Goal: Task Accomplishment & Management: Use online tool/utility

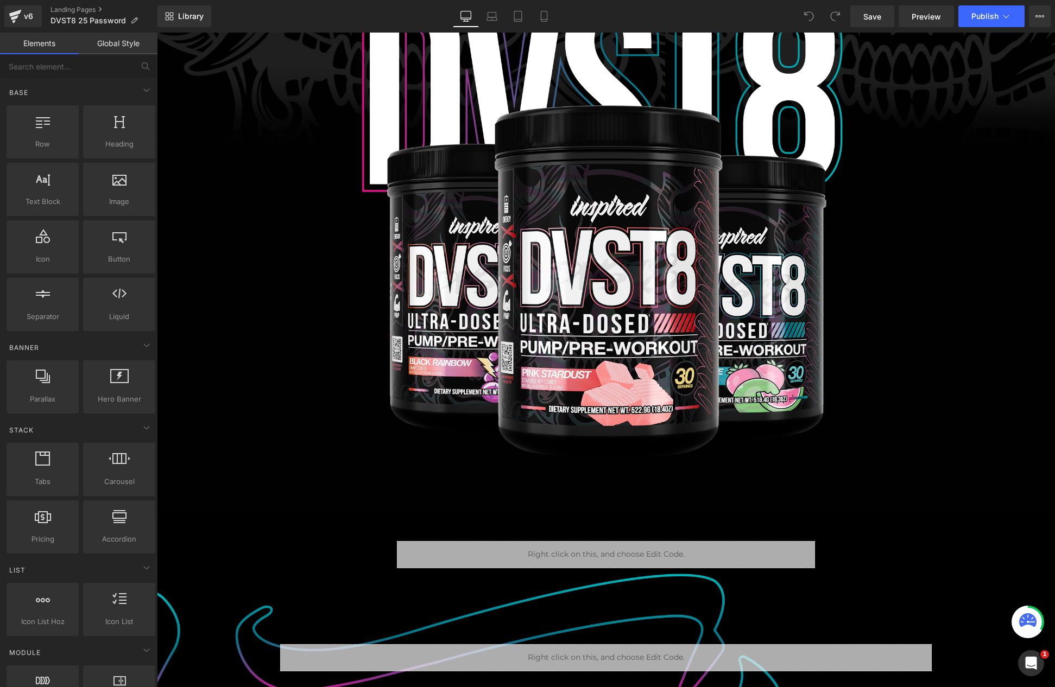
scroll to position [314, 0]
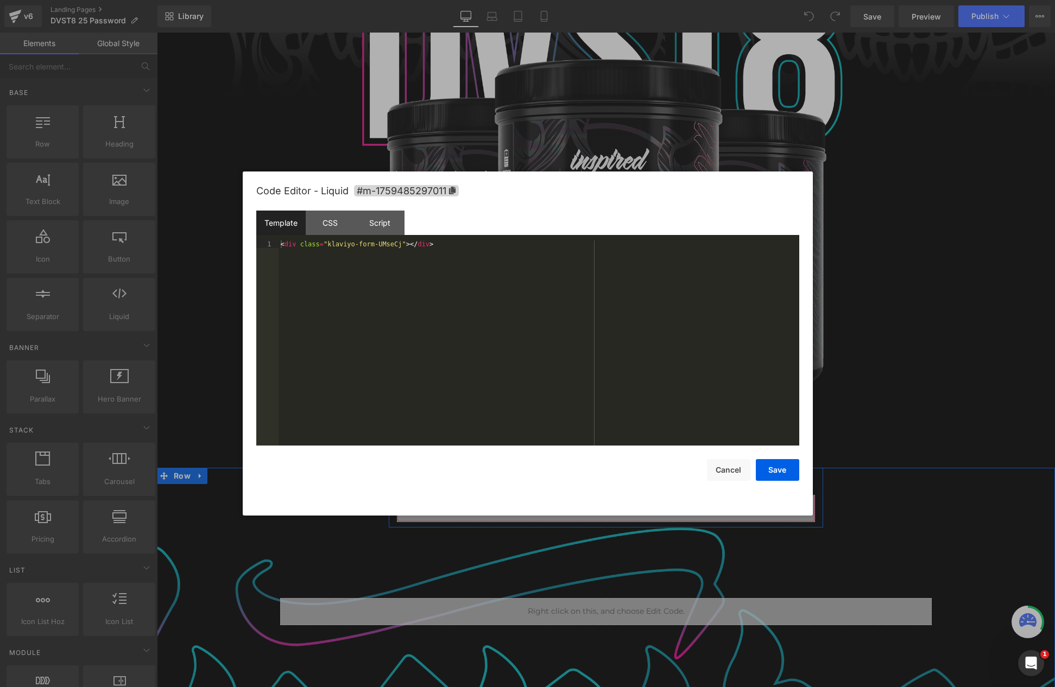
click at [615, 500] on div "Liquid" at bounding box center [606, 508] width 418 height 27
click at [738, 474] on button "Cancel" at bounding box center [728, 470] width 43 height 22
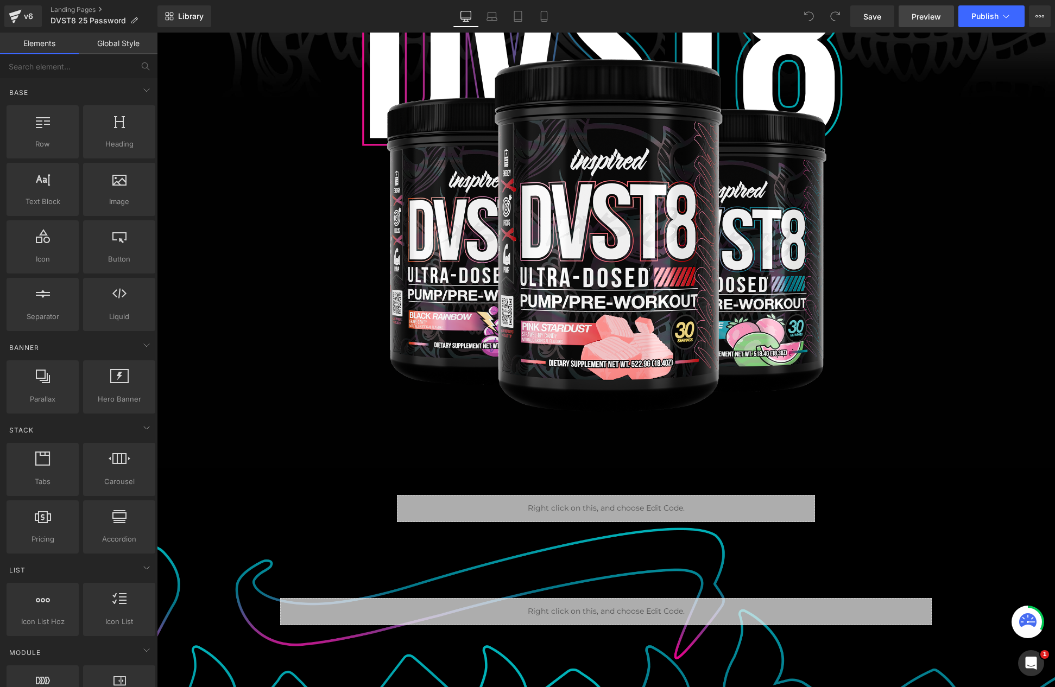
click at [926, 16] on span "Preview" at bounding box center [926, 16] width 29 height 11
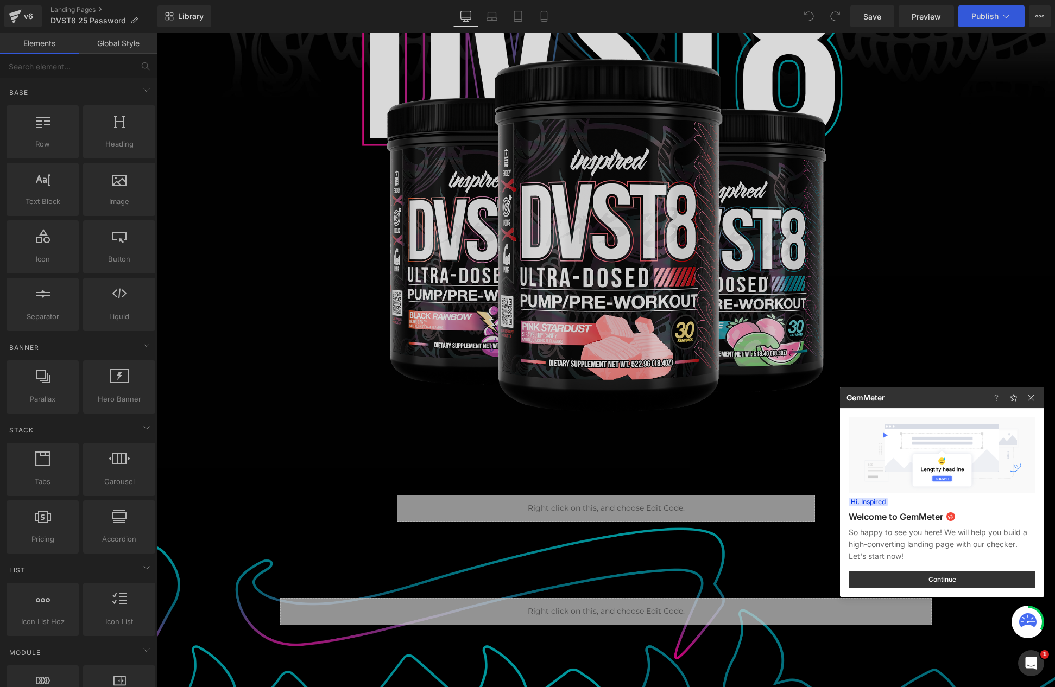
click at [592, 502] on div at bounding box center [527, 343] width 1055 height 687
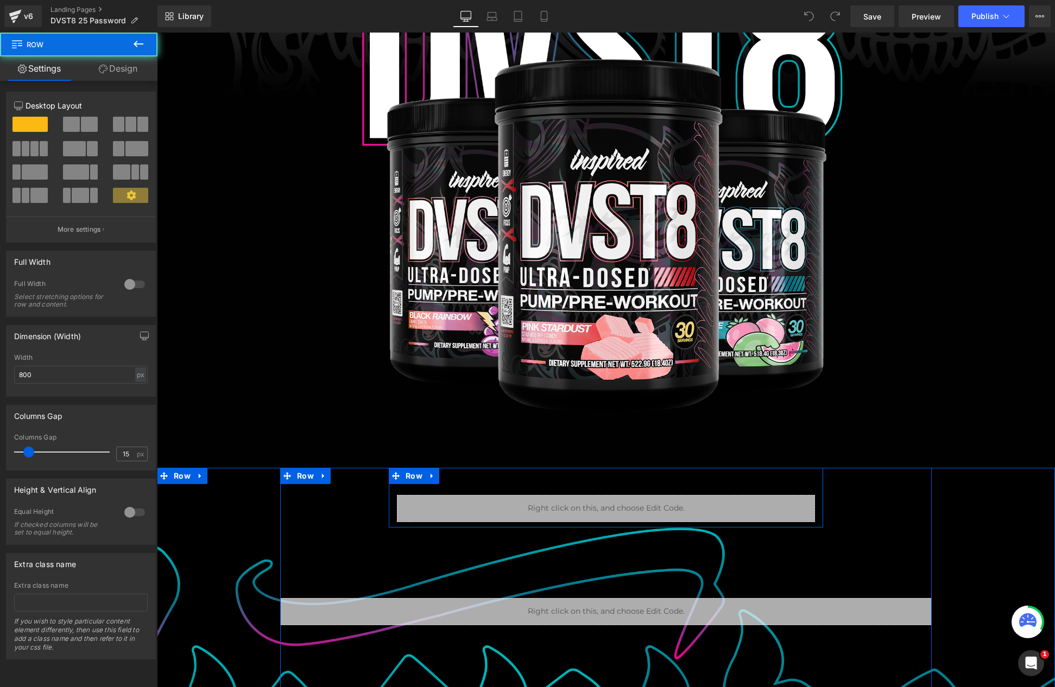
click at [540, 484] on div "Liquid Row" at bounding box center [606, 498] width 434 height 60
click at [548, 513] on div "Liquid" at bounding box center [606, 508] width 418 height 27
click at [590, 479] on div "Liquid Row" at bounding box center [606, 498] width 434 height 60
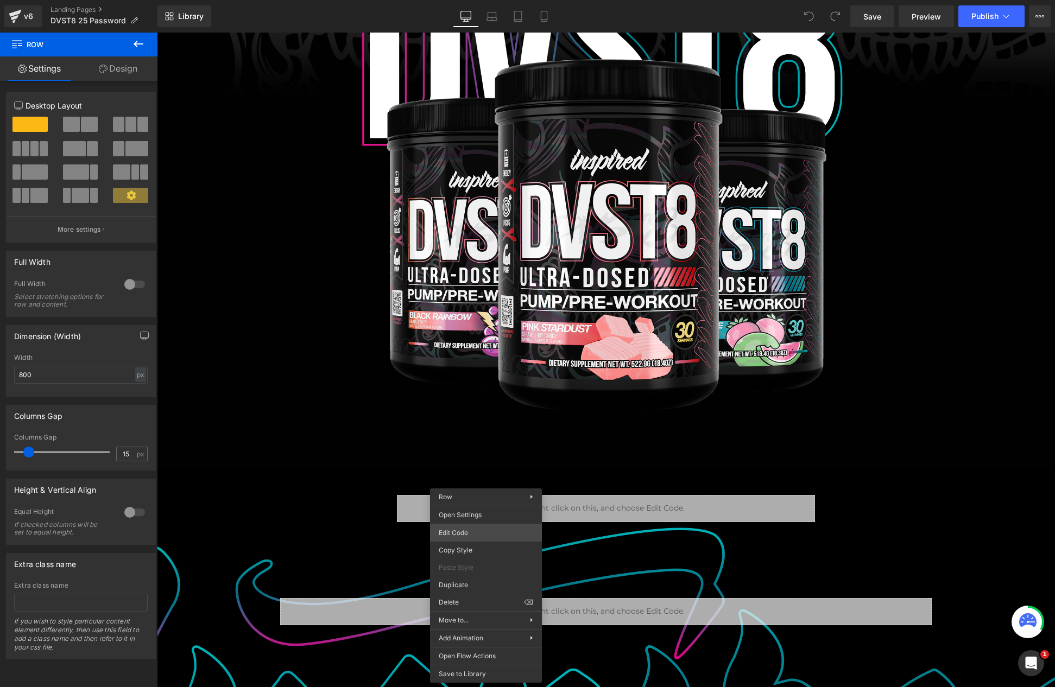
click at [476, 533] on body "You are previewing how the will restyle your page. You can not edit Elements in…" at bounding box center [527, 343] width 1055 height 687
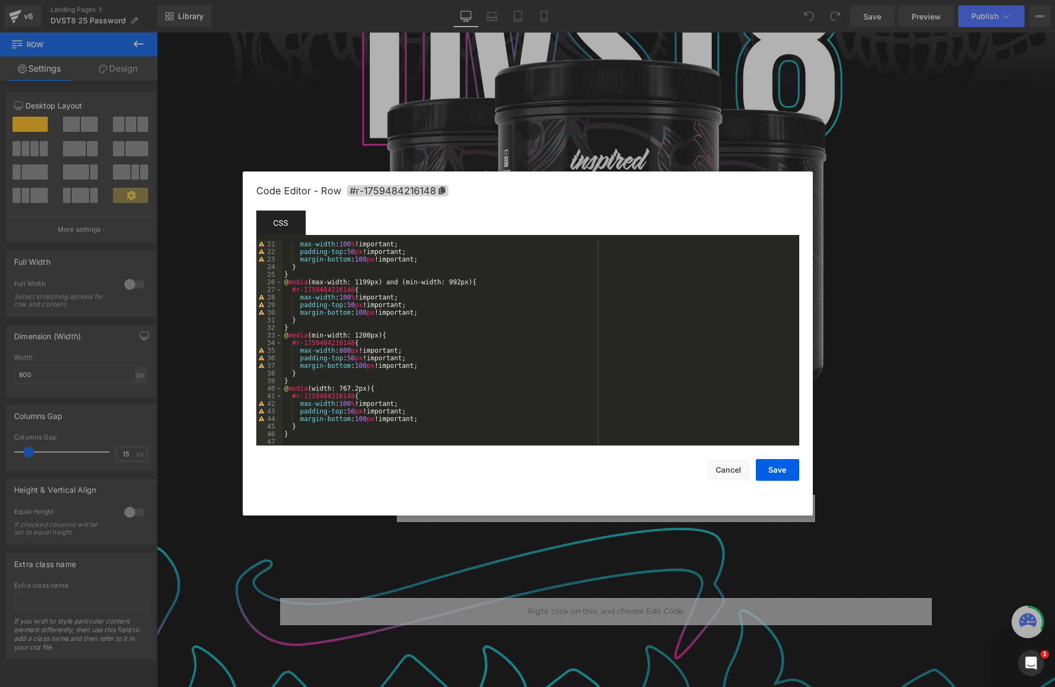
scroll to position [0, 0]
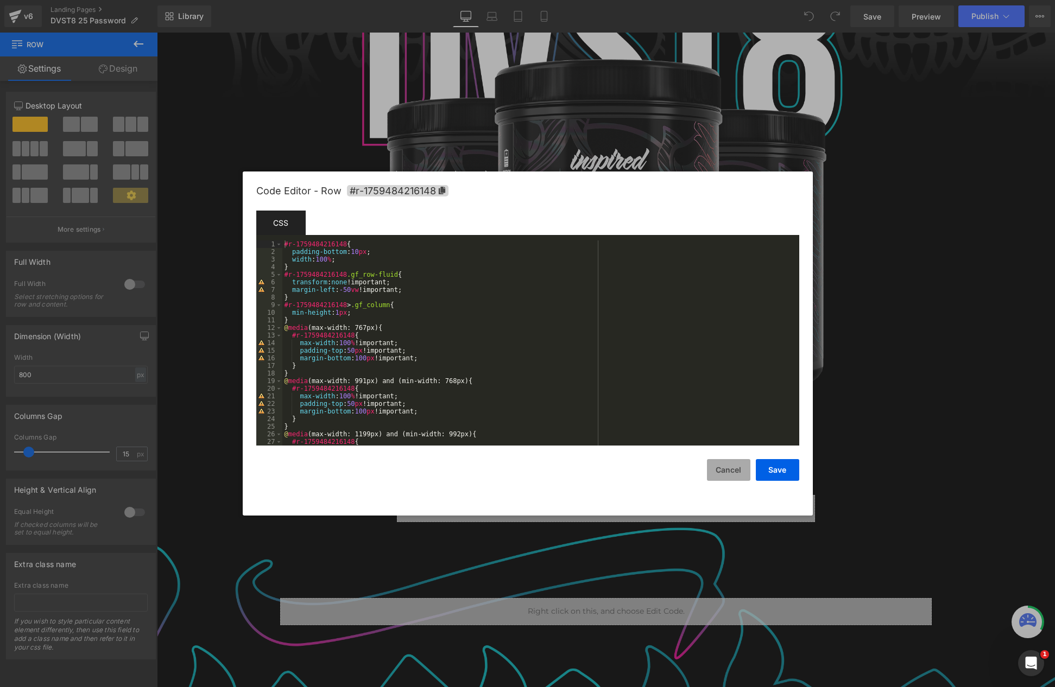
click at [725, 470] on button "Cancel" at bounding box center [728, 470] width 43 height 22
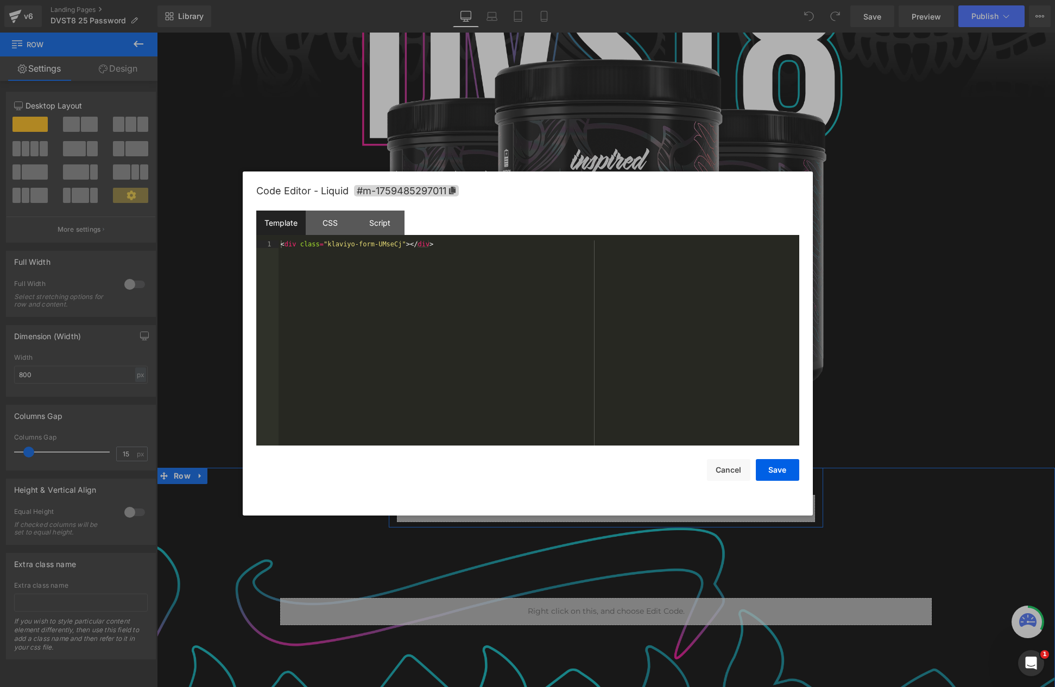
click at [613, 506] on link at bounding box center [618, 503] width 11 height 13
click at [929, 214] on div at bounding box center [527, 343] width 1055 height 687
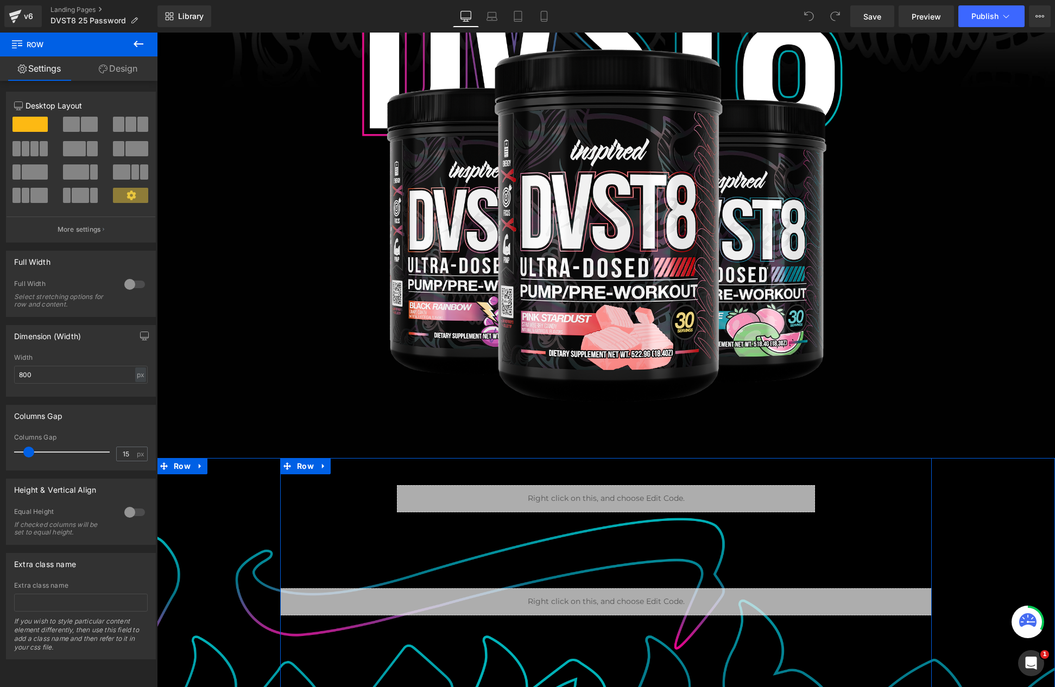
scroll to position [325, 0]
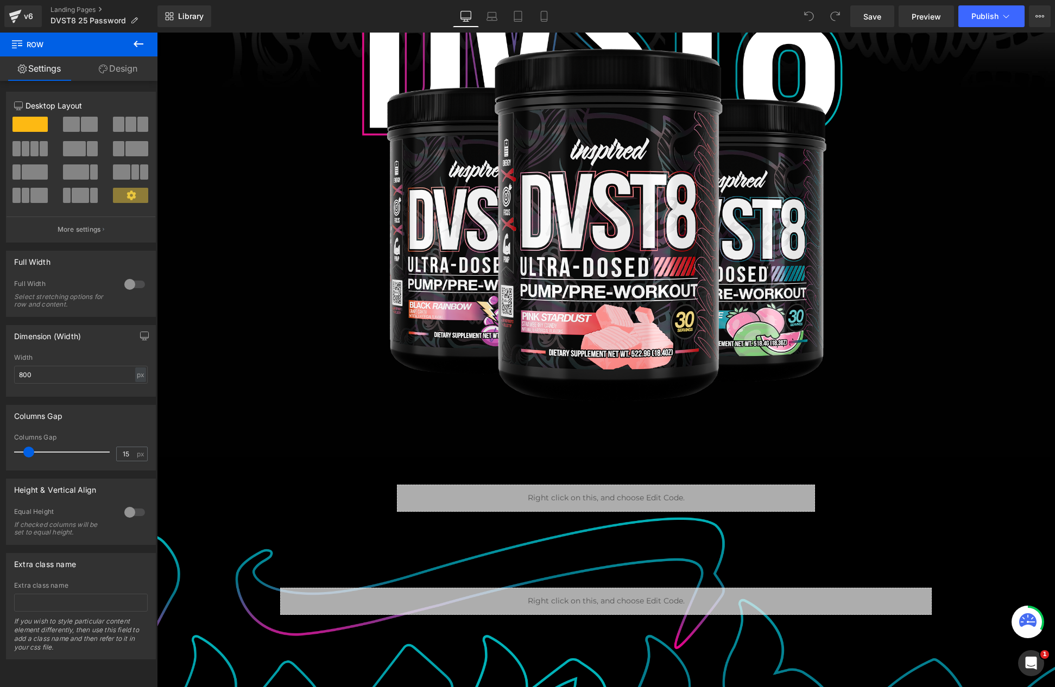
click at [144, 42] on icon at bounding box center [138, 43] width 13 height 13
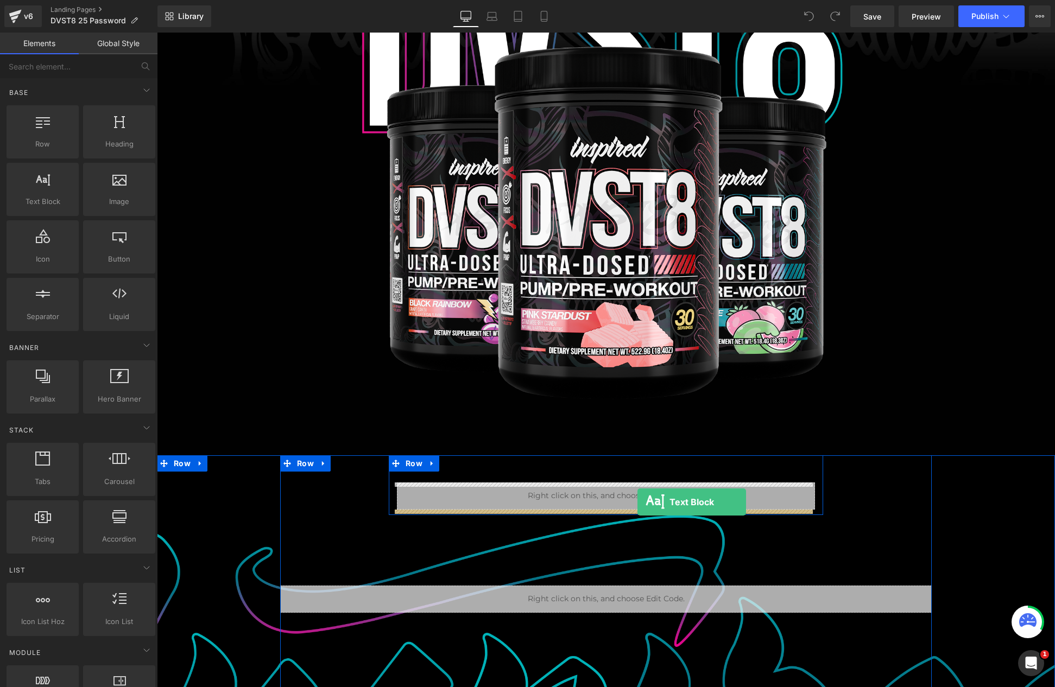
scroll to position [316, 0]
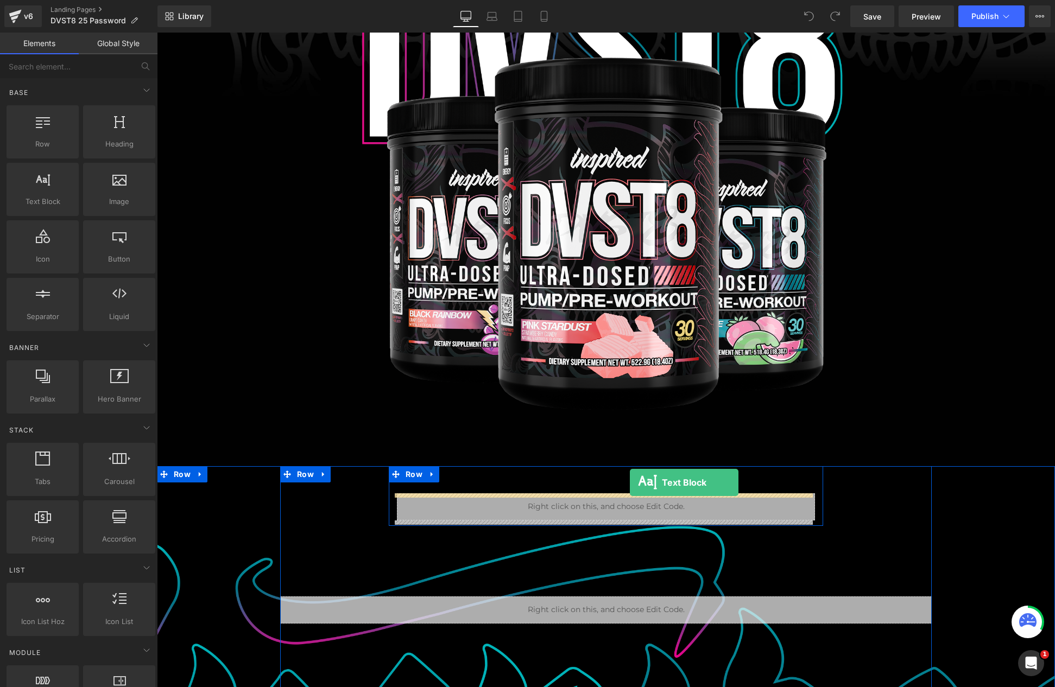
drag, startPoint x: 209, startPoint y: 232, endPoint x: 630, endPoint y: 482, distance: 489.8
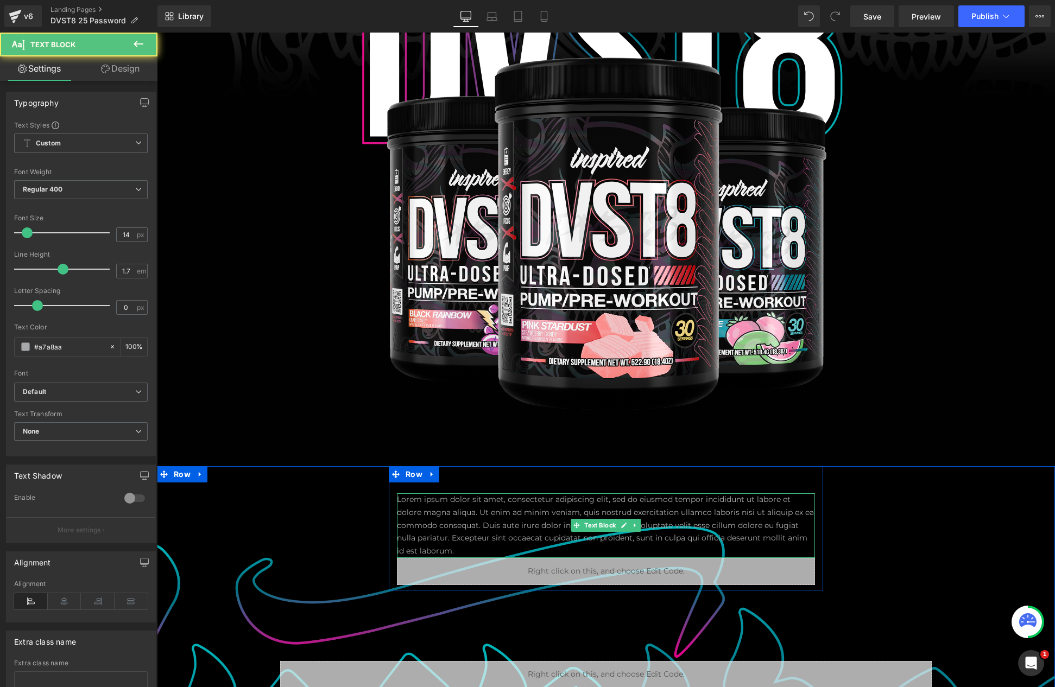
click at [537, 522] on p "Lorem ipsum dolor sit amet, consectetur adipiscing elit, sed do eiusmod tempor …" at bounding box center [606, 526] width 418 height 65
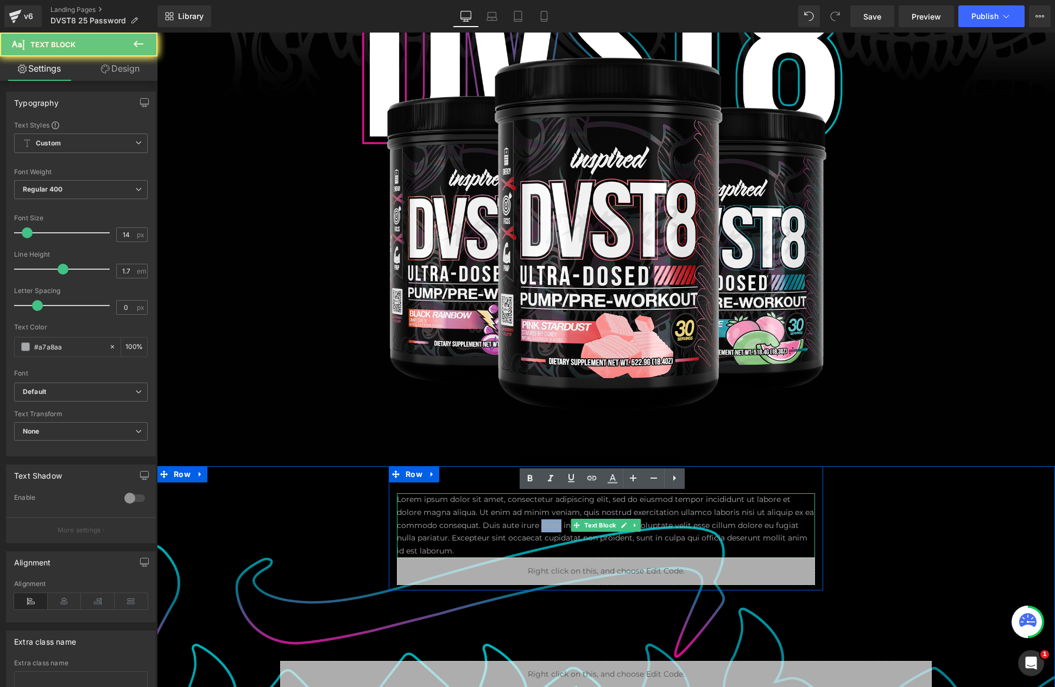
click at [537, 522] on p "Lorem ipsum dolor sit amet, consectetur adipiscing elit, sed do eiusmod tempor …" at bounding box center [606, 526] width 418 height 65
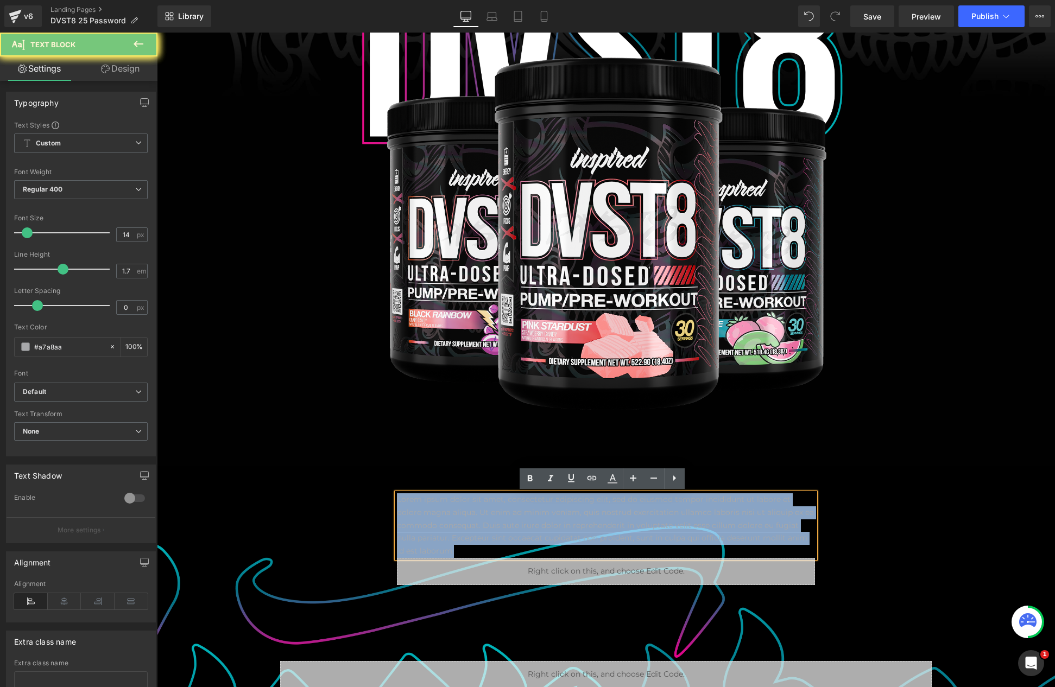
click at [537, 522] on p "Lorem ipsum dolor sit amet, consectetur adipiscing elit, sed do eiusmod tempor …" at bounding box center [606, 526] width 418 height 65
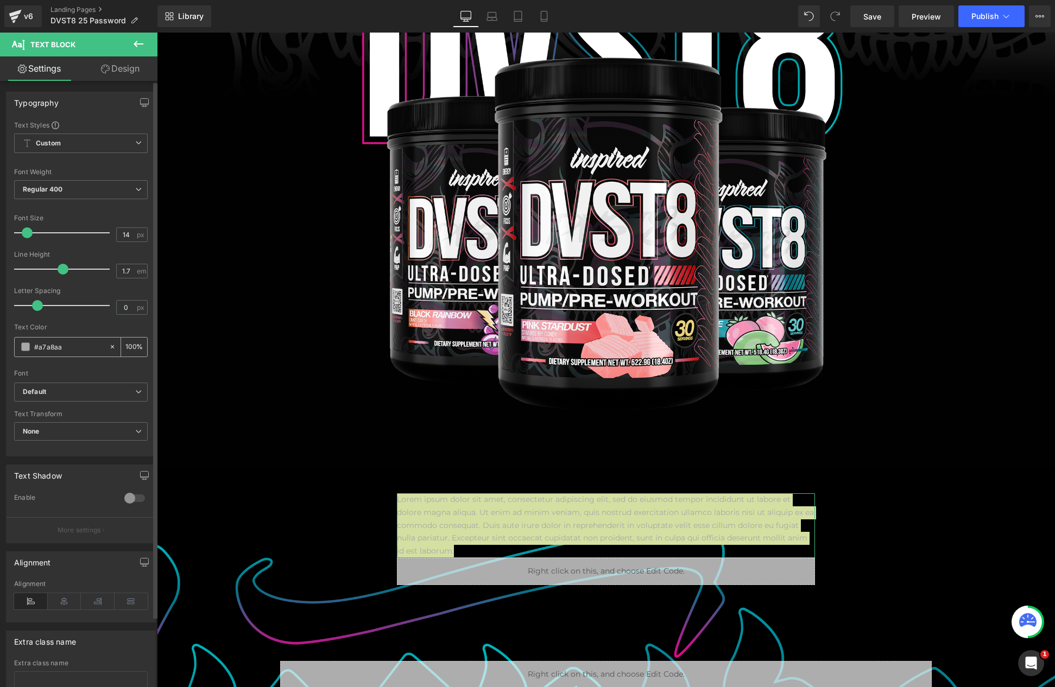
click at [25, 344] on span at bounding box center [25, 347] width 9 height 9
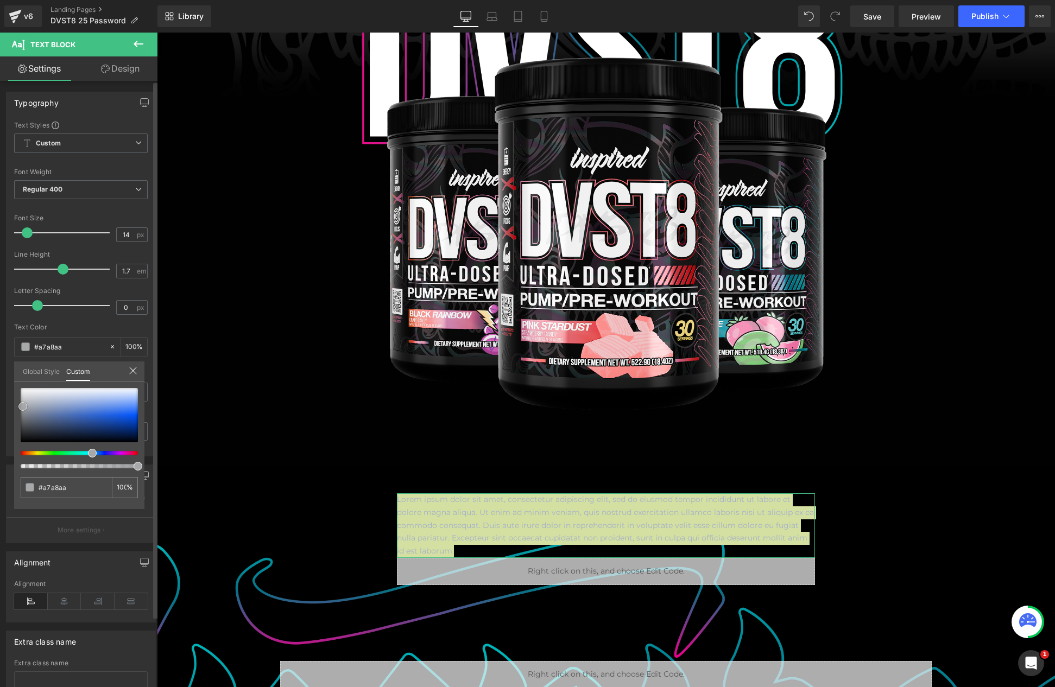
type input "#a5b1ca"
type input "#d4d7dd"
type input "#ffffff"
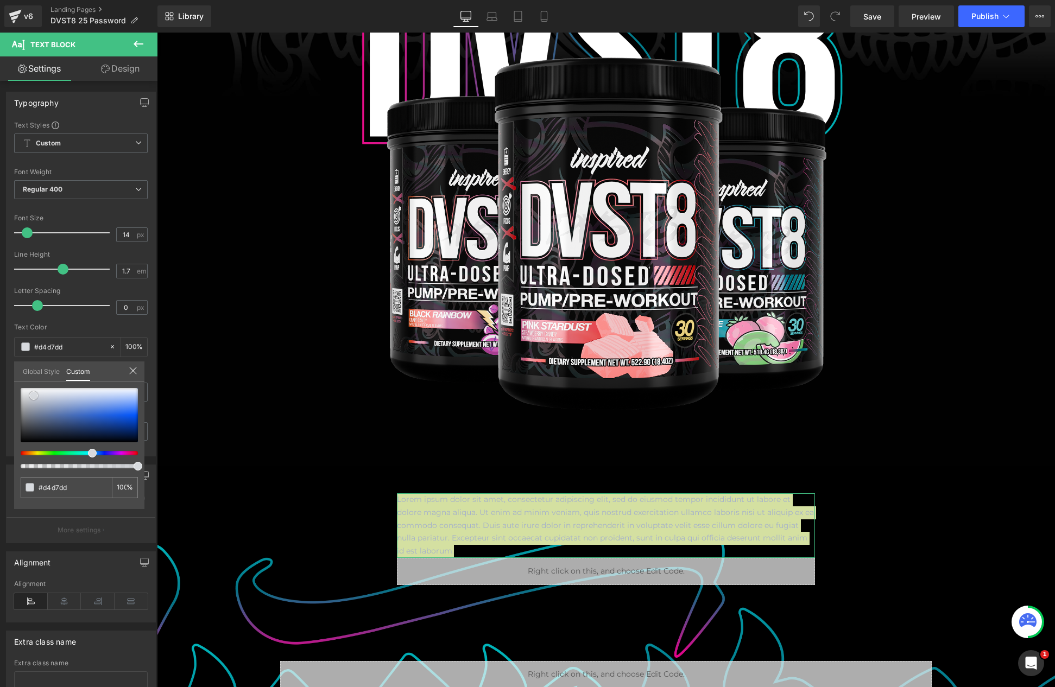
type input "#ffffff"
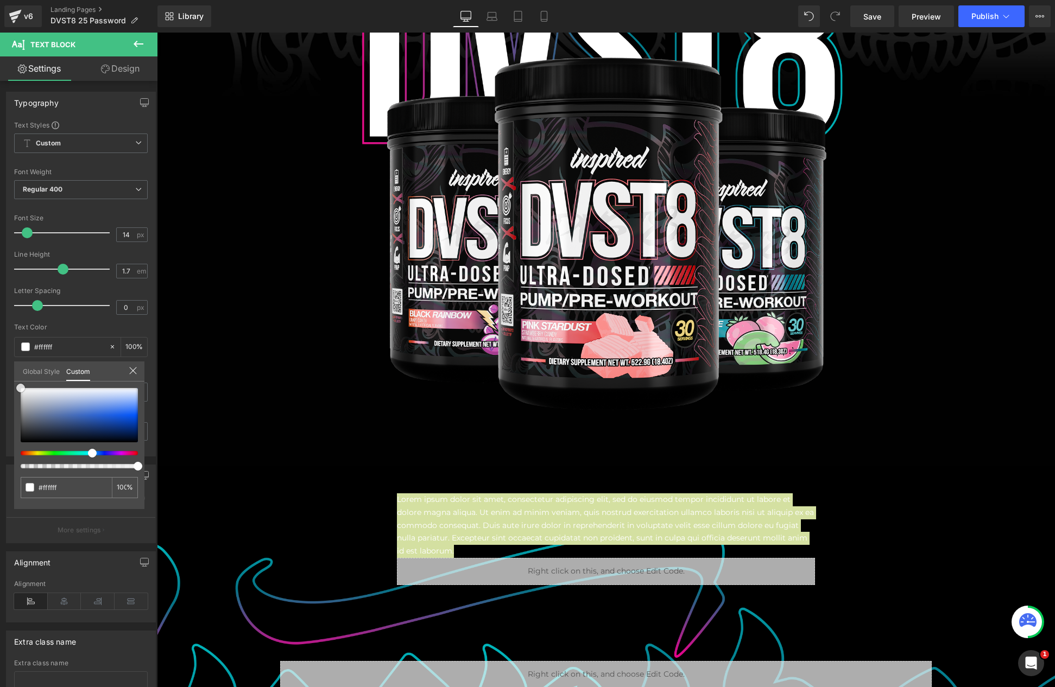
drag, startPoint x: 34, startPoint y: 396, endPoint x: -67, endPoint y: 326, distance: 122.5
click at [0, 326] on html "Text Block You are previewing how the will restyle your page. You can not edit …" at bounding box center [527, 343] width 1055 height 687
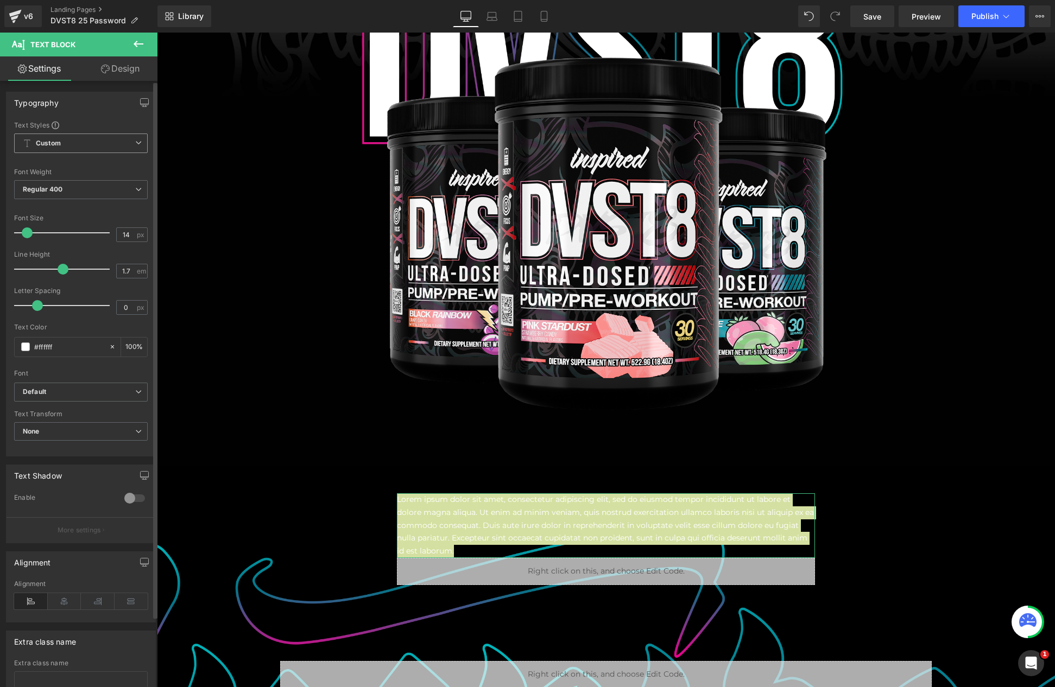
click at [67, 142] on span "Custom Setup Global Style" at bounding box center [81, 144] width 134 height 20
click at [76, 148] on span "Custom Setup Global Style" at bounding box center [78, 144] width 129 height 20
click at [58, 199] on span "Regular 400" at bounding box center [81, 189] width 134 height 19
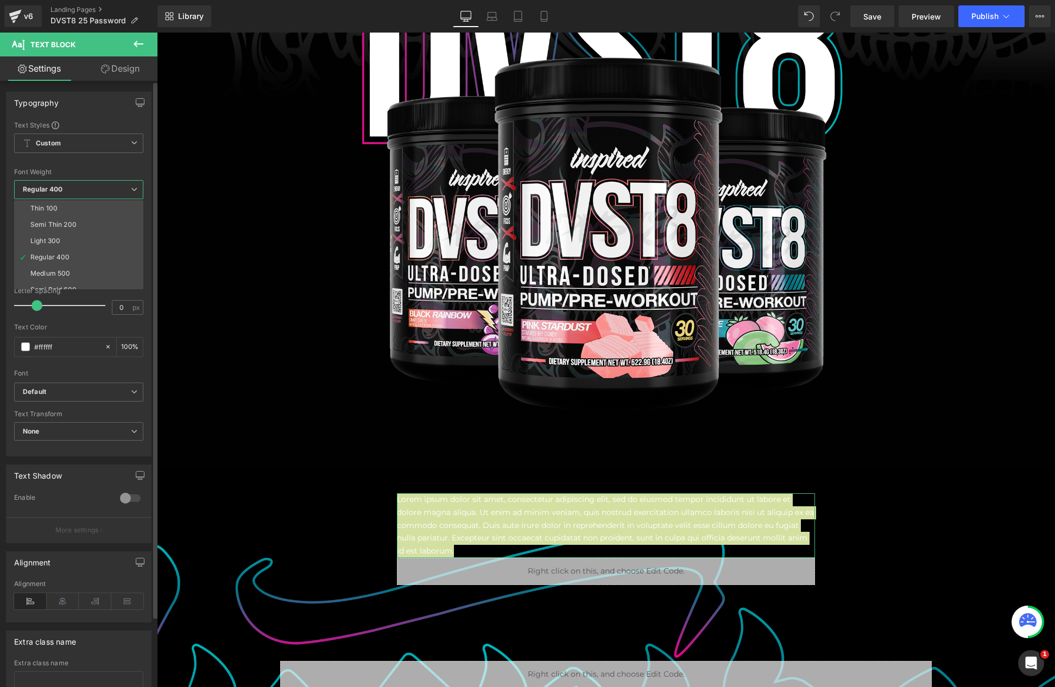
click at [55, 270] on div "Medium 500" at bounding box center [50, 274] width 40 height 8
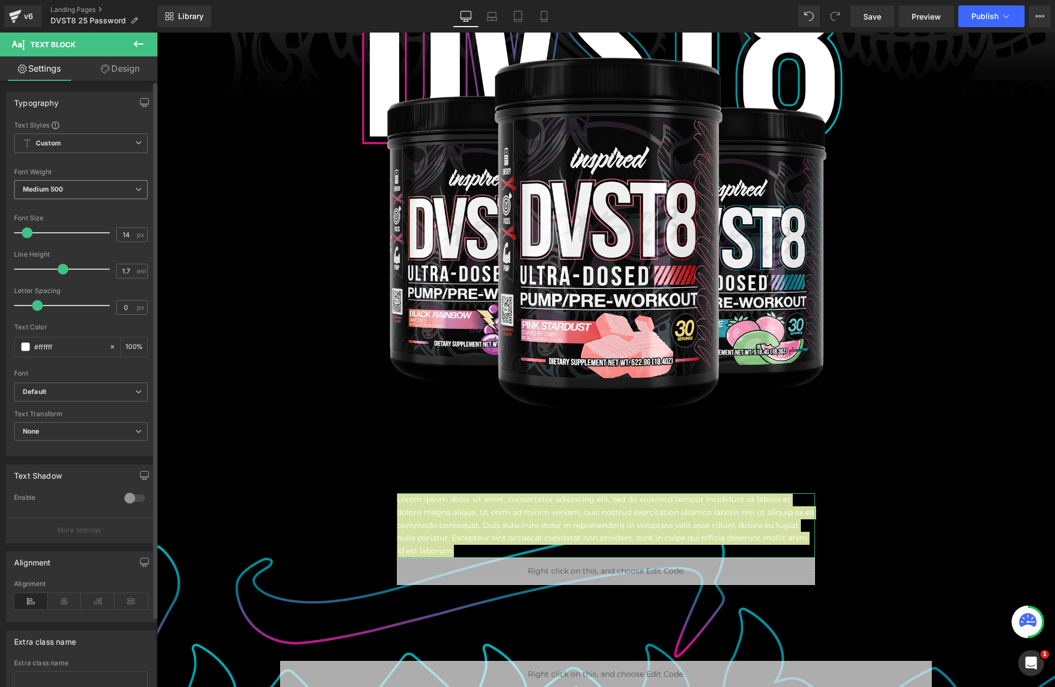
click at [49, 180] on span "Medium 500" at bounding box center [81, 189] width 134 height 19
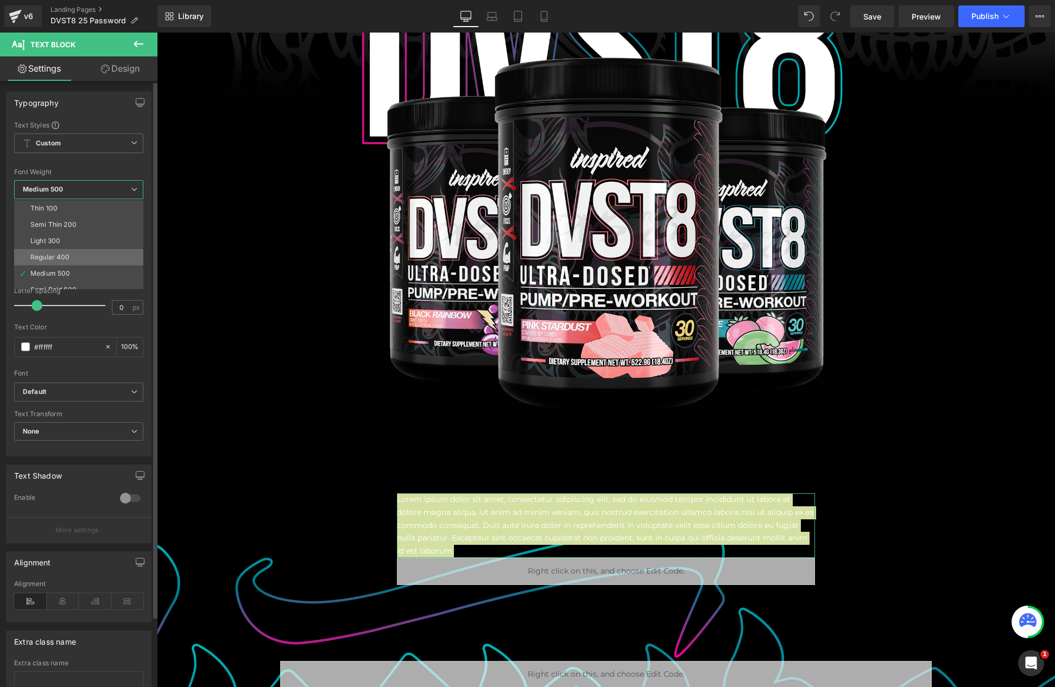
click at [48, 257] on div "Regular 400" at bounding box center [50, 258] width 40 height 8
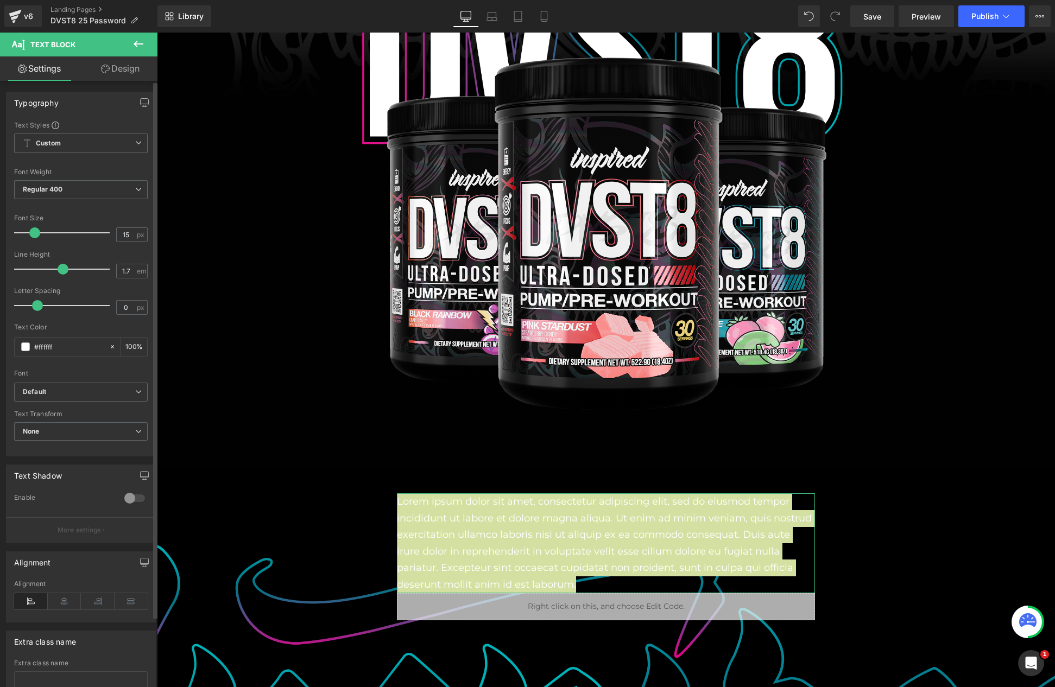
type input "14"
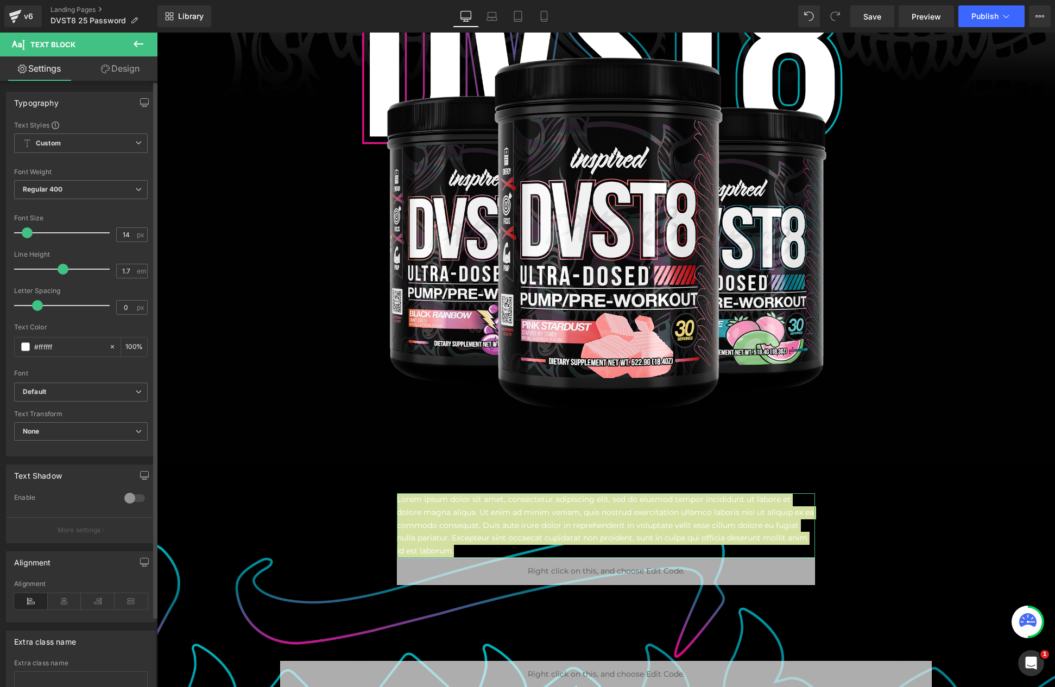
click at [29, 232] on span at bounding box center [27, 233] width 11 height 11
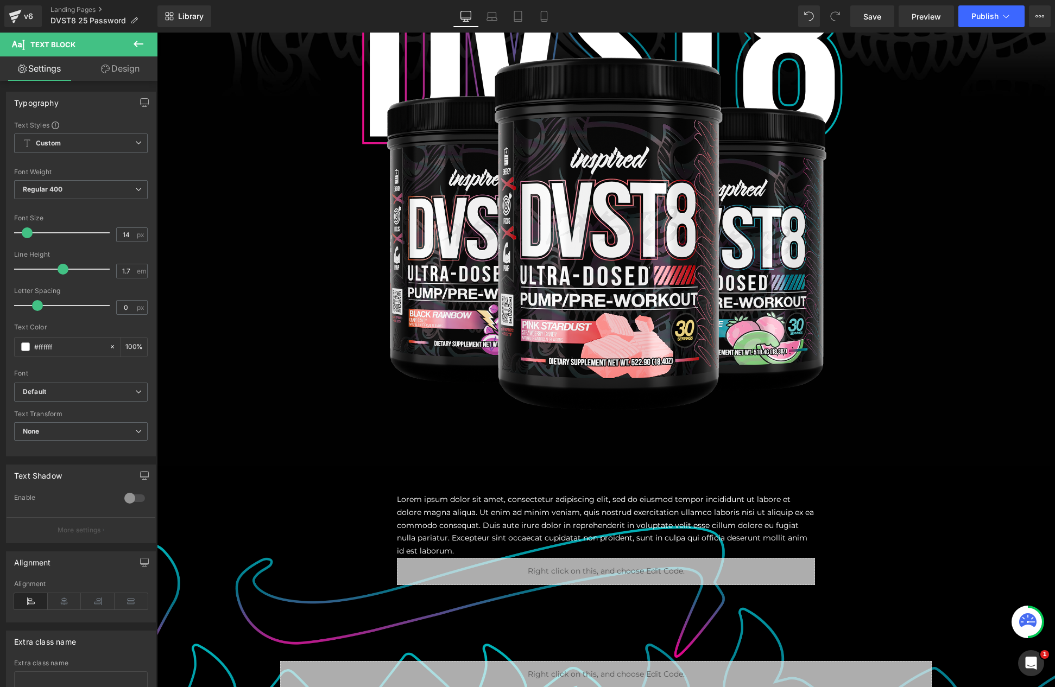
click at [515, 519] on body "Image Row Row Lorem ipsum dolor sit amet, consectetur adipiscing elit, sed do e…" at bounding box center [606, 315] width 898 height 1197
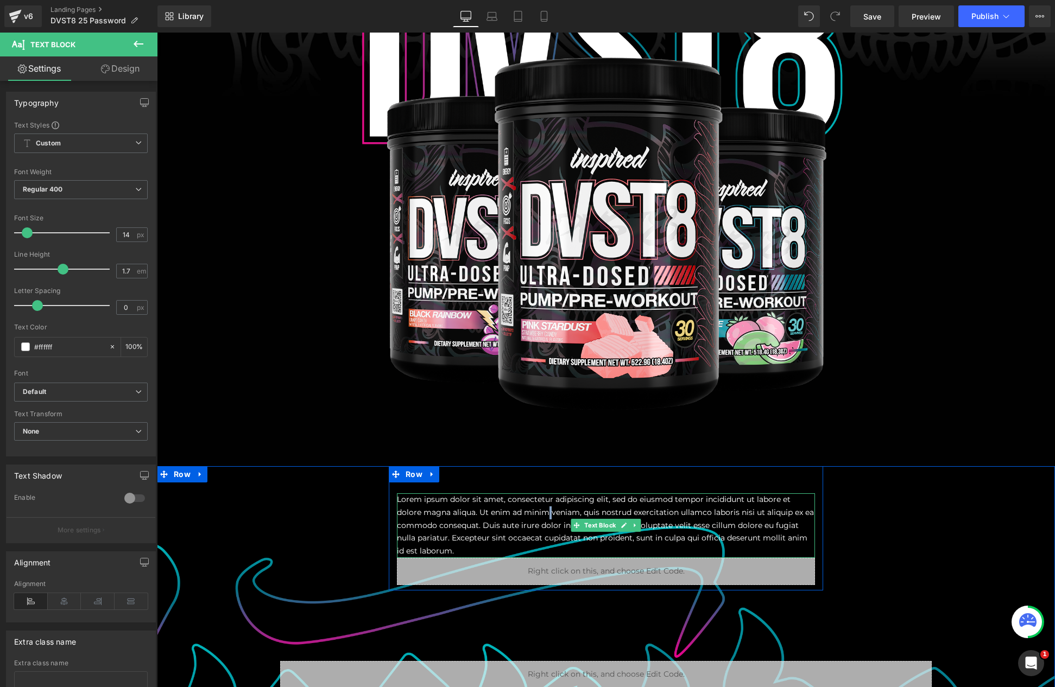
click at [515, 519] on p "Lorem ipsum dolor sit amet, consectetur adipiscing elit, sed do eiusmod tempor …" at bounding box center [606, 526] width 418 height 65
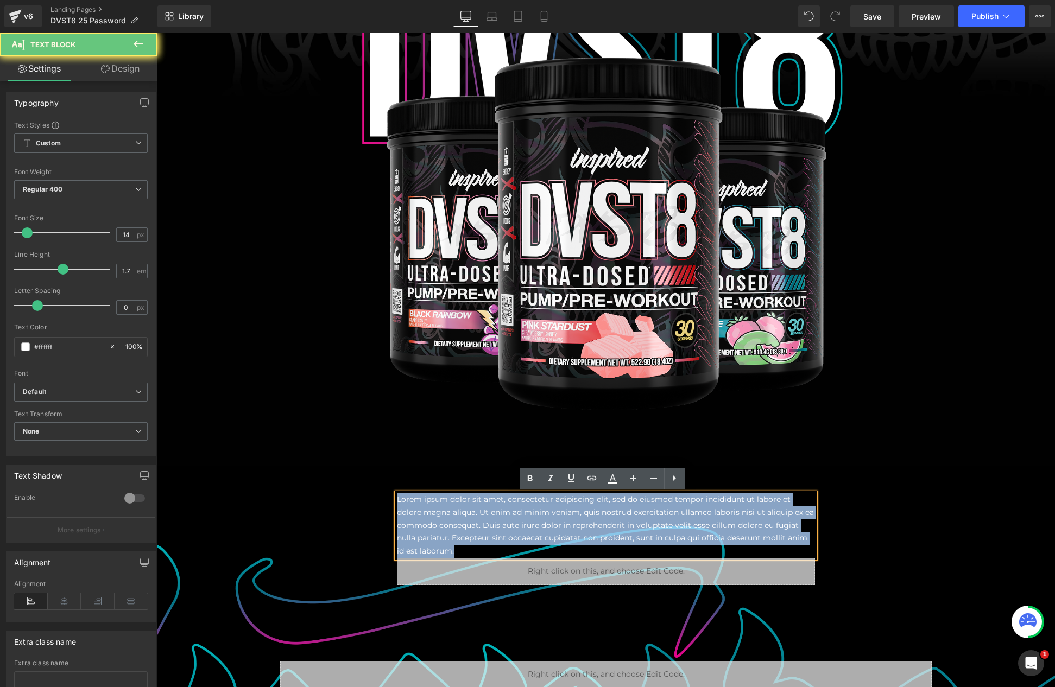
click at [515, 519] on p "Lorem ipsum dolor sit amet, consectetur adipiscing elit, sed do eiusmod tempor …" at bounding box center [606, 526] width 418 height 65
paste div
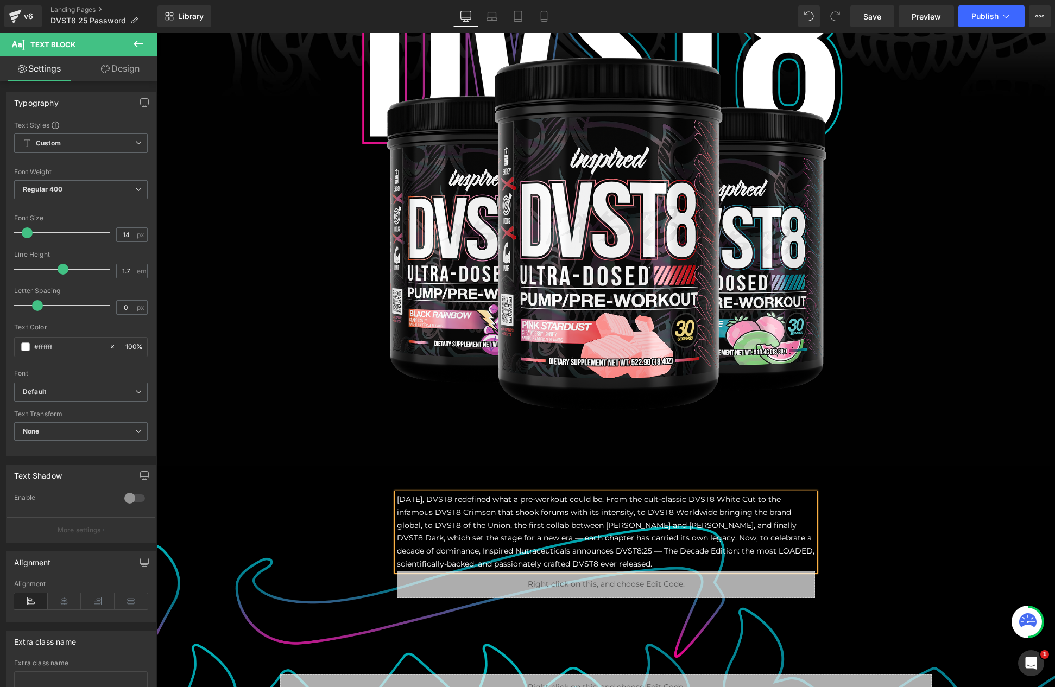
click at [447, 509] on p "[DATE], DVST8 redefined what a pre-workout could be. From the cult-classic DVST…" at bounding box center [606, 533] width 418 height 78
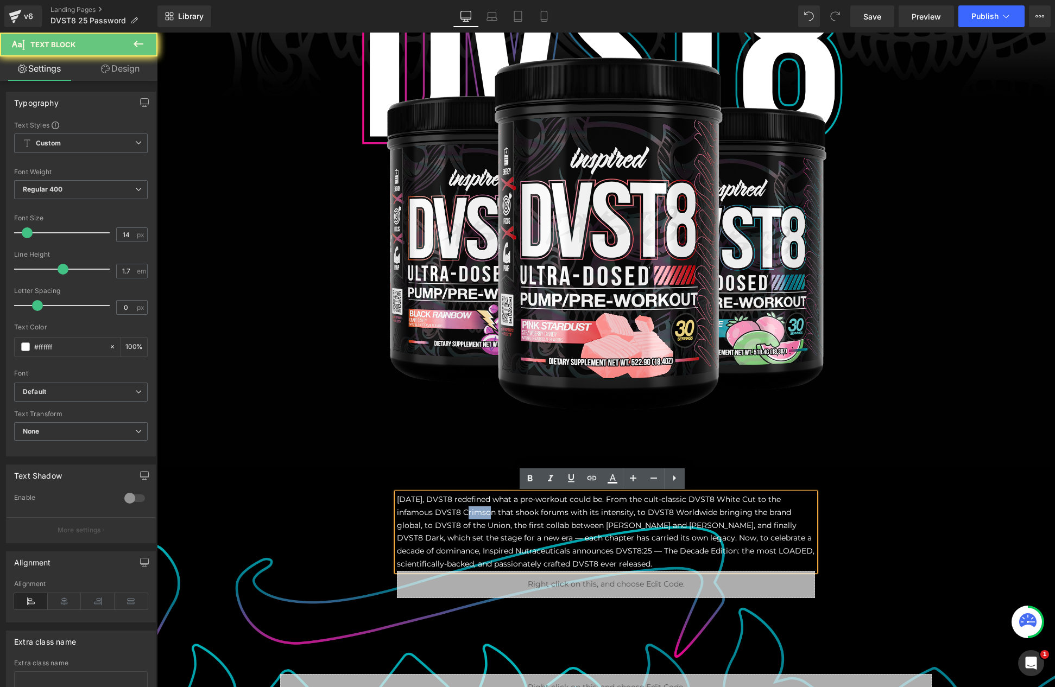
click at [447, 509] on p "[DATE], DVST8 redefined what a pre-workout could be. From the cult-classic DVST…" at bounding box center [606, 533] width 418 height 78
copy p "[DATE], DVST8 redefined what a pre-workout could be. From the cult-classic DVST…"
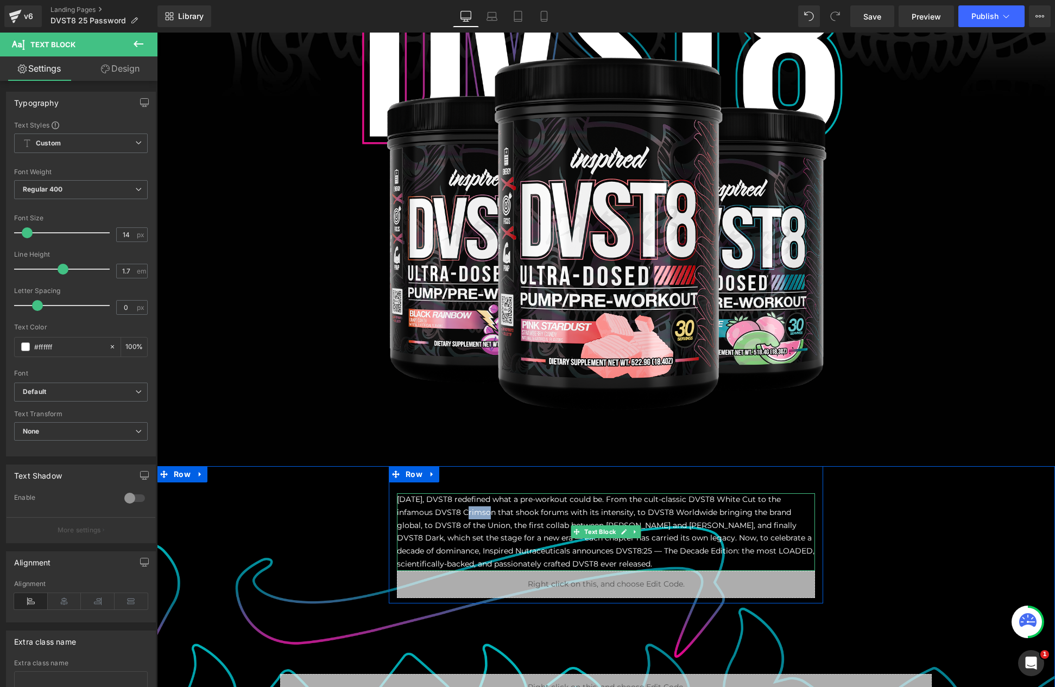
click at [506, 513] on p "[DATE], DVST8 redefined what a pre-workout could be. From the cult-classic DVST…" at bounding box center [606, 533] width 418 height 78
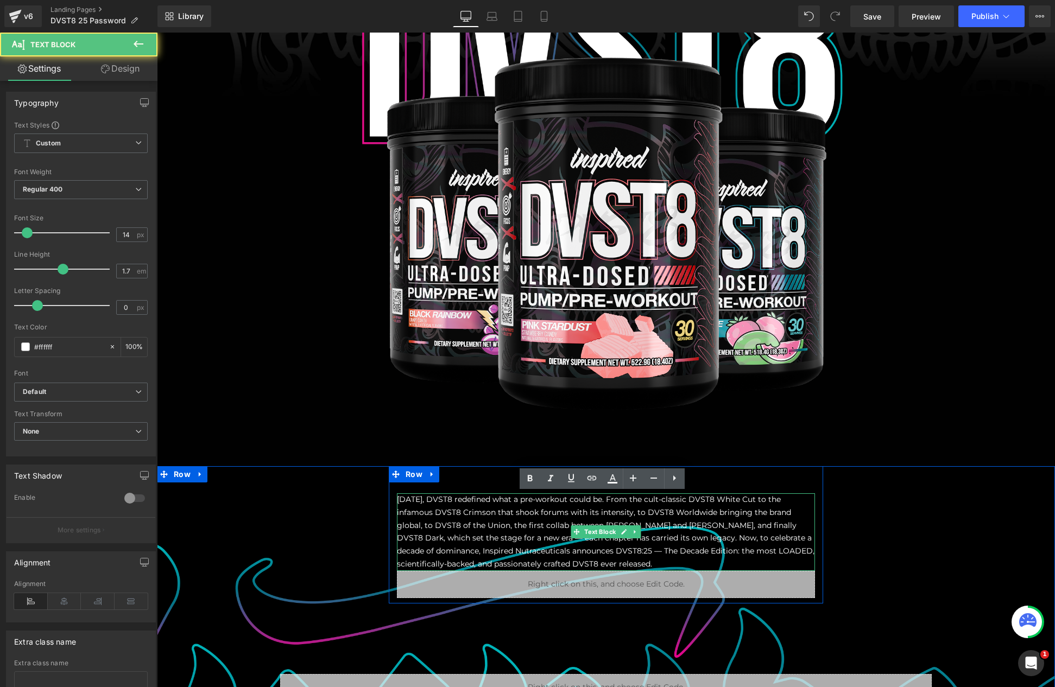
click at [507, 513] on p "[DATE], DVST8 redefined what a pre-workout could be. From the cult-classic DVST…" at bounding box center [606, 533] width 418 height 78
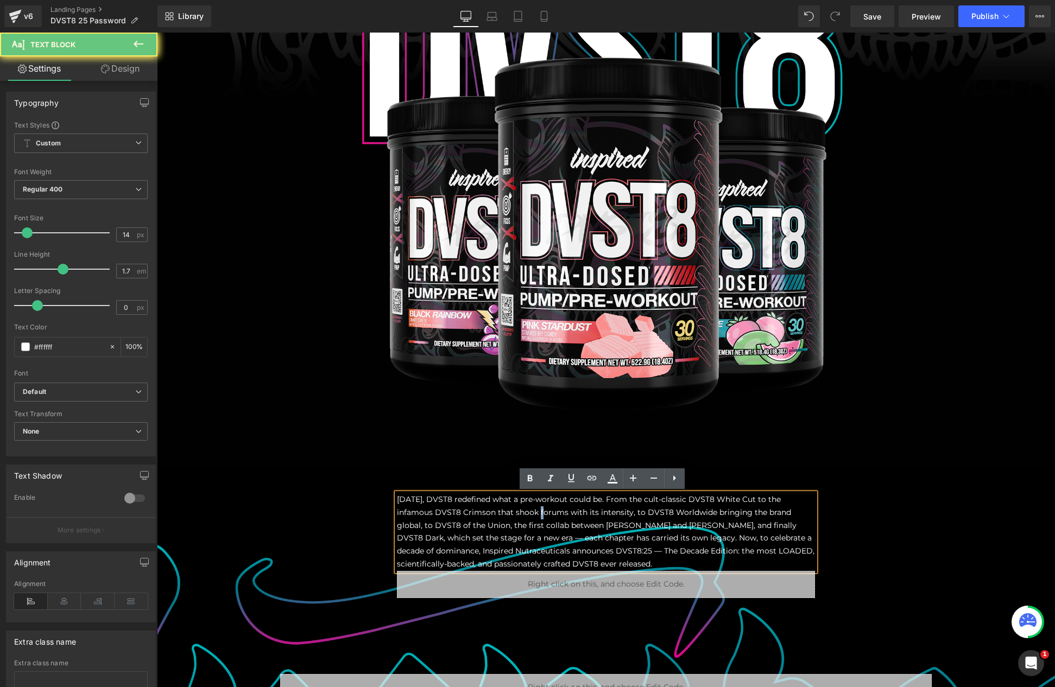
click at [507, 513] on p "[DATE], DVST8 redefined what a pre-workout could be. From the cult-classic DVST…" at bounding box center [606, 533] width 418 height 78
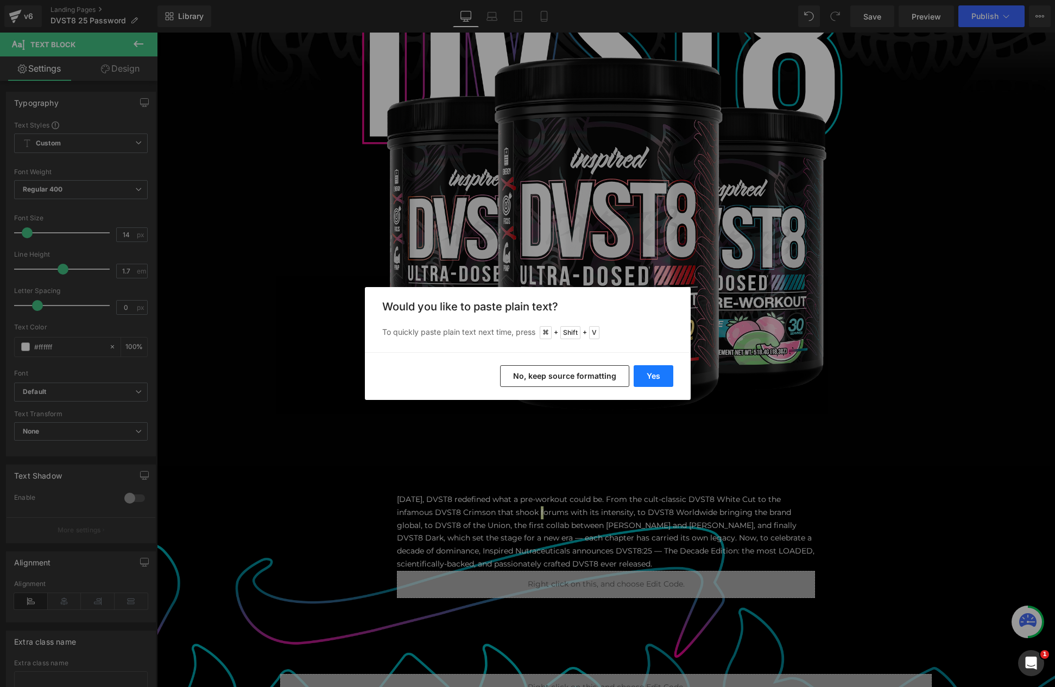
click at [652, 376] on button "Yes" at bounding box center [654, 376] width 40 height 22
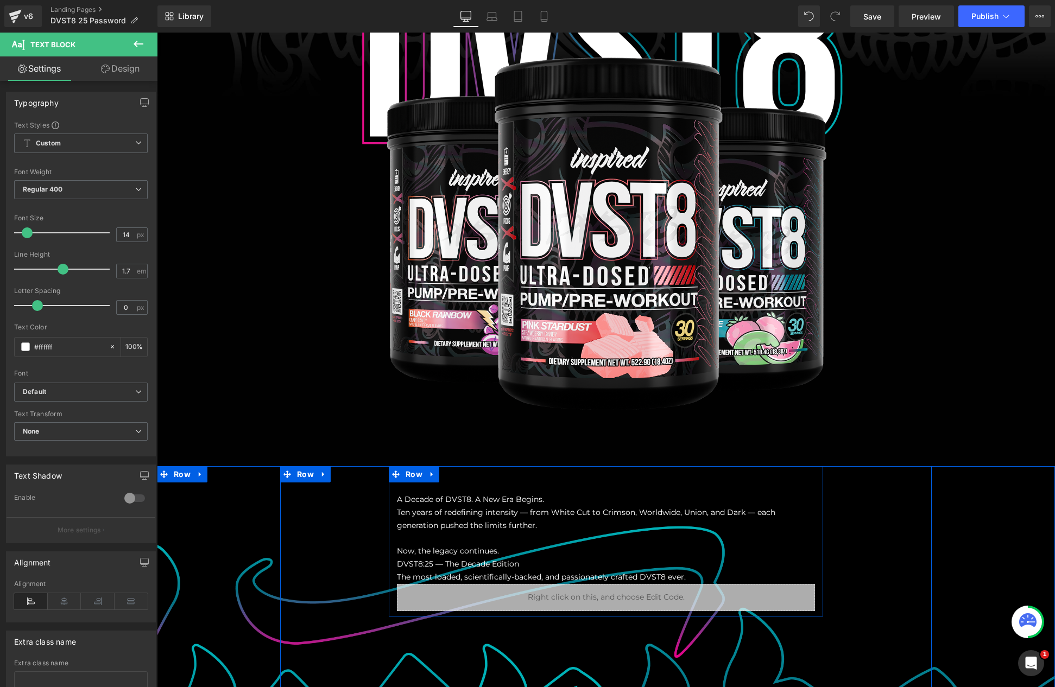
click at [466, 504] on p "A Decade of DVST8. A New Era Begins." at bounding box center [606, 500] width 418 height 13
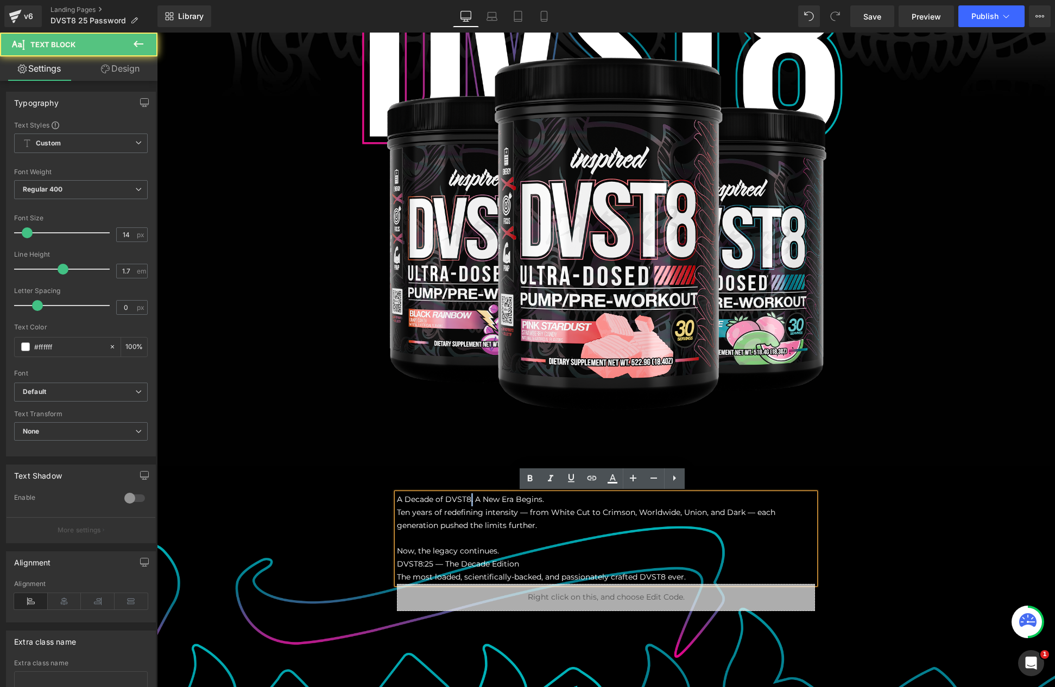
click at [466, 504] on p "A Decade of DVST8. A New Era Begins." at bounding box center [606, 500] width 418 height 13
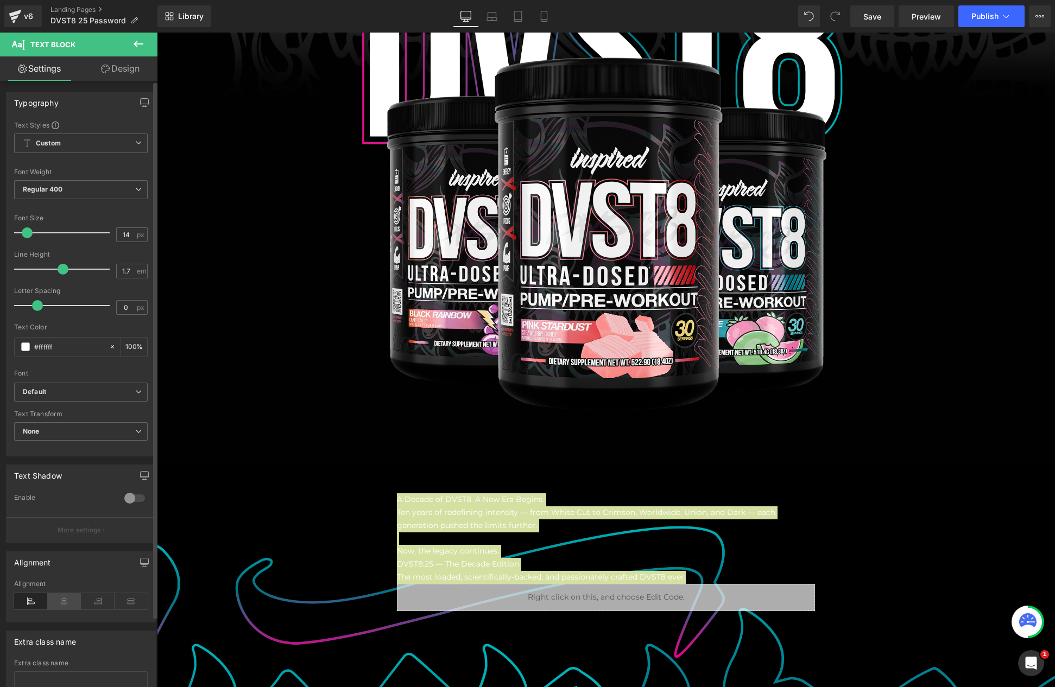
click at [68, 601] on icon at bounding box center [65, 602] width 34 height 16
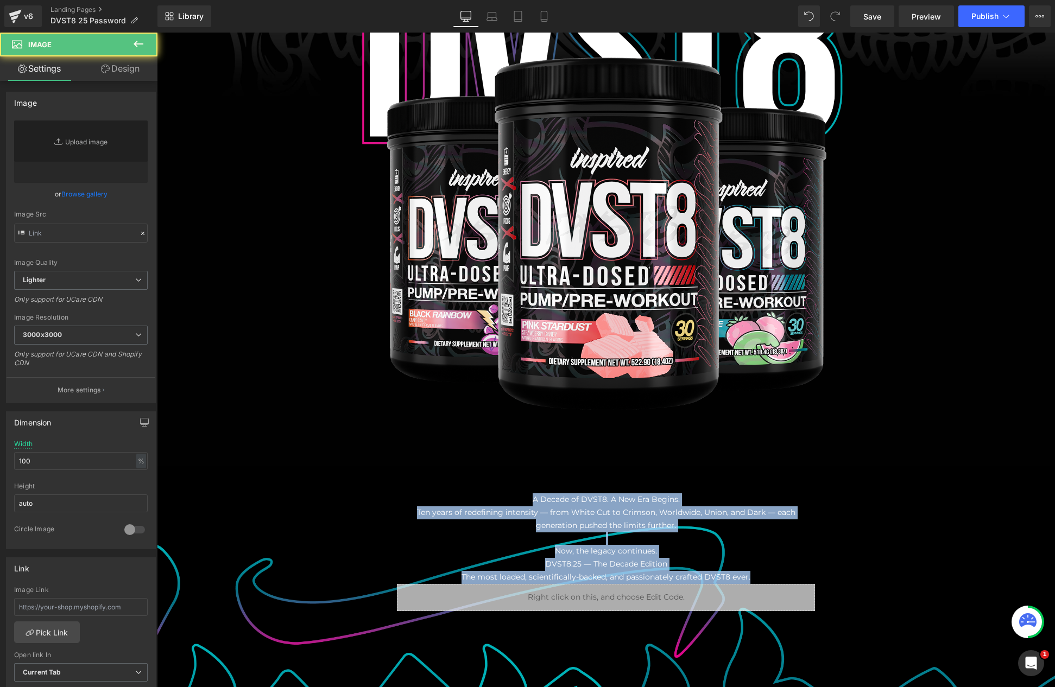
type input "[URL][DOMAIN_NAME]"
click at [487, 466] on div "Image Row Row A Decade of DVST8. A New Era Begins. Ten years of redefining inte…" at bounding box center [606, 320] width 898 height 1207
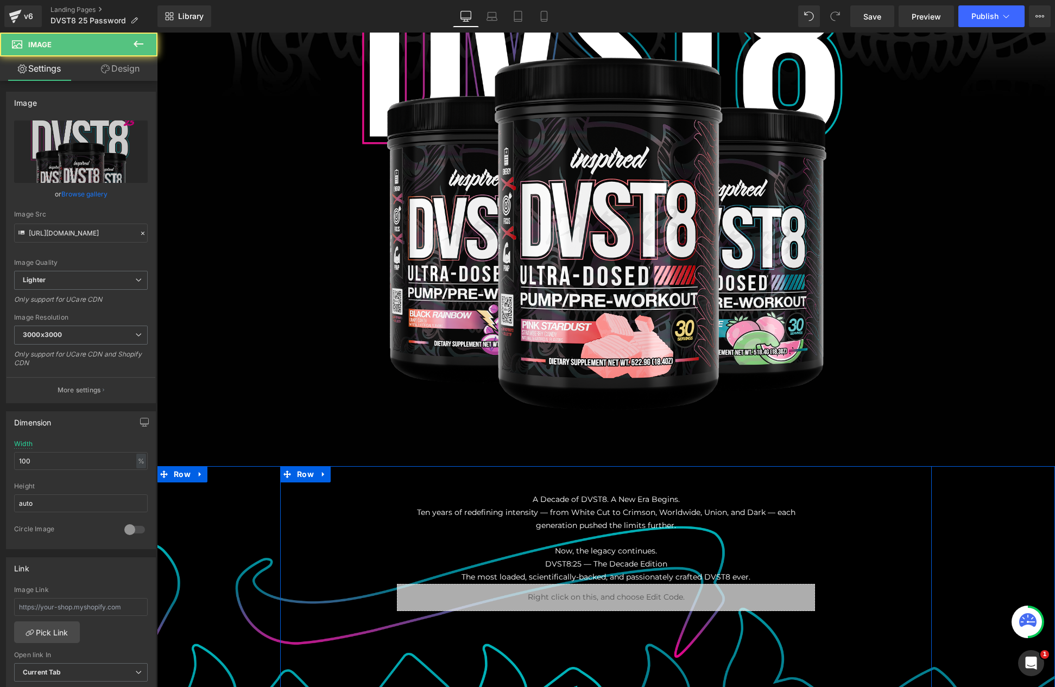
click at [836, 514] on div "A Decade of DVST8. A New Era Begins. Ten years of redefining intensity — from W…" at bounding box center [606, 593] width 652 height 254
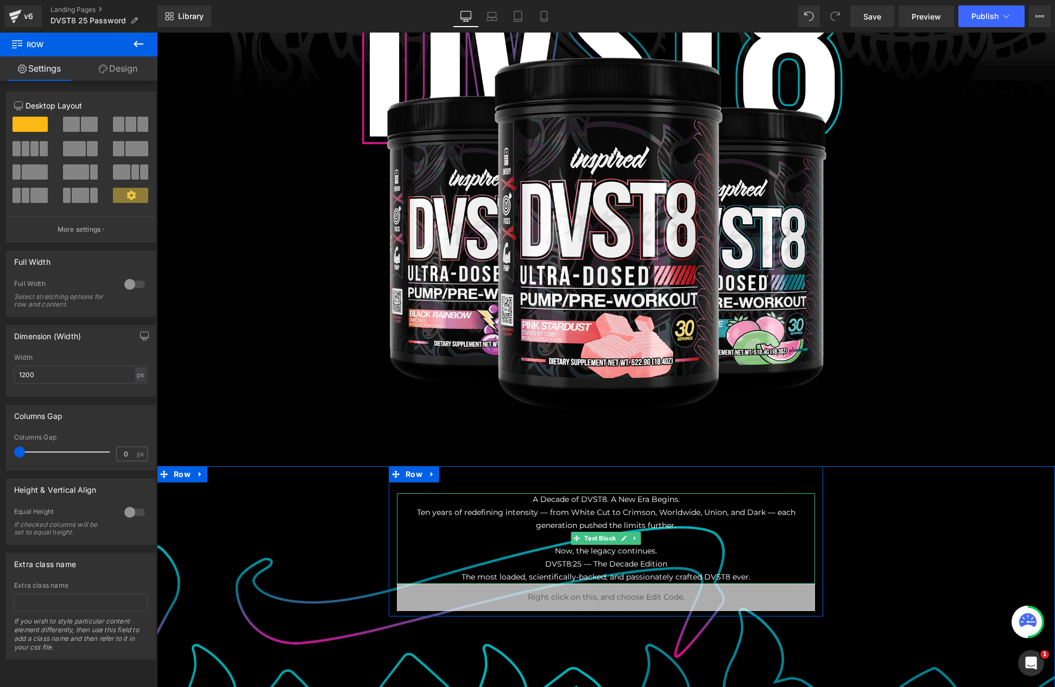
click at [567, 515] on p "Ten years of redefining intensity — from White Cut to Crimson, Worldwide, Union…" at bounding box center [606, 520] width 418 height 26
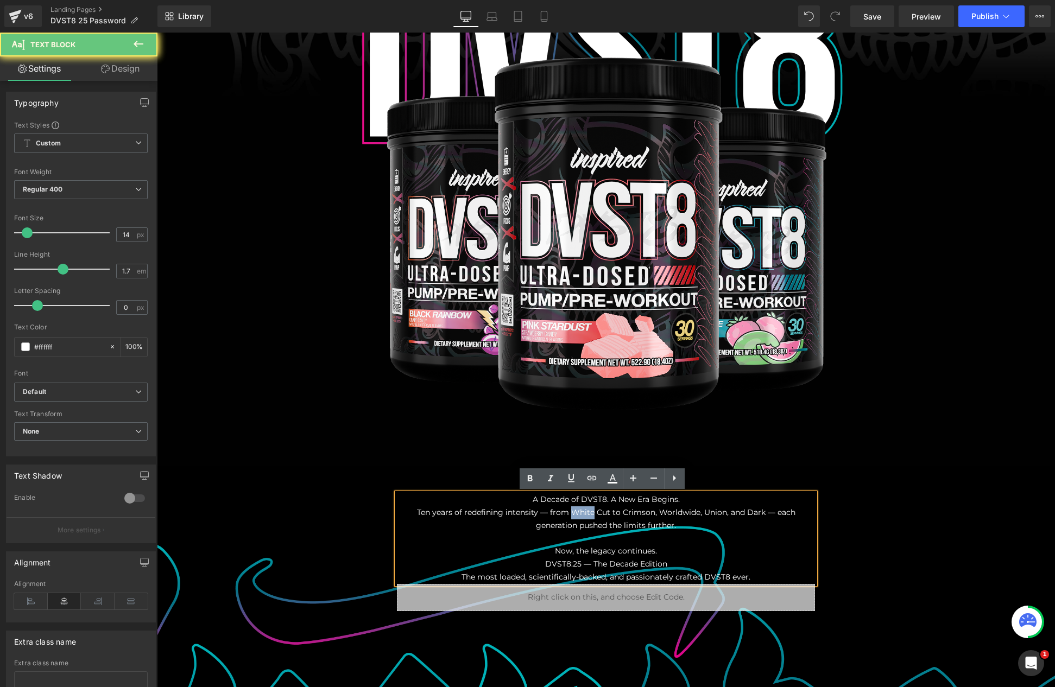
click at [567, 515] on p "Ten years of redefining intensity — from White Cut to Crimson, Worldwide, Union…" at bounding box center [606, 520] width 418 height 26
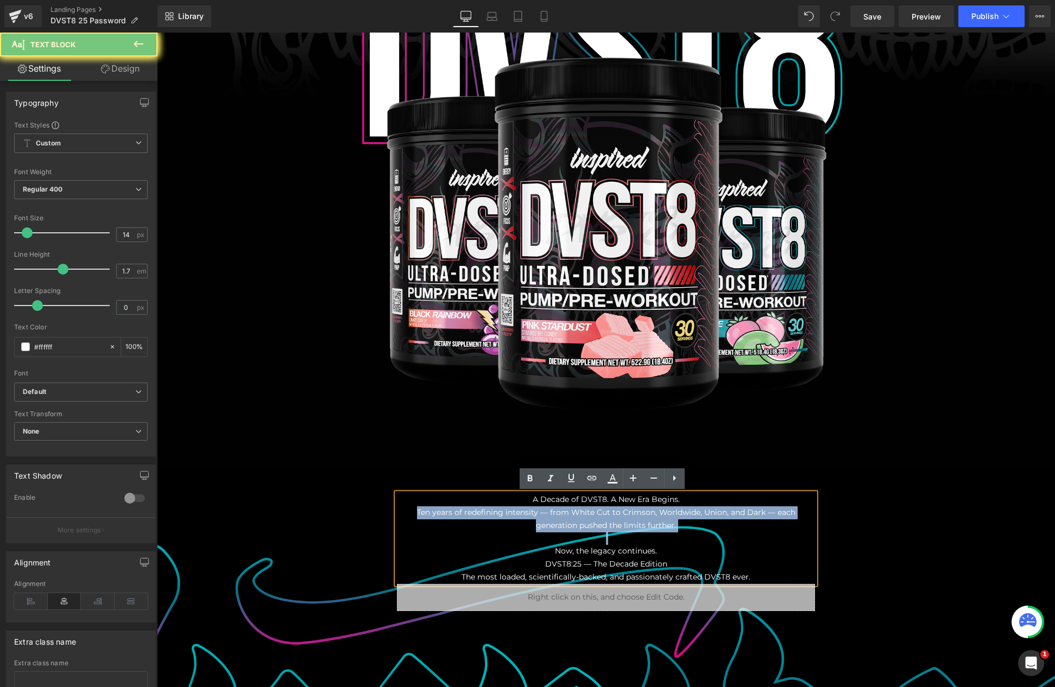
click at [567, 515] on p "Ten years of redefining intensity — from White Cut to Crimson, Worldwide, Union…" at bounding box center [606, 520] width 418 height 26
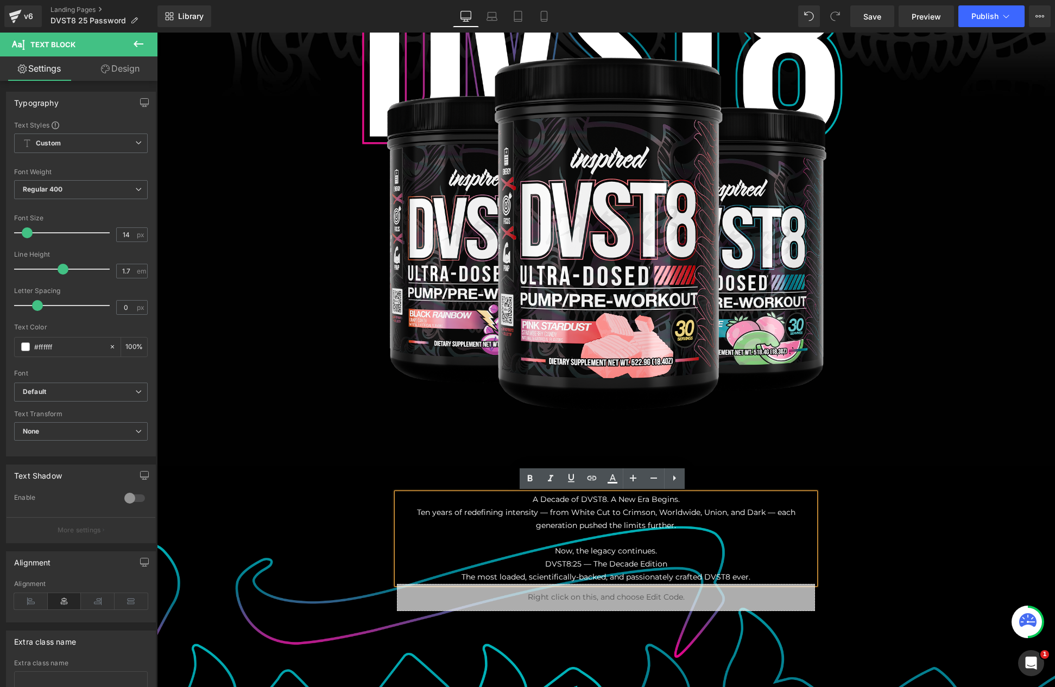
drag, startPoint x: 547, startPoint y: 503, endPoint x: 542, endPoint y: 503, distance: 5.5
click at [547, 503] on p "A Decade of DVST8. A New Era Begins." at bounding box center [606, 500] width 418 height 13
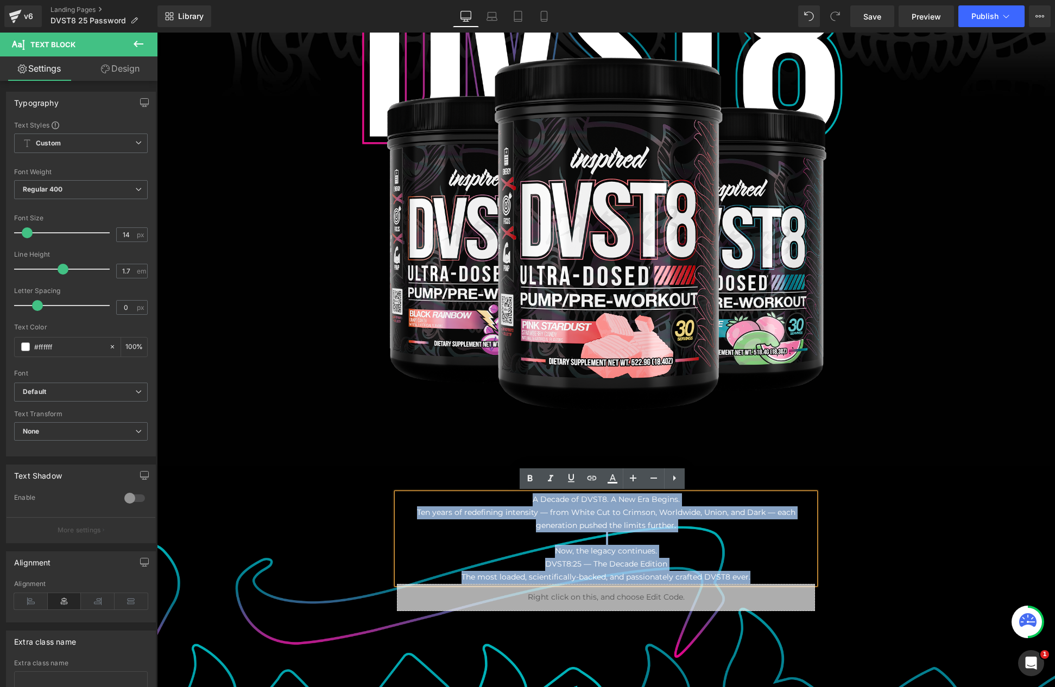
drag, startPoint x: 528, startPoint y: 502, endPoint x: 801, endPoint y: 589, distance: 286.5
click at [803, 589] on div "A Decade of DVST8. A New Era Begins. Ten years of redefining intensity — from W…" at bounding box center [606, 553] width 434 height 118
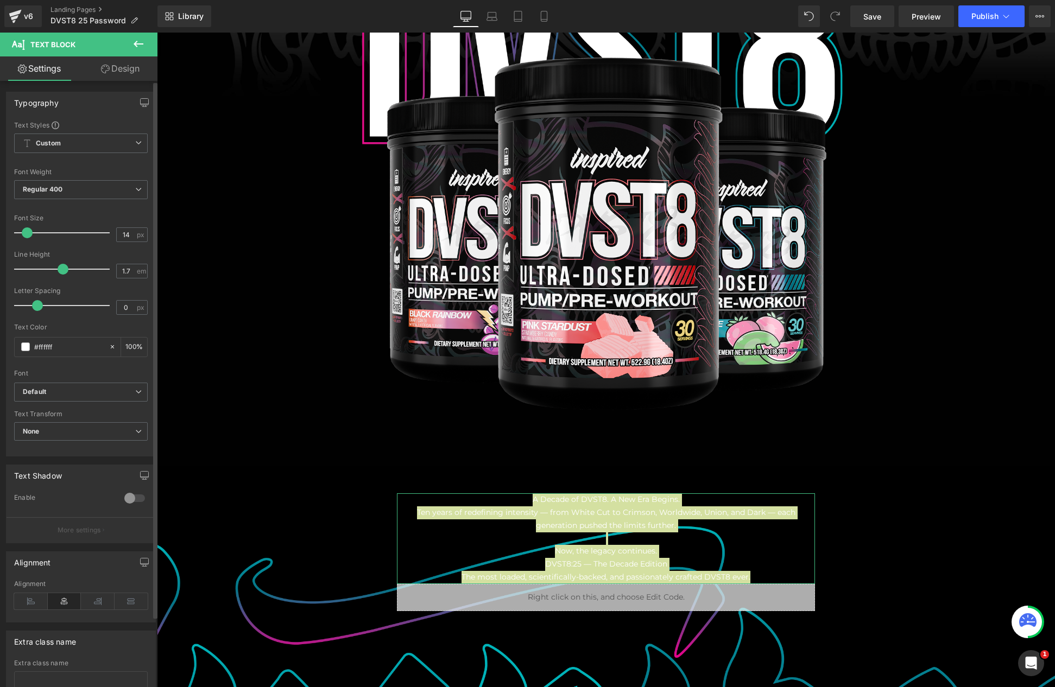
click at [60, 174] on div "Font Weight" at bounding box center [81, 172] width 134 height 8
click at [64, 187] on span "Regular 400" at bounding box center [81, 189] width 134 height 19
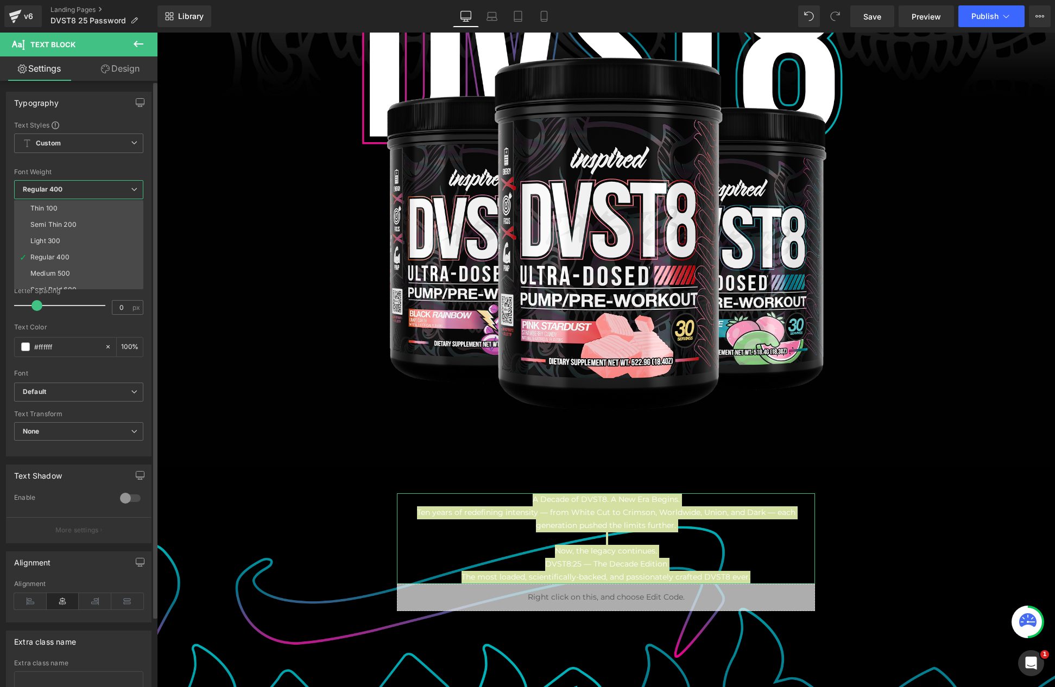
click at [53, 274] on div "Medium 500" at bounding box center [50, 274] width 40 height 8
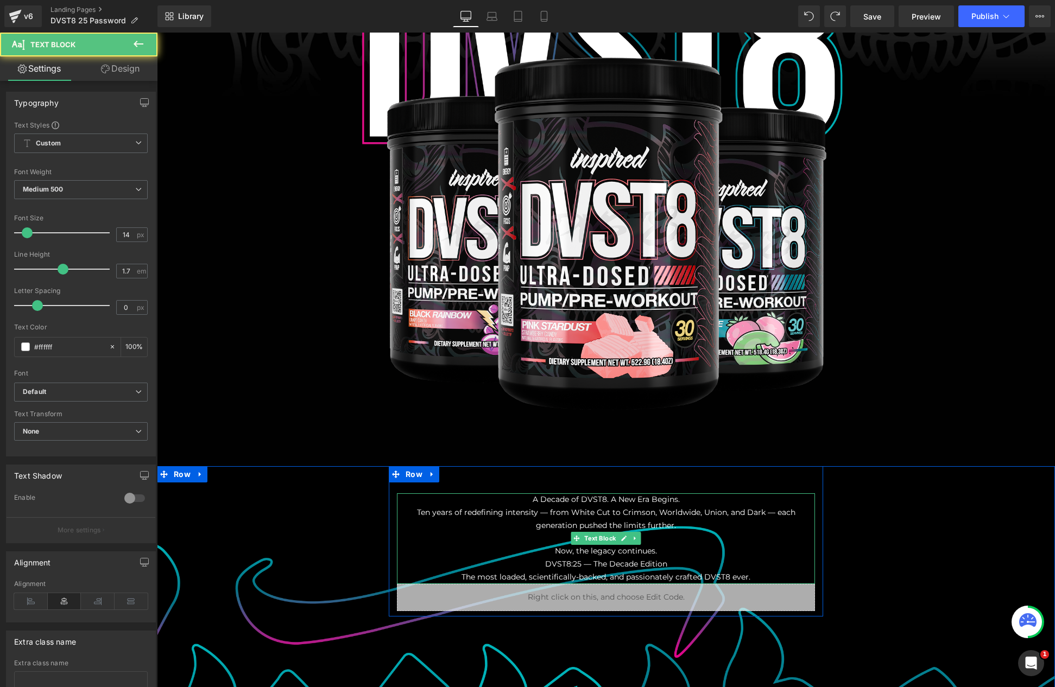
click at [554, 497] on p "A Decade of DVST8. A New Era Begins." at bounding box center [606, 500] width 418 height 13
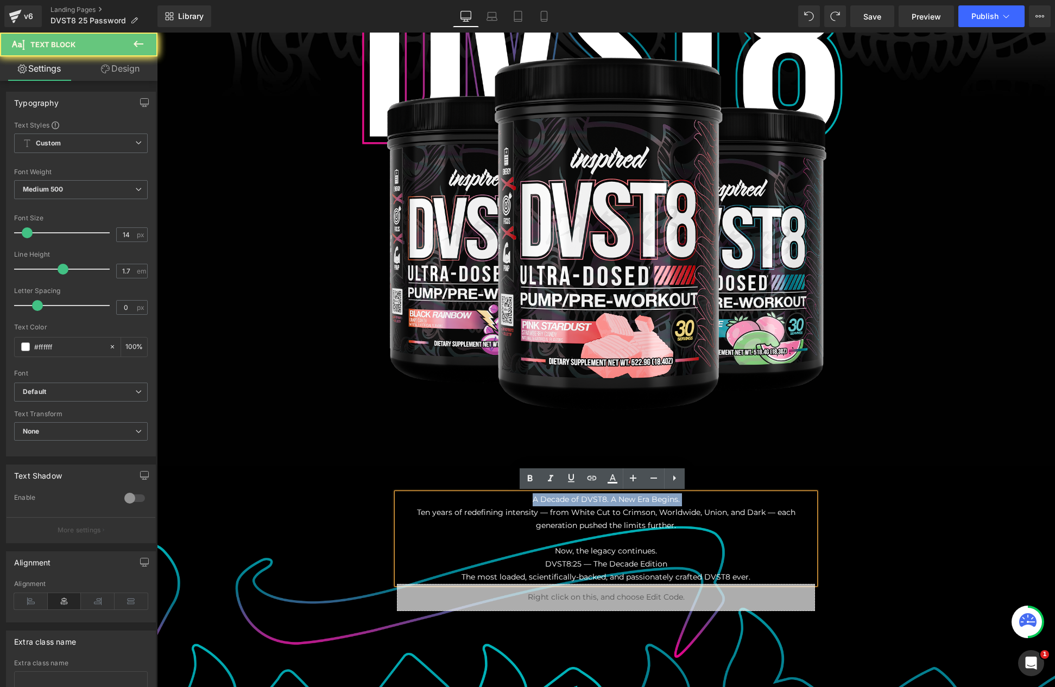
click at [554, 497] on p "A Decade of DVST8. A New Era Begins." at bounding box center [606, 500] width 418 height 13
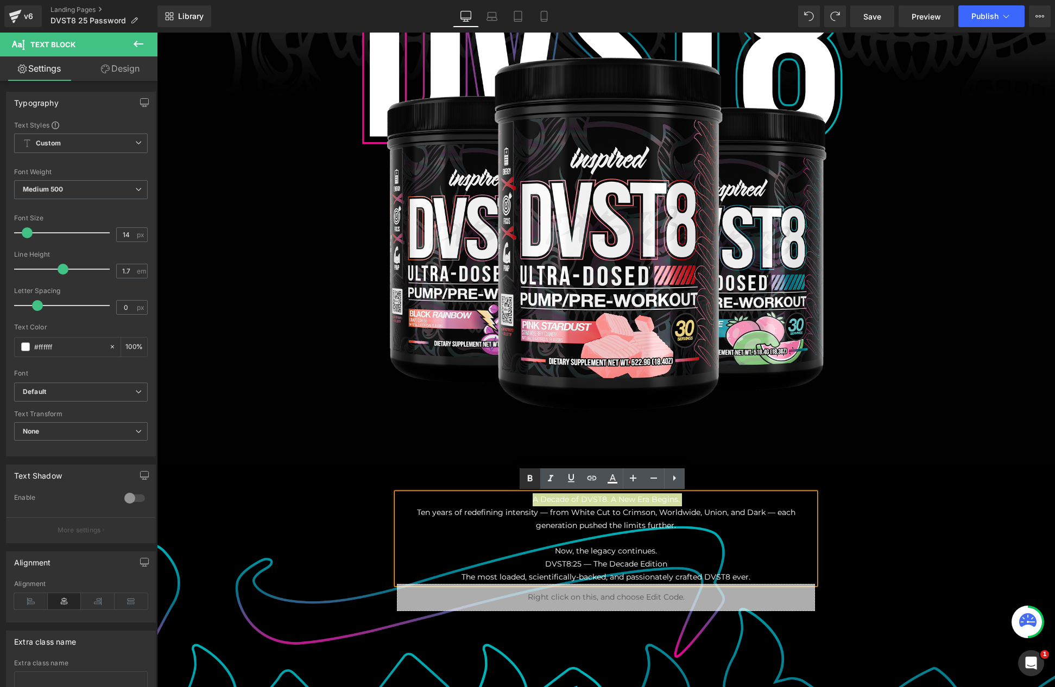
click at [526, 473] on icon at bounding box center [529, 478] width 13 height 13
click at [640, 516] on p "Ten years of redefining intensity — from White Cut to Crimson, Worldwide, Union…" at bounding box center [606, 520] width 418 height 26
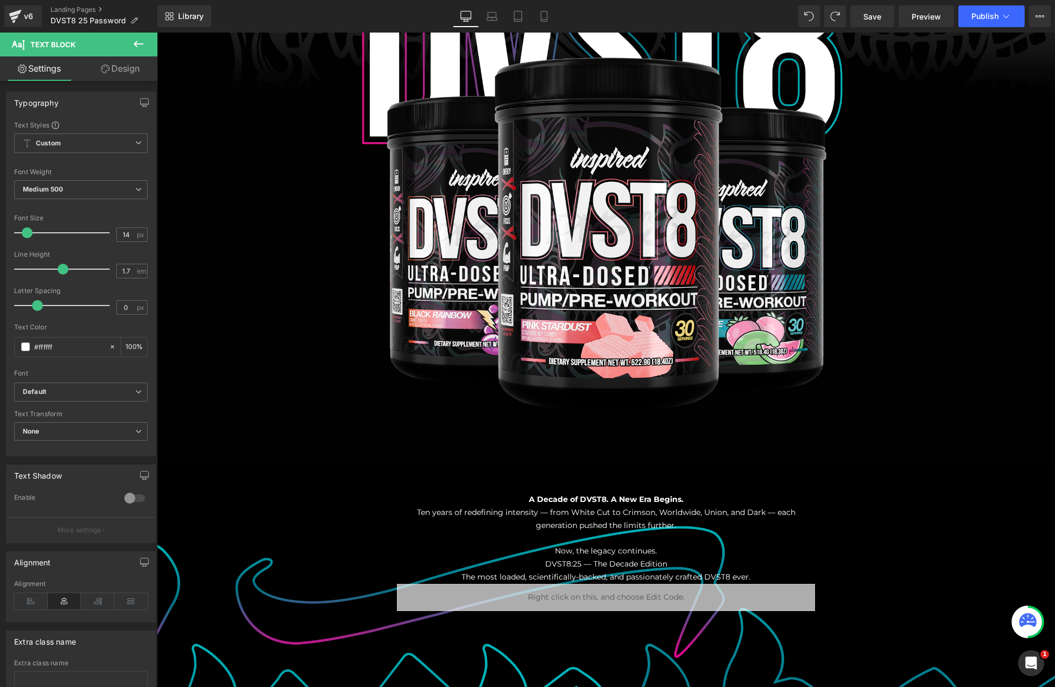
click at [130, 39] on button at bounding box center [138, 45] width 38 height 24
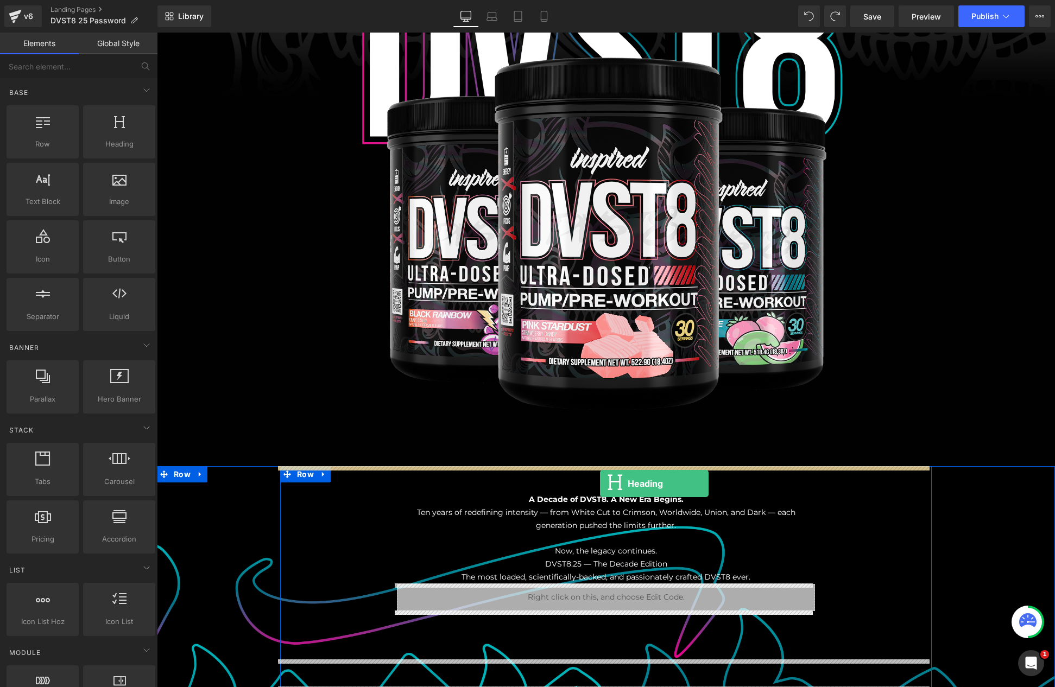
drag, startPoint x: 276, startPoint y: 160, endPoint x: 600, endPoint y: 482, distance: 456.9
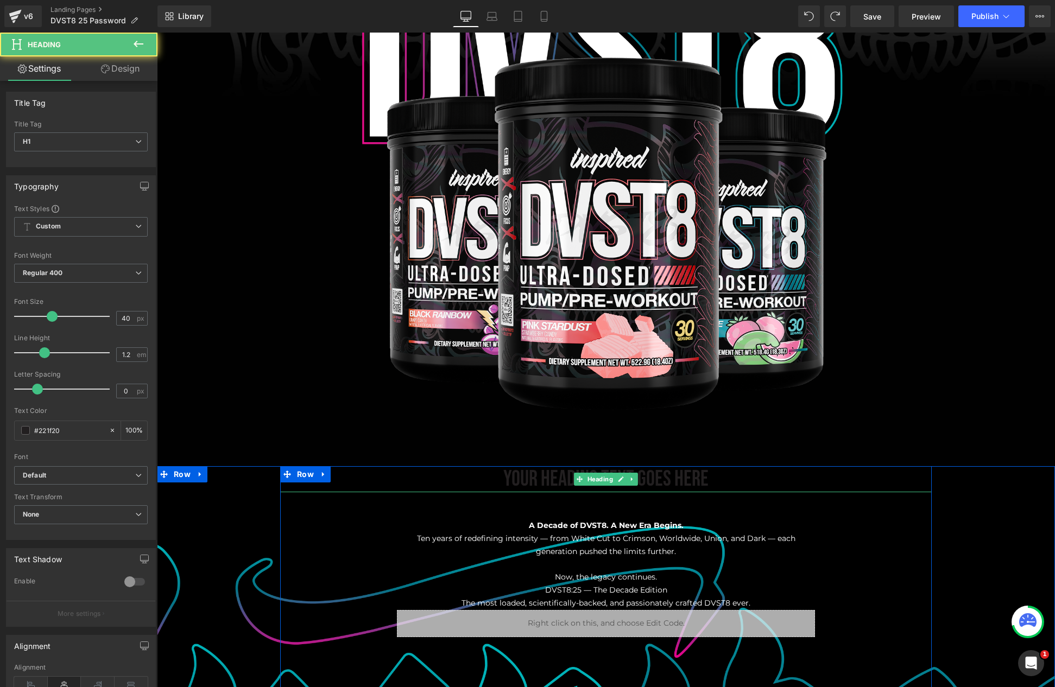
click at [545, 479] on h1 "Your heading text goes here" at bounding box center [606, 479] width 652 height 26
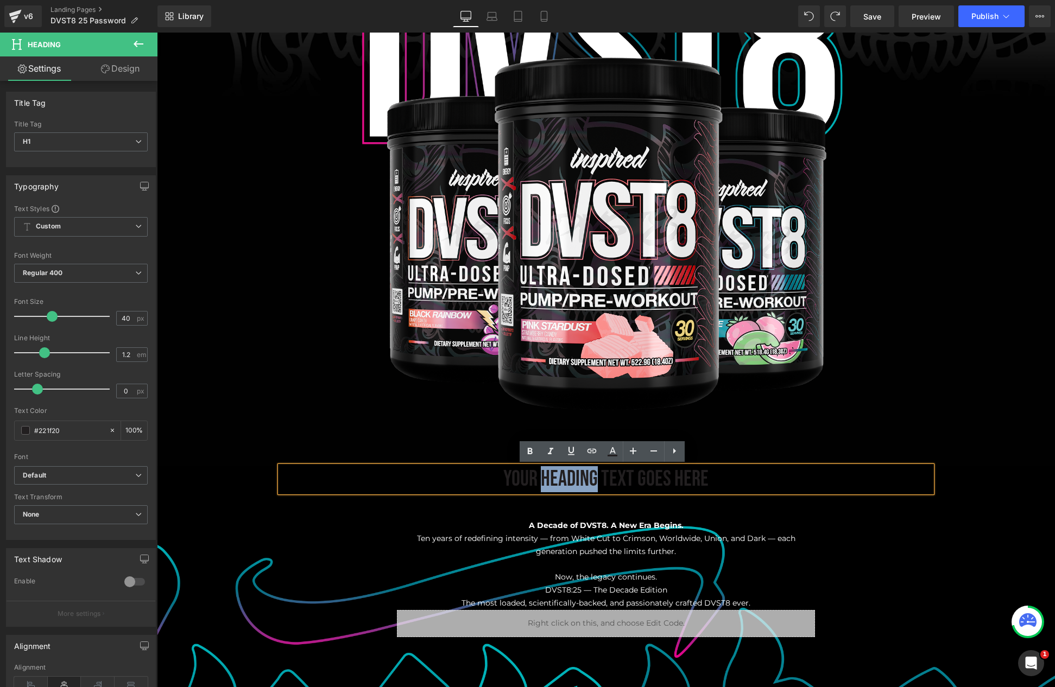
click at [545, 479] on h1 "Your heading text goes here" at bounding box center [606, 479] width 652 height 26
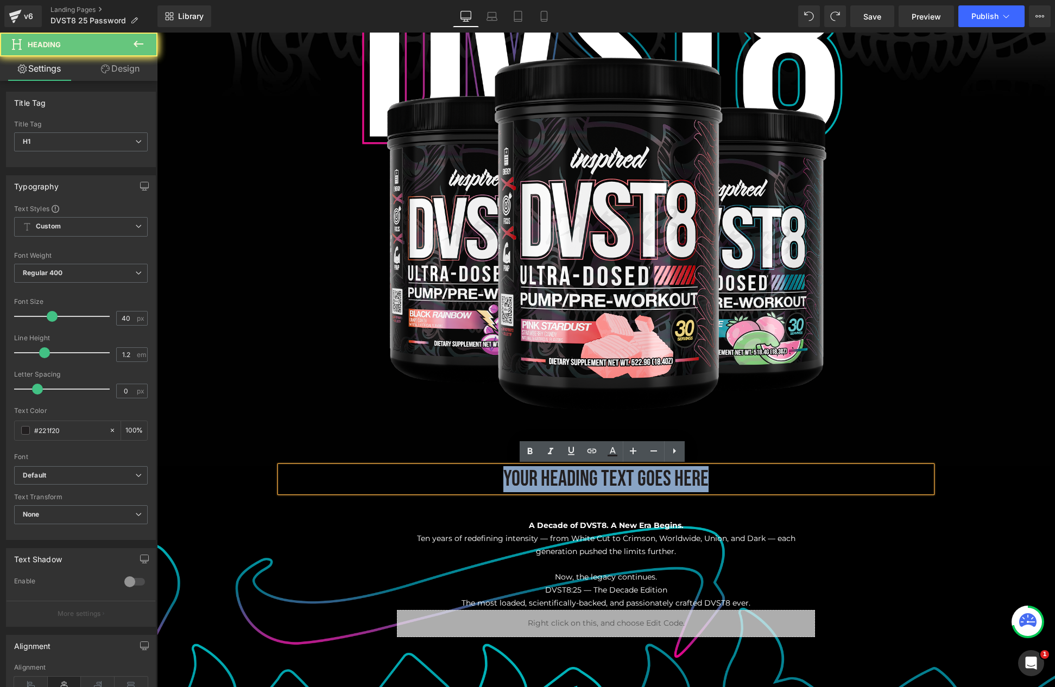
click at [545, 479] on h1 "Your heading text goes here" at bounding box center [606, 479] width 652 height 26
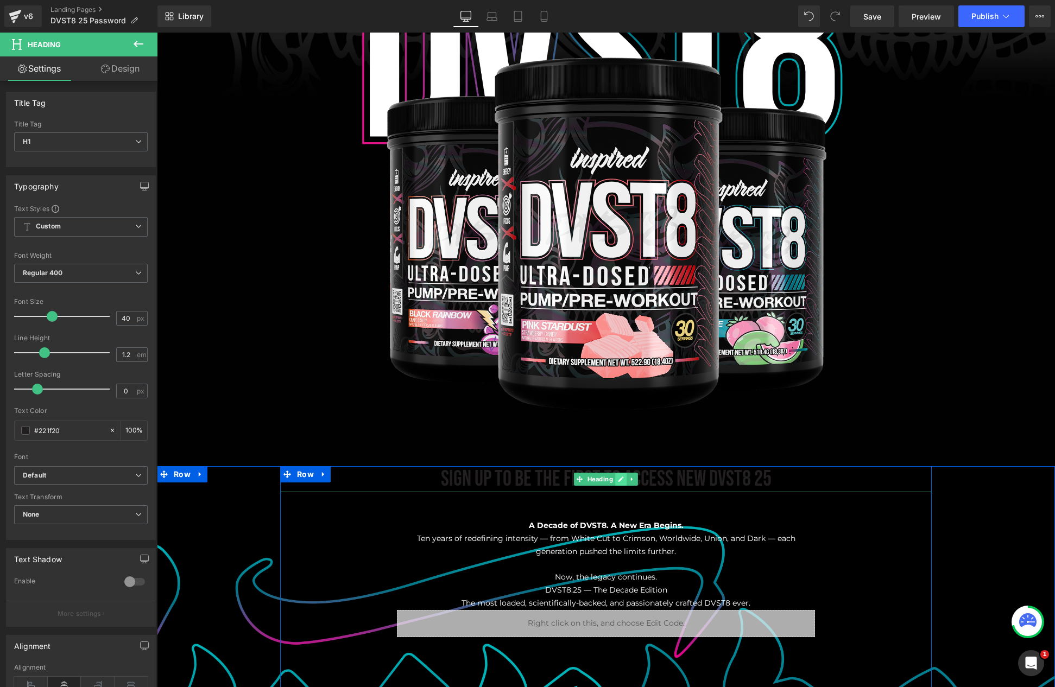
click at [621, 482] on link at bounding box center [620, 479] width 11 height 13
click at [621, 482] on h1 "SIGN UP TO BE THE FIRST TO ACCESS NEW DVST8 25" at bounding box center [606, 479] width 652 height 26
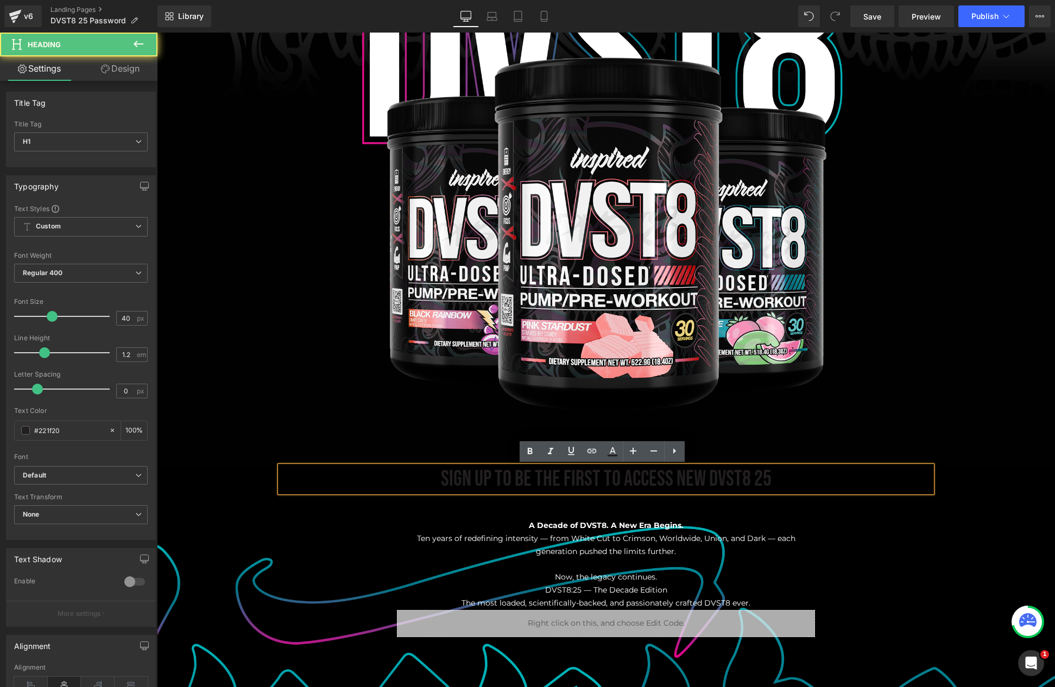
click at [552, 481] on h1 "SIGN UP TO BE THE FIRST TO ACCESS NEW DVST8 25" at bounding box center [606, 479] width 652 height 26
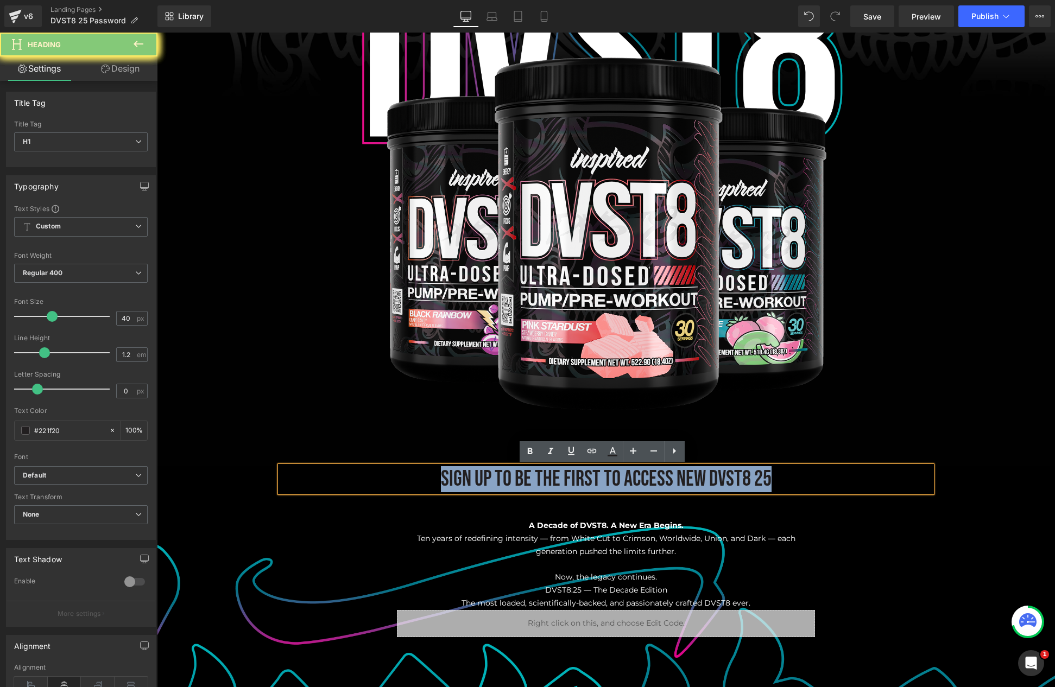
click at [552, 481] on h1 "SIGN UP TO BE THE FIRST TO ACCESS NEW DVST8 25" at bounding box center [606, 479] width 652 height 26
copy h1 "SIGN UP TO BE THE FIRST TO ACCESS NEW DVST8 25"
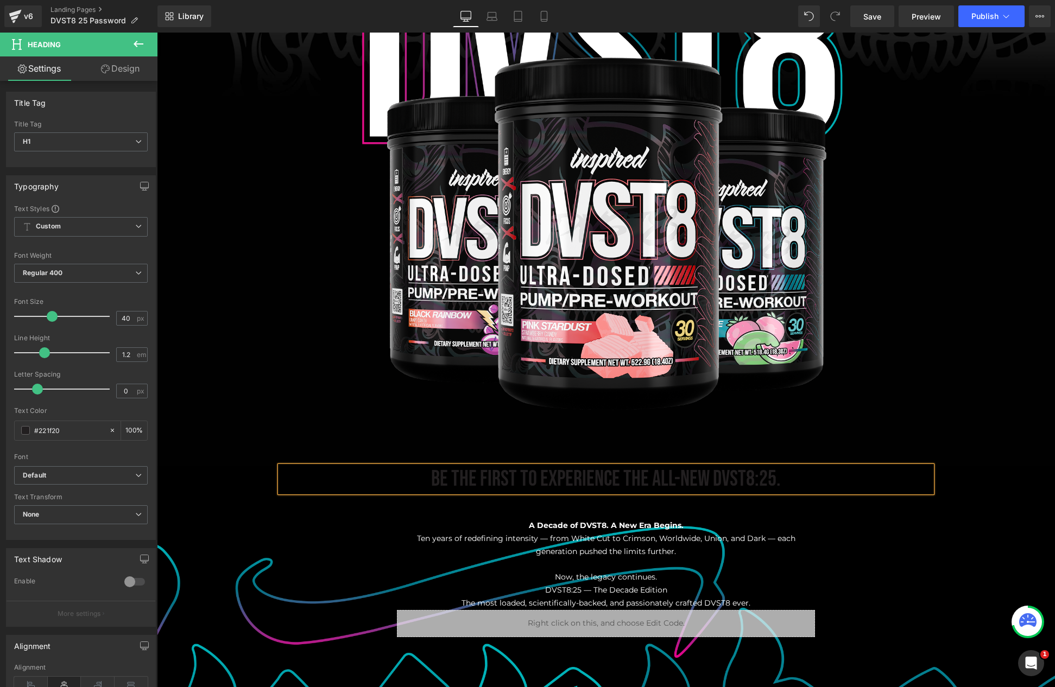
click at [507, 480] on h1 "Be the first to experience the all-new DVST8:25." at bounding box center [606, 479] width 652 height 26
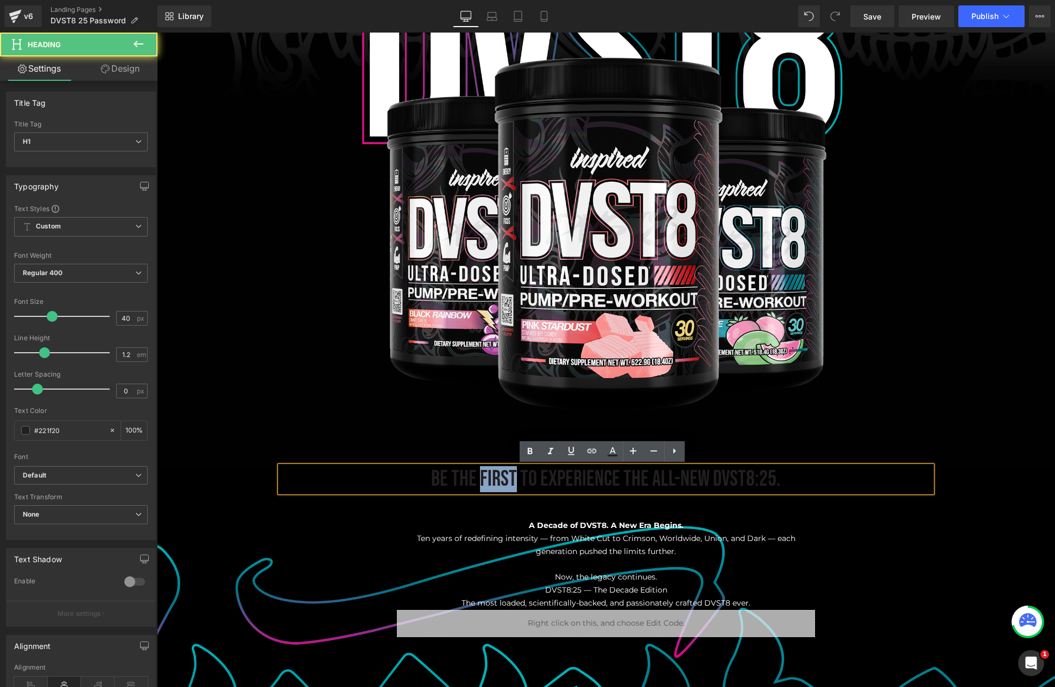
click at [507, 480] on h1 "Be the first to experience the all-new DVST8:25." at bounding box center [606, 479] width 652 height 26
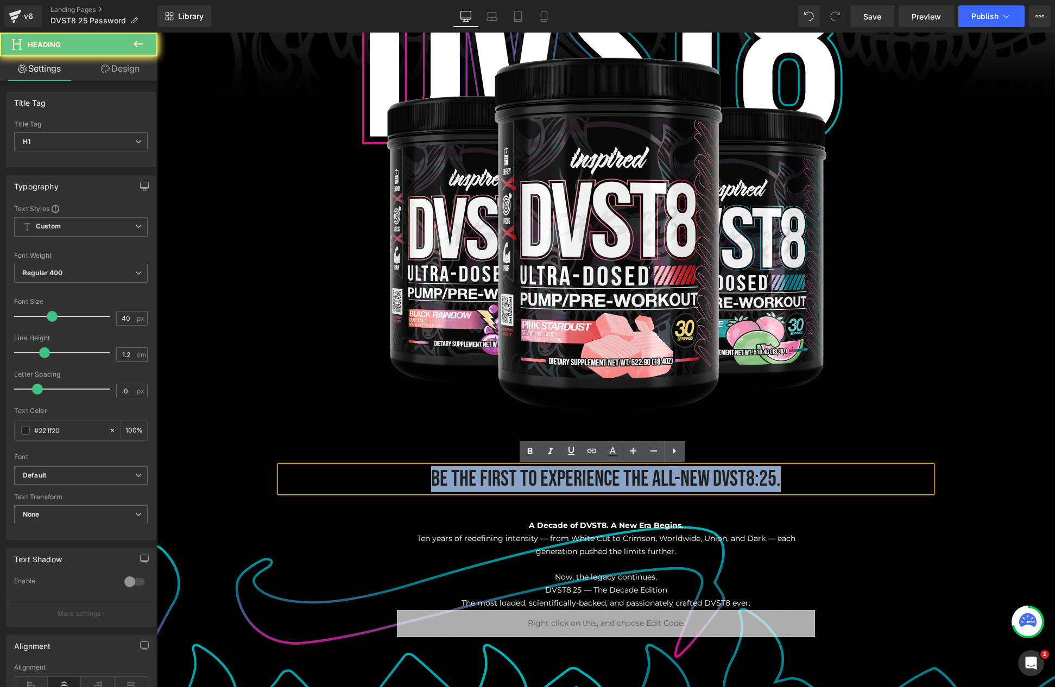
click at [507, 480] on h1 "Be the first to experience the all-new DVST8:25." at bounding box center [606, 479] width 652 height 26
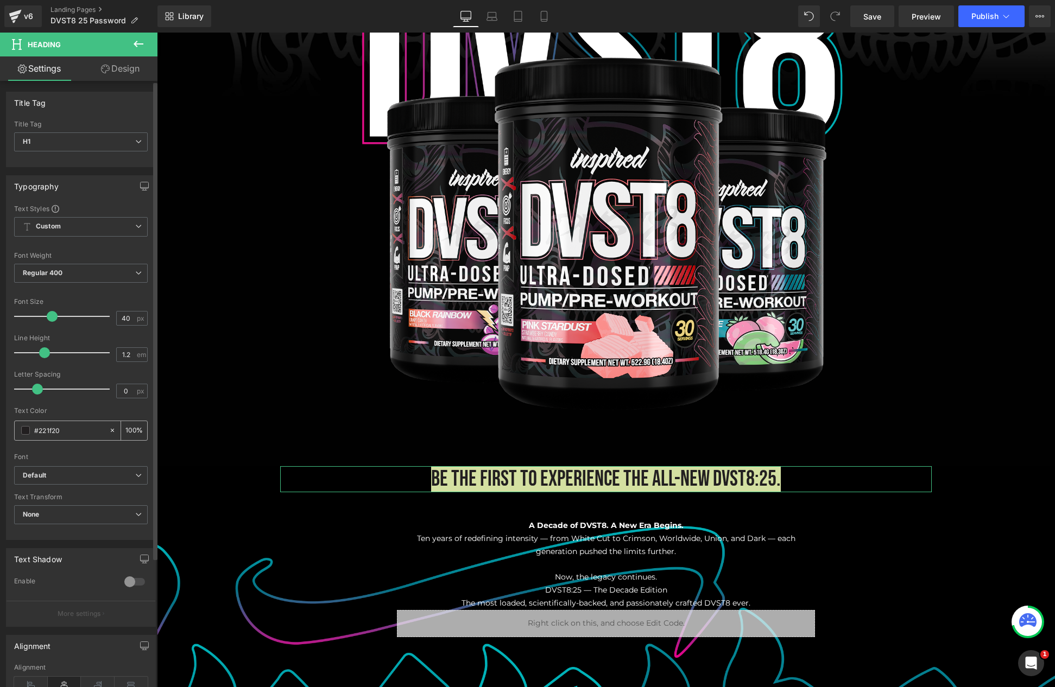
click at [22, 434] on span at bounding box center [25, 430] width 9 height 9
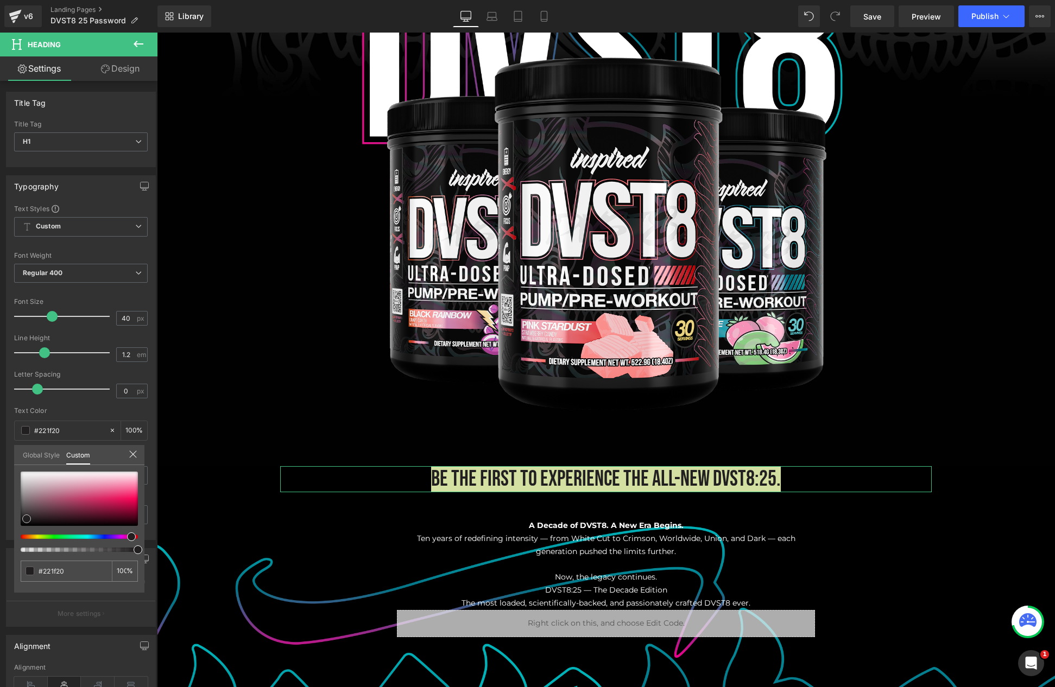
type input "#c58fa1"
type input "#dbccd1"
type input "#ffffff"
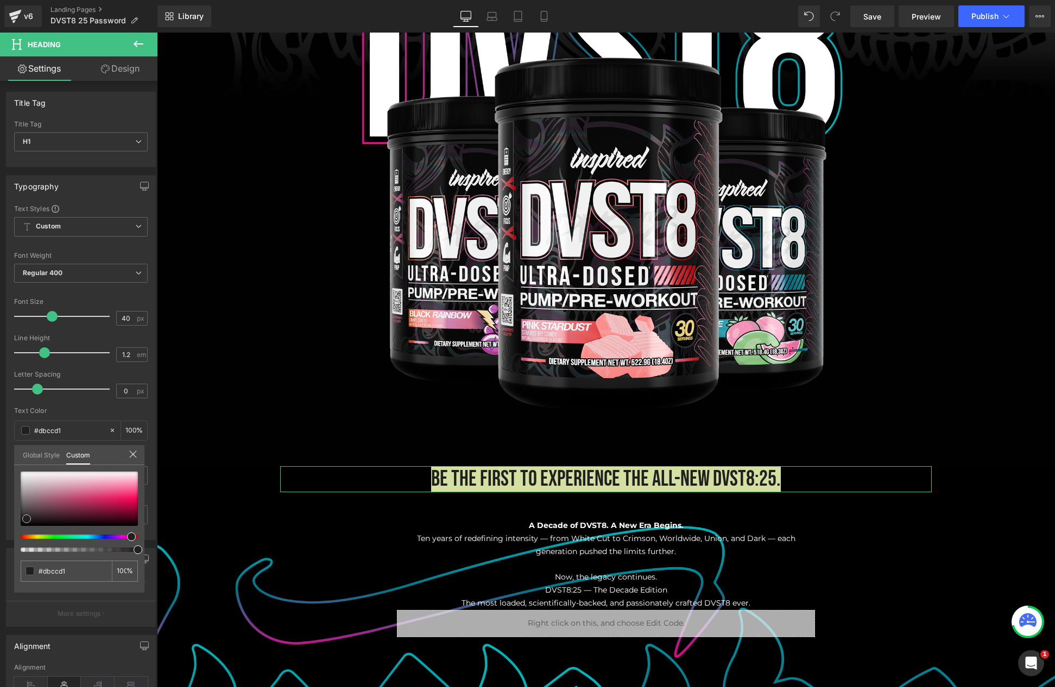
type input "#ffffff"
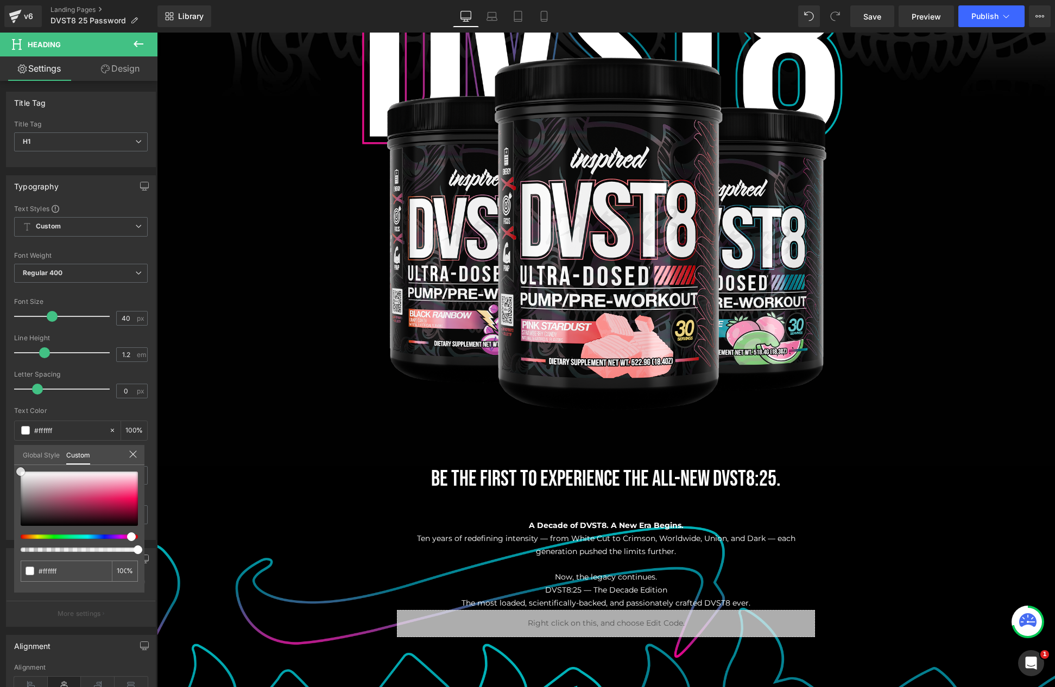
drag, startPoint x: -47, startPoint y: 424, endPoint x: -56, endPoint y: 415, distance: 13.1
click at [0, 415] on html "Heading You are previewing how the will restyle your page. You can not edit Ele…" at bounding box center [527, 343] width 1055 height 687
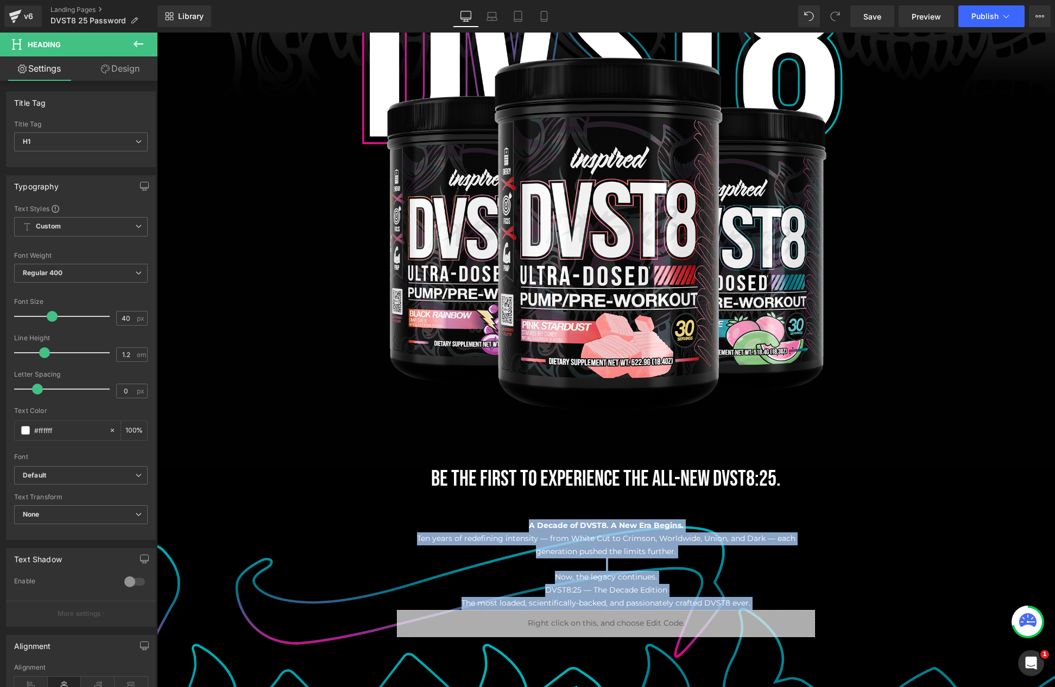
click at [749, 478] on body "Image Row Row Be the first to experience the all-new DVST8:25. Heading A Decade…" at bounding box center [606, 341] width 898 height 1249
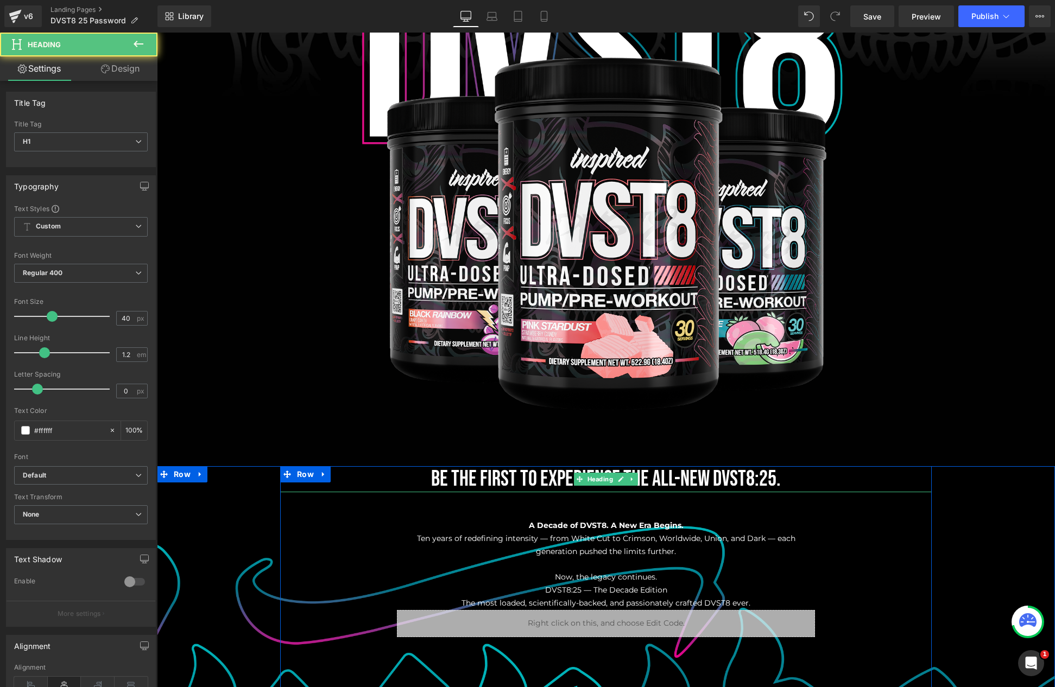
click at [751, 477] on h1 "Be the first to experience the all-new DVST8:25." at bounding box center [606, 479] width 652 height 26
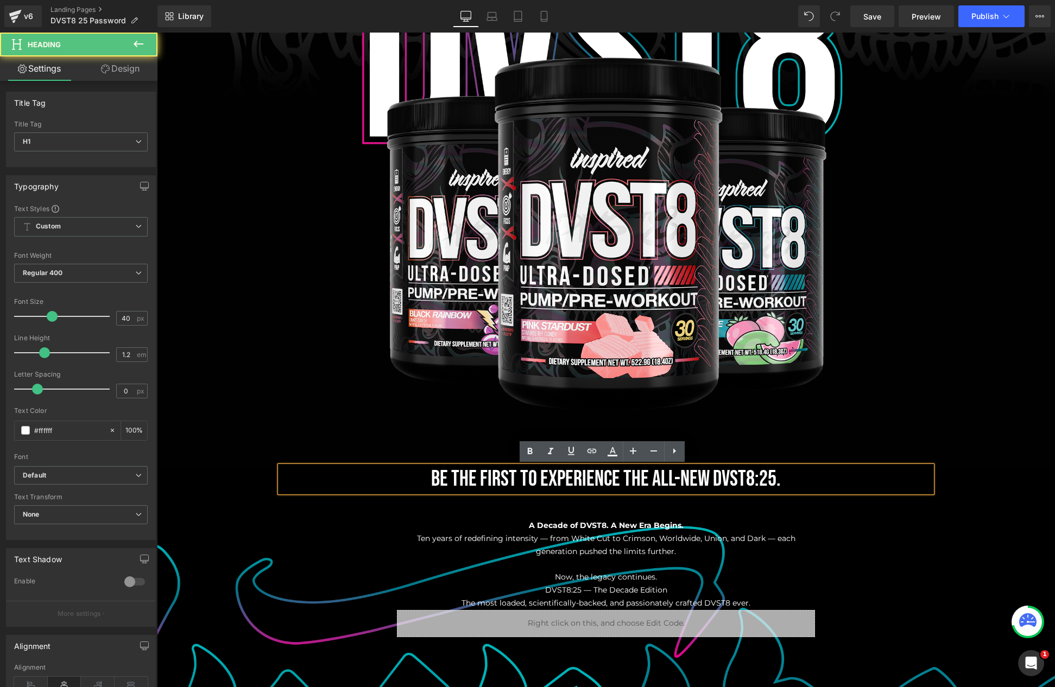
click at [755, 479] on h1 "Be the first to experience the all-new DVST8:25." at bounding box center [606, 479] width 652 height 26
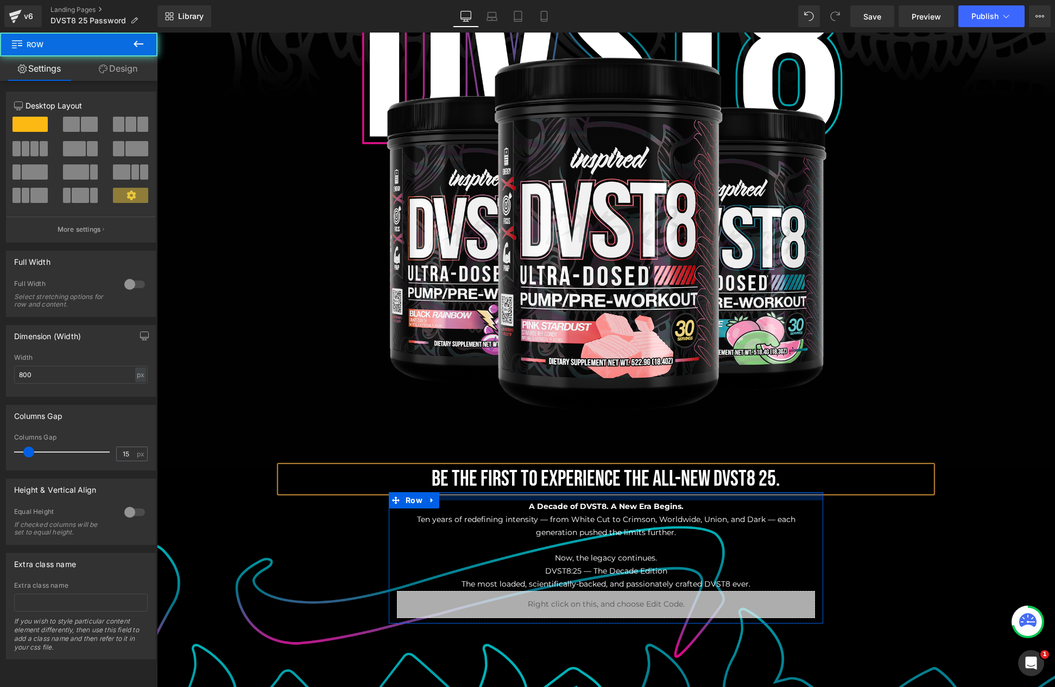
drag, startPoint x: 567, startPoint y: 514, endPoint x: 565, endPoint y: 496, distance: 18.6
click at [565, 496] on div at bounding box center [606, 497] width 434 height 8
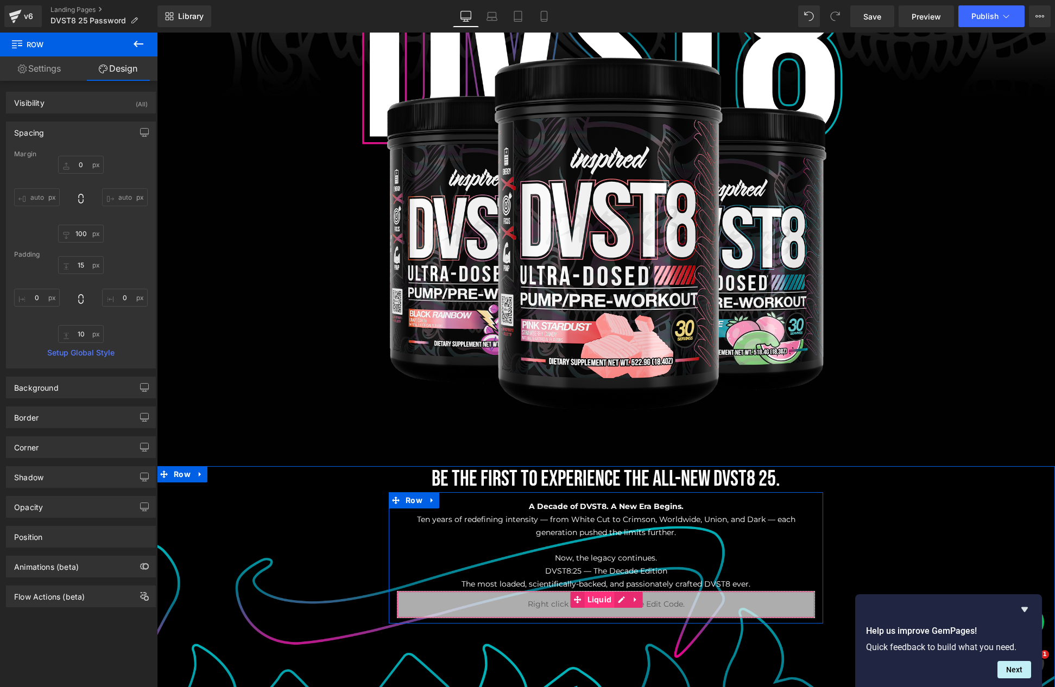
click at [588, 596] on span "Liquid" at bounding box center [600, 600] width 30 height 16
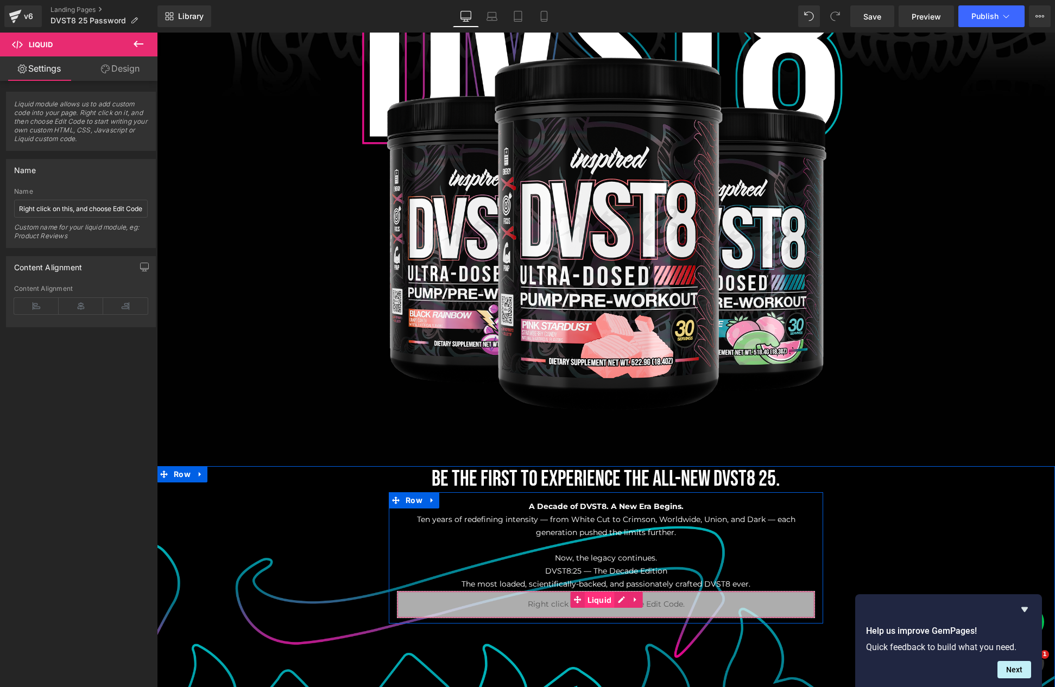
click at [593, 598] on span "Liquid" at bounding box center [600, 600] width 30 height 16
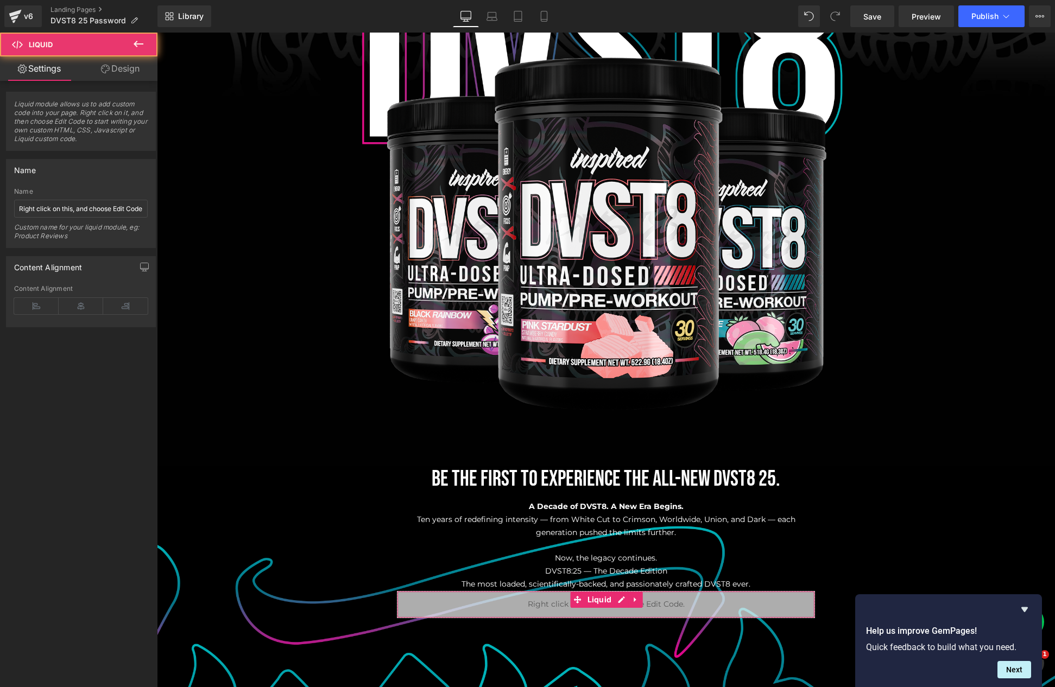
click at [123, 60] on link "Design" at bounding box center [120, 68] width 79 height 24
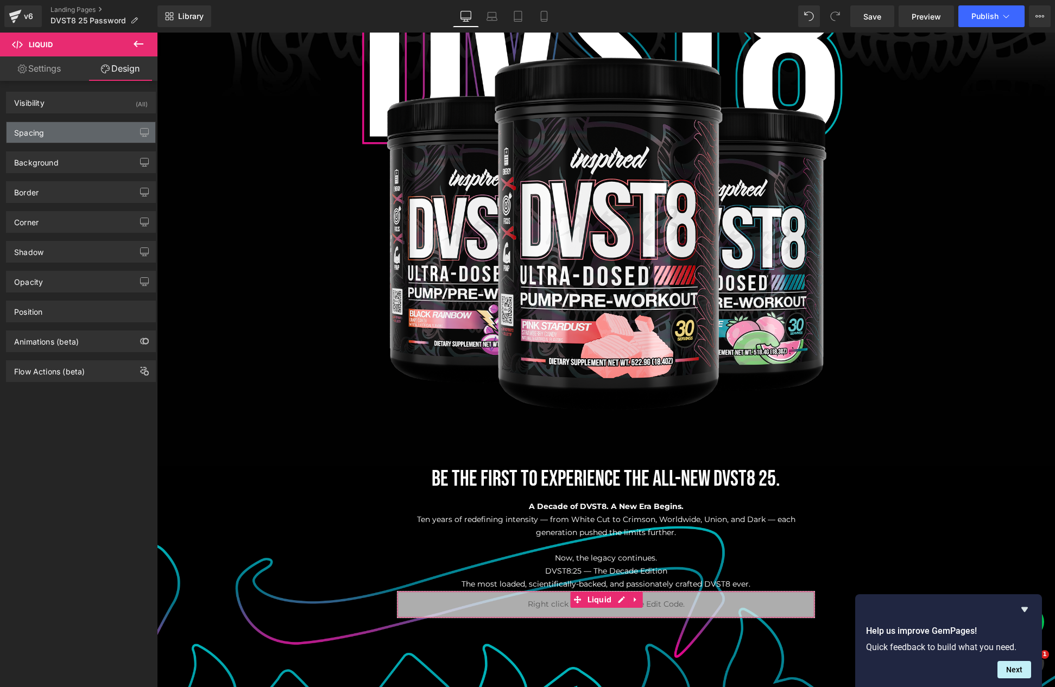
click at [62, 134] on div "Spacing" at bounding box center [81, 132] width 149 height 21
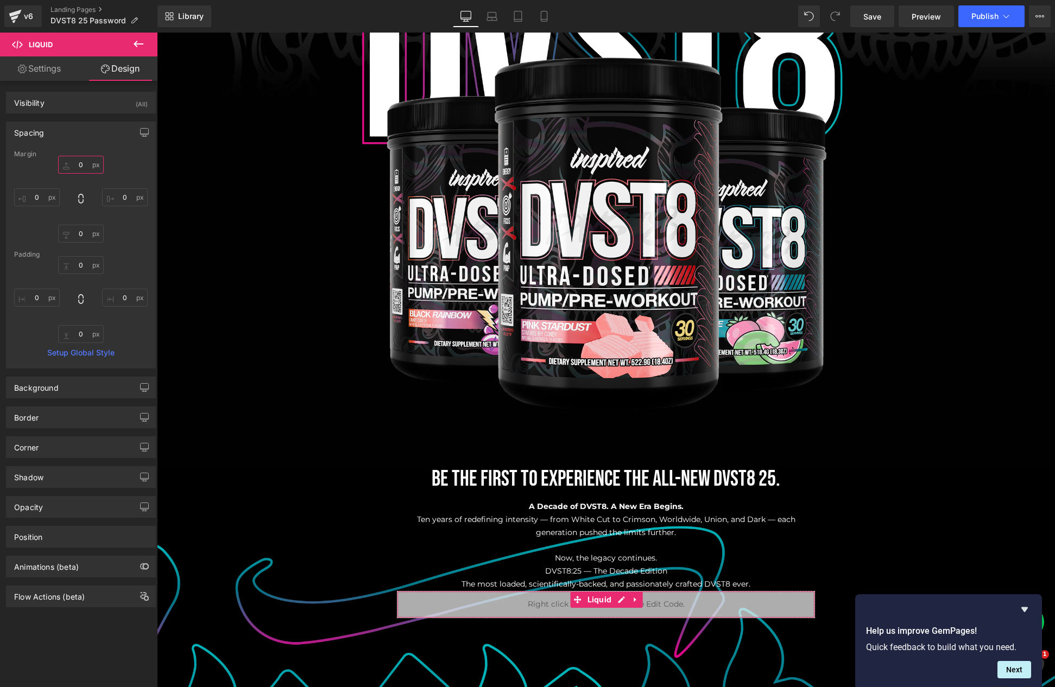
click at [74, 163] on input "0" at bounding box center [81, 165] width 46 height 18
type input "30"
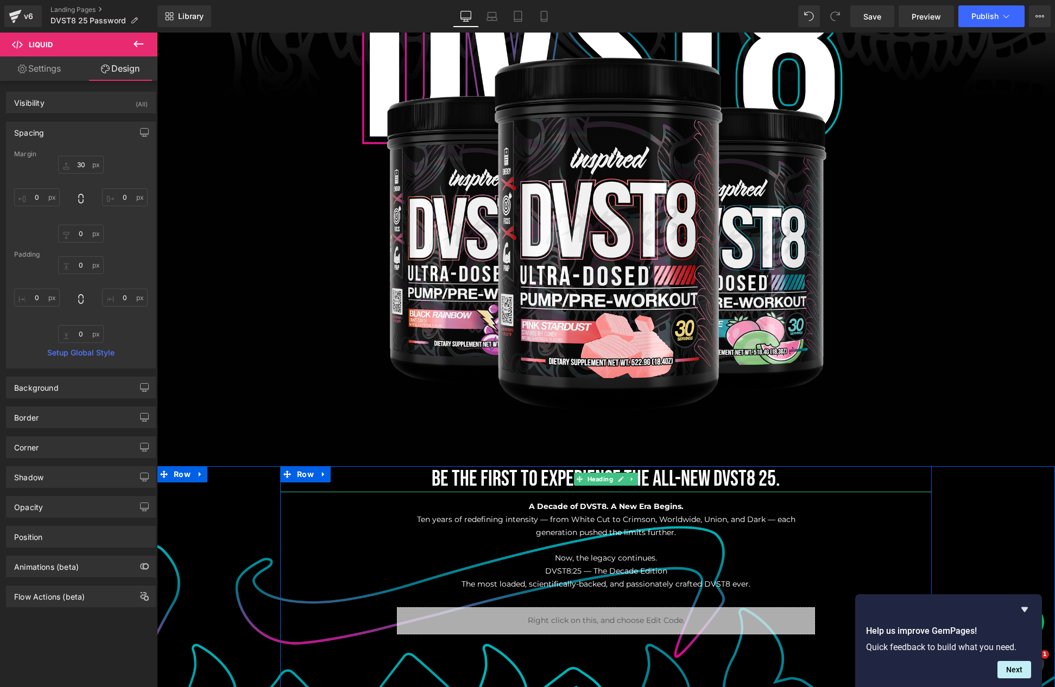
click at [561, 479] on h1 "Be the first to experience the all-new DVST8 25." at bounding box center [606, 479] width 652 height 26
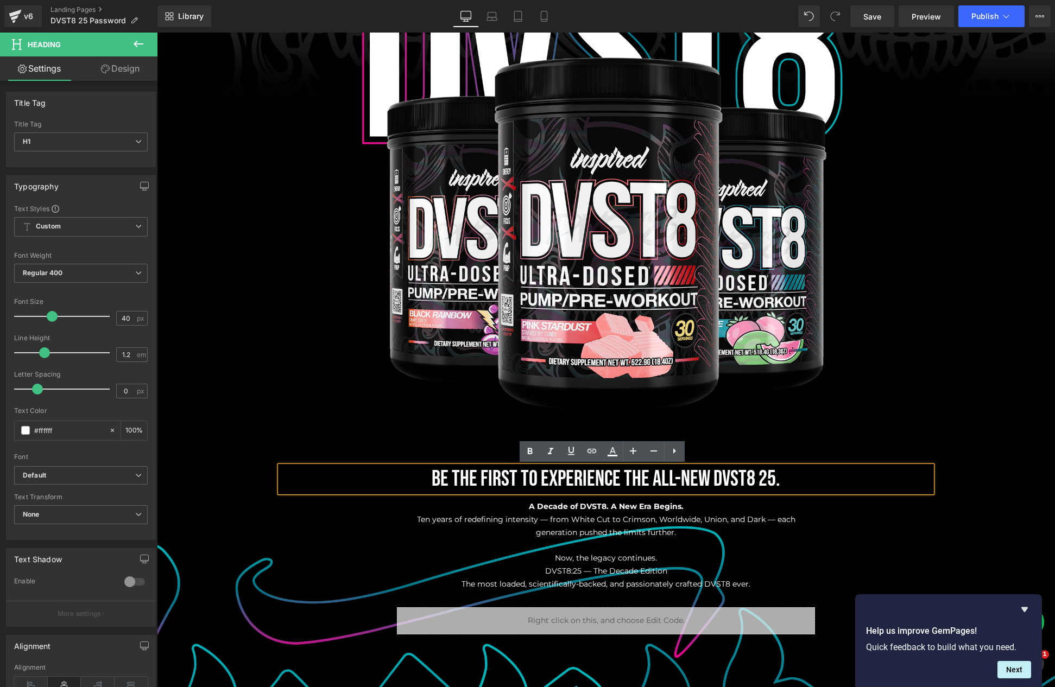
click at [503, 479] on h1 "Be the first to experience the all-new DVST8 25." at bounding box center [606, 479] width 652 height 26
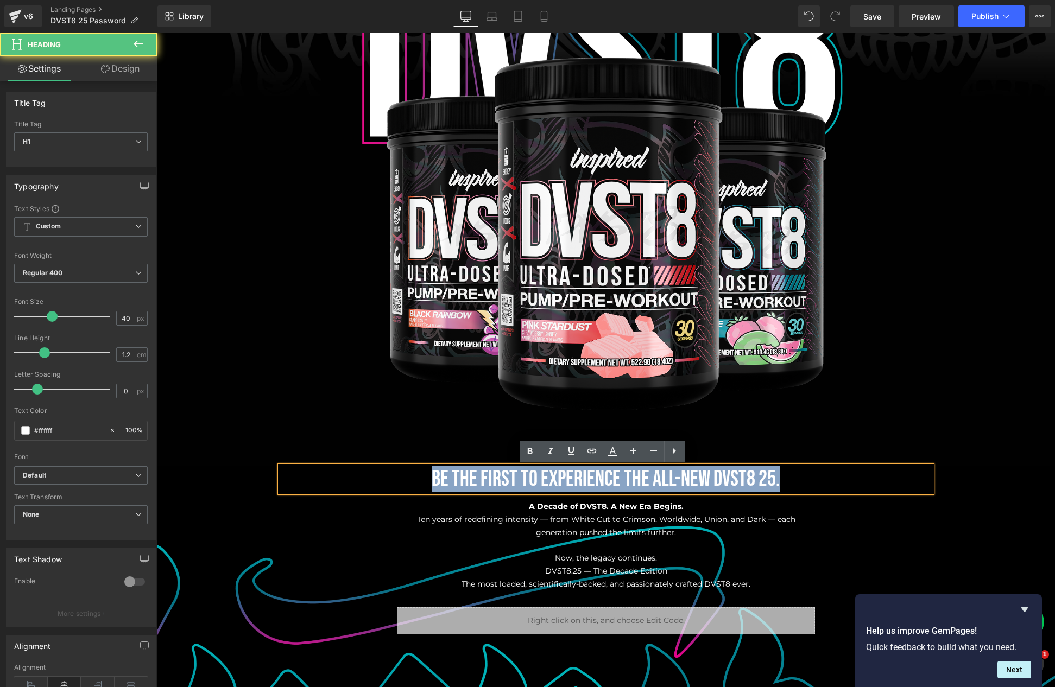
click at [503, 479] on h1 "Be the first to experience the all-new DVST8 25." at bounding box center [606, 479] width 652 height 26
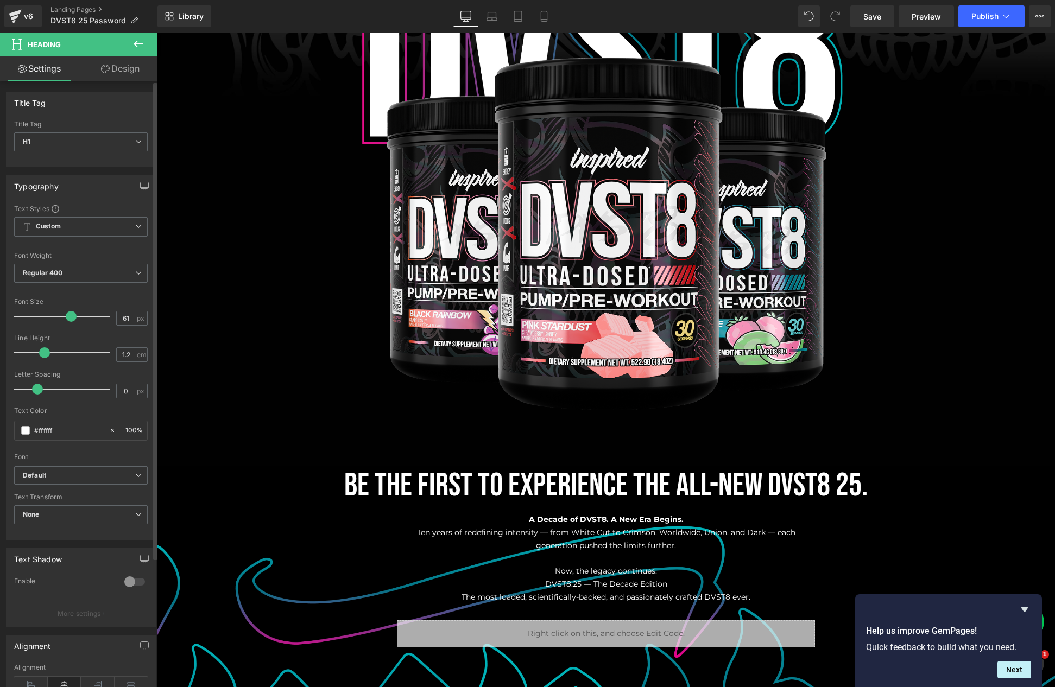
type input "62"
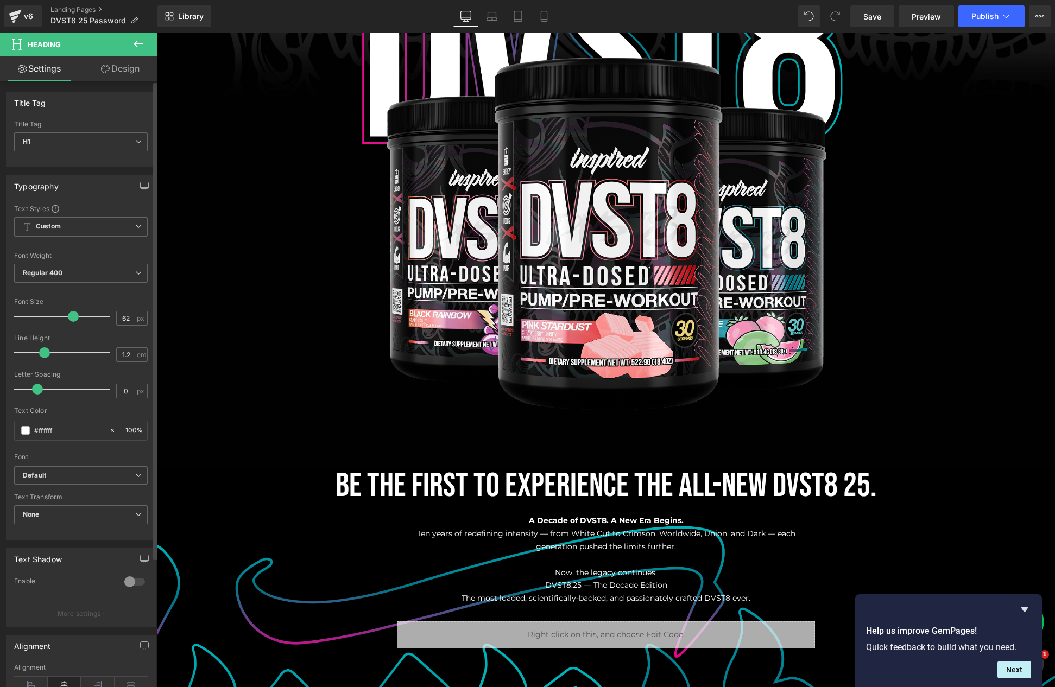
drag, startPoint x: 54, startPoint y: 317, endPoint x: 74, endPoint y: 314, distance: 20.2
click at [74, 314] on span at bounding box center [73, 316] width 11 height 11
click at [489, 14] on icon at bounding box center [492, 16] width 11 height 11
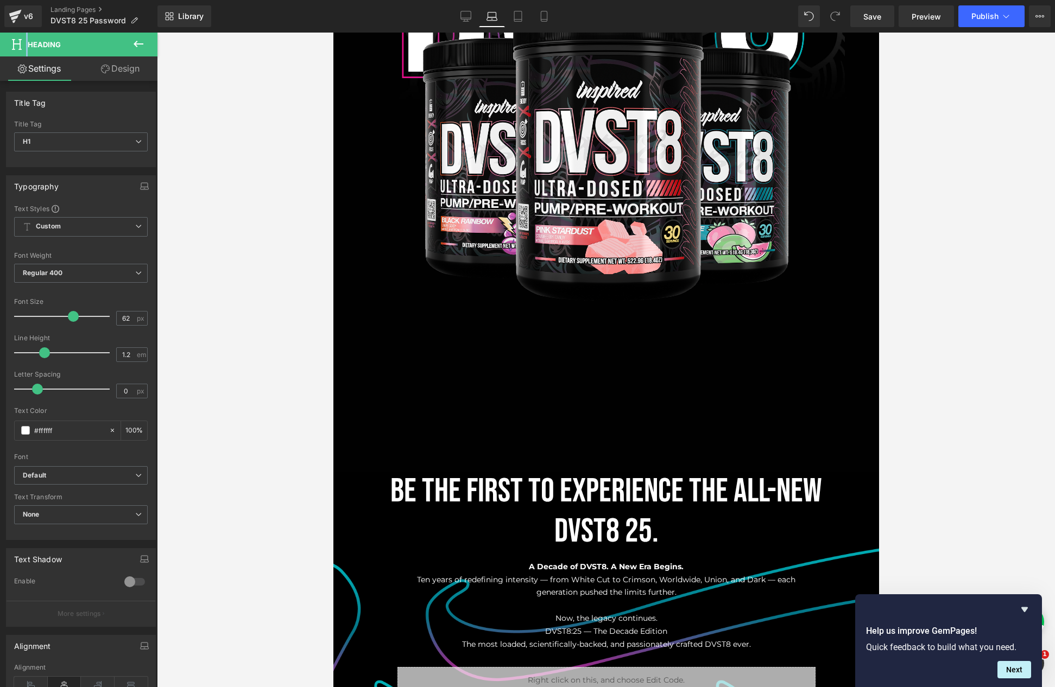
scroll to position [535, 0]
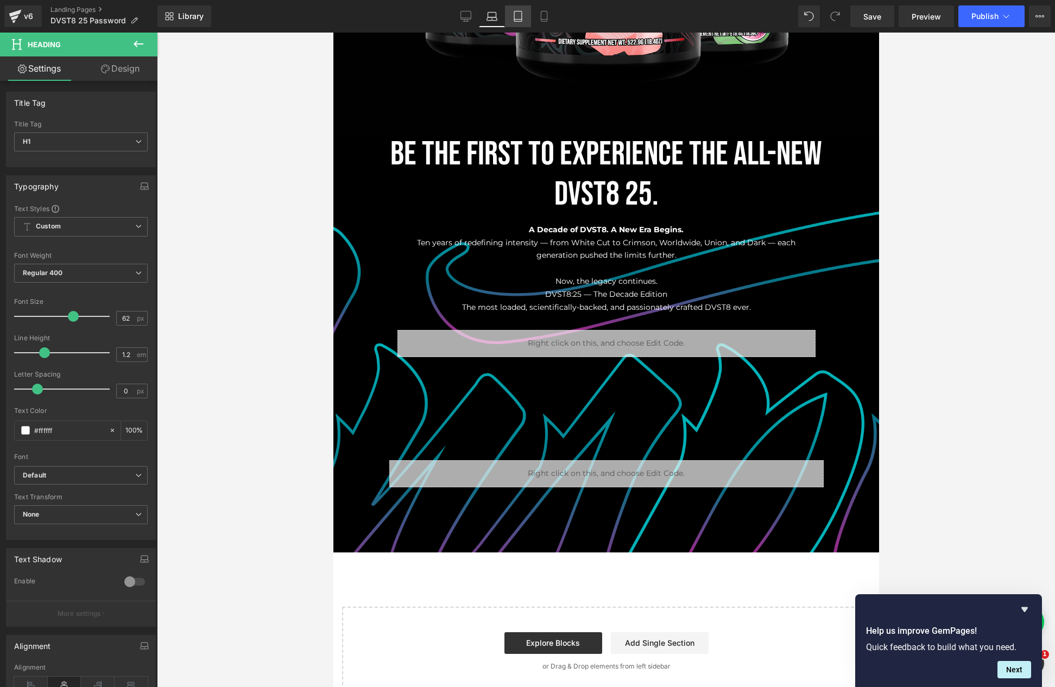
click at [515, 9] on link "Tablet" at bounding box center [518, 16] width 26 height 22
type input "100"
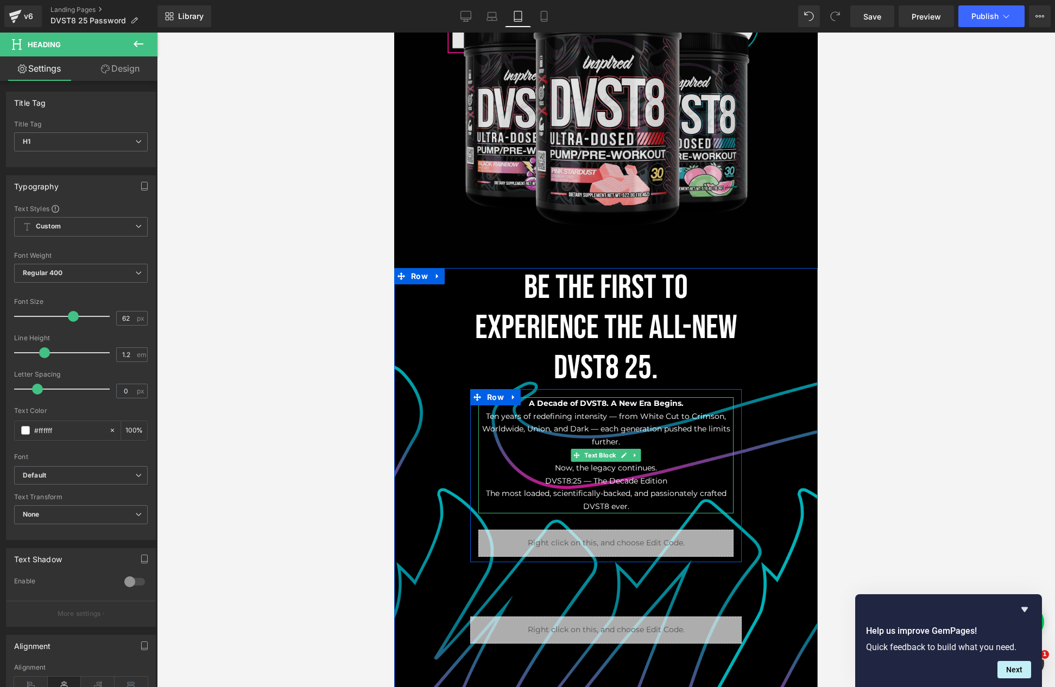
scroll to position [107, 0]
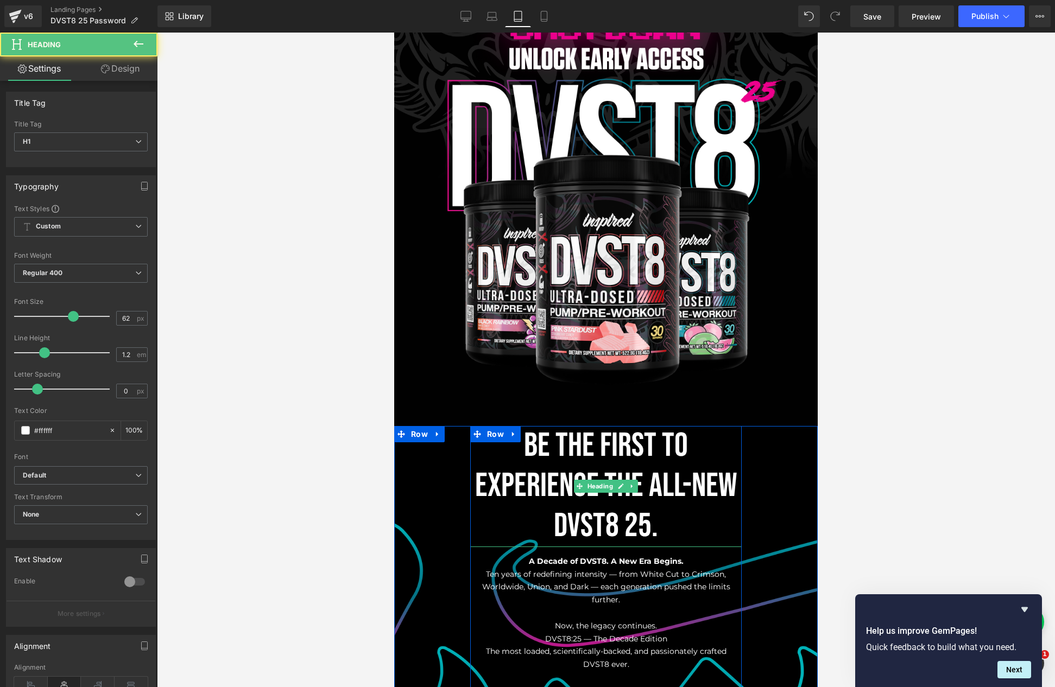
click at [564, 480] on h1 "Be the first to experience the all-new DVST8 25." at bounding box center [606, 486] width 272 height 121
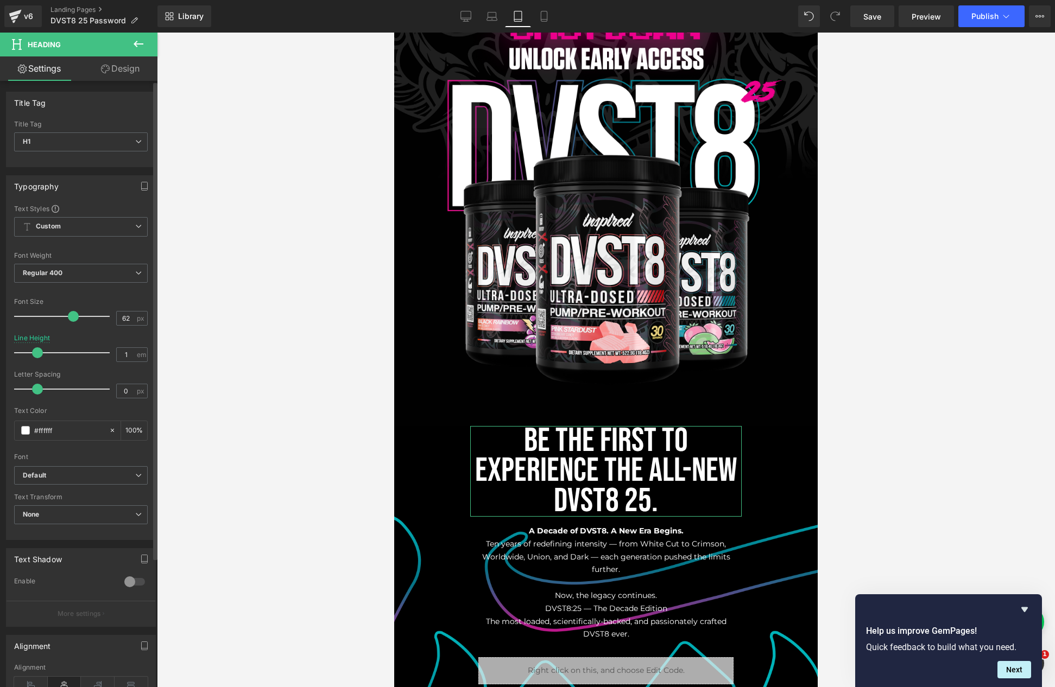
drag, startPoint x: 41, startPoint y: 353, endPoint x: 33, endPoint y: 351, distance: 8.4
click at [33, 351] on span at bounding box center [37, 353] width 11 height 11
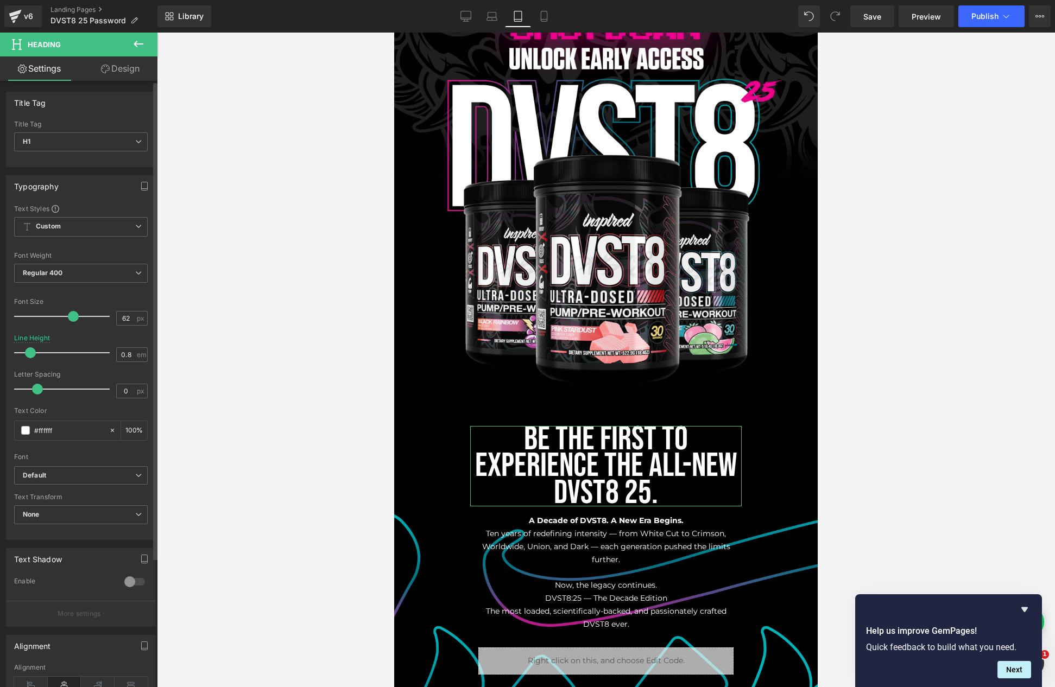
click at [30, 348] on div at bounding box center [65, 353] width 90 height 22
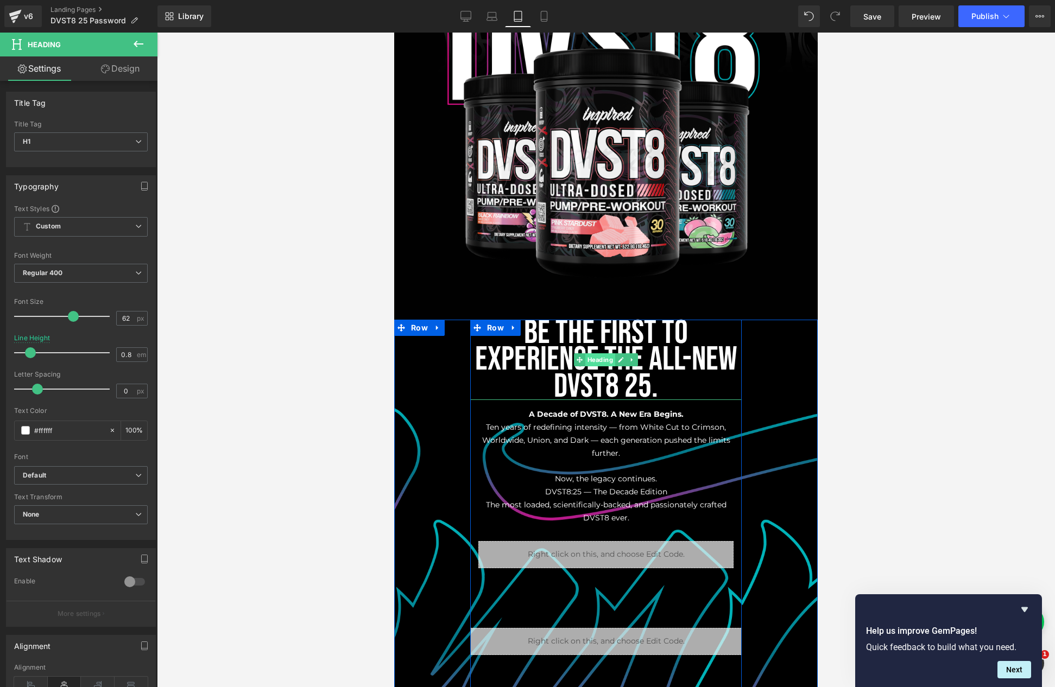
scroll to position [214, 0]
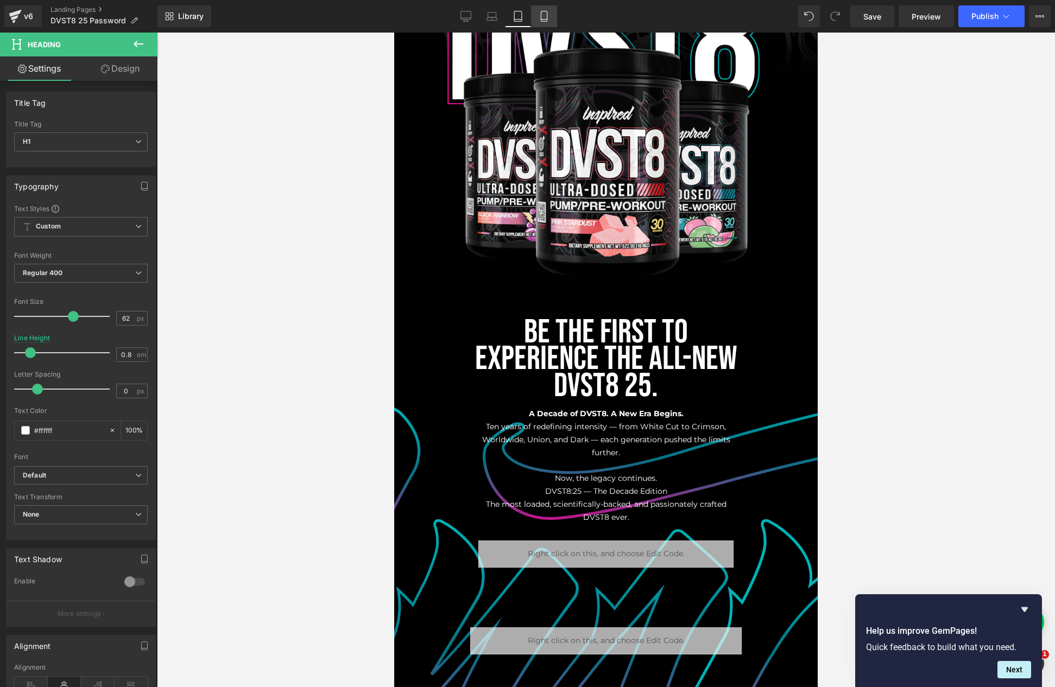
click at [542, 12] on icon at bounding box center [544, 16] width 11 height 11
type input "1.2"
type input "100"
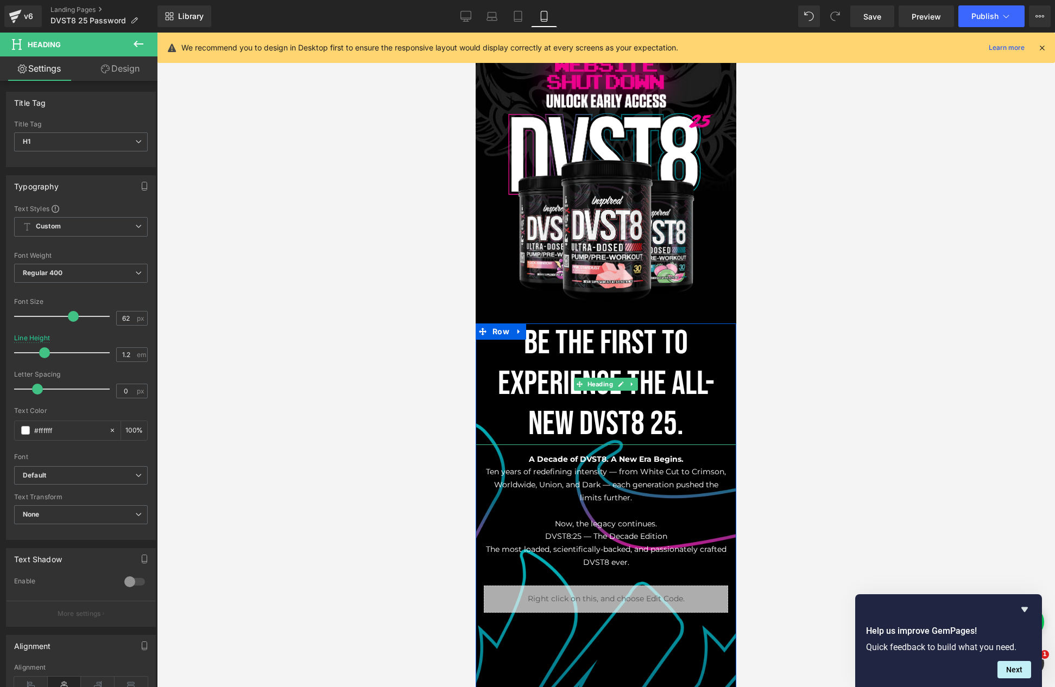
scroll to position [17, 0]
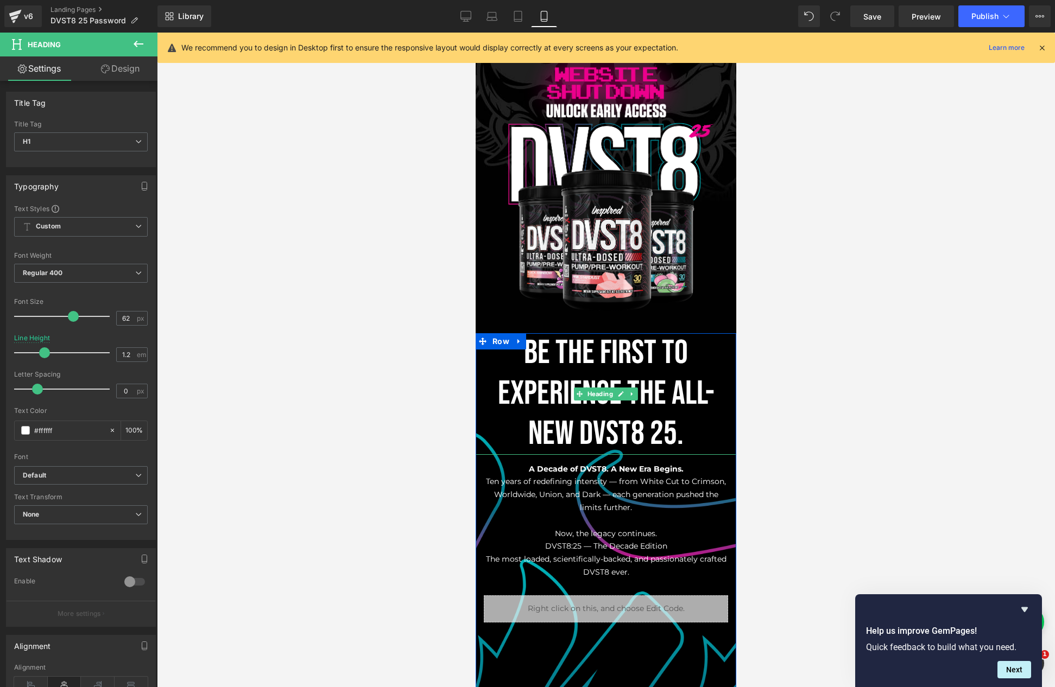
click at [642, 398] on h1 "Be the first to experience the all-new DVST8 25." at bounding box center [606, 393] width 261 height 121
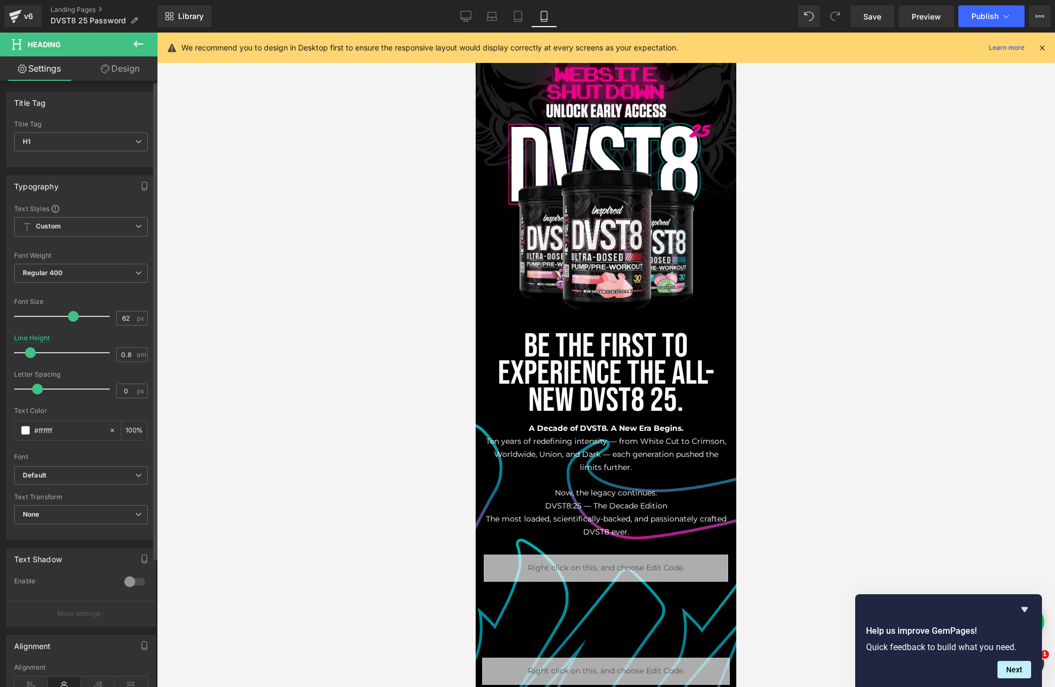
drag, startPoint x: 41, startPoint y: 353, endPoint x: 27, endPoint y: 351, distance: 13.7
click at [27, 351] on span at bounding box center [30, 353] width 11 height 11
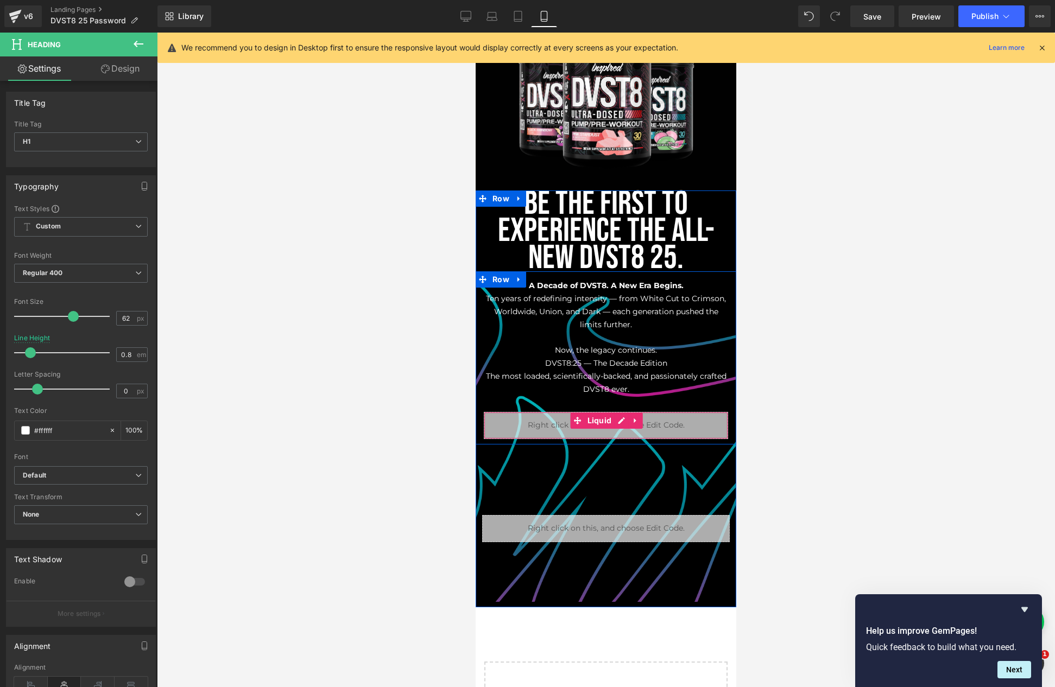
scroll to position [0, 0]
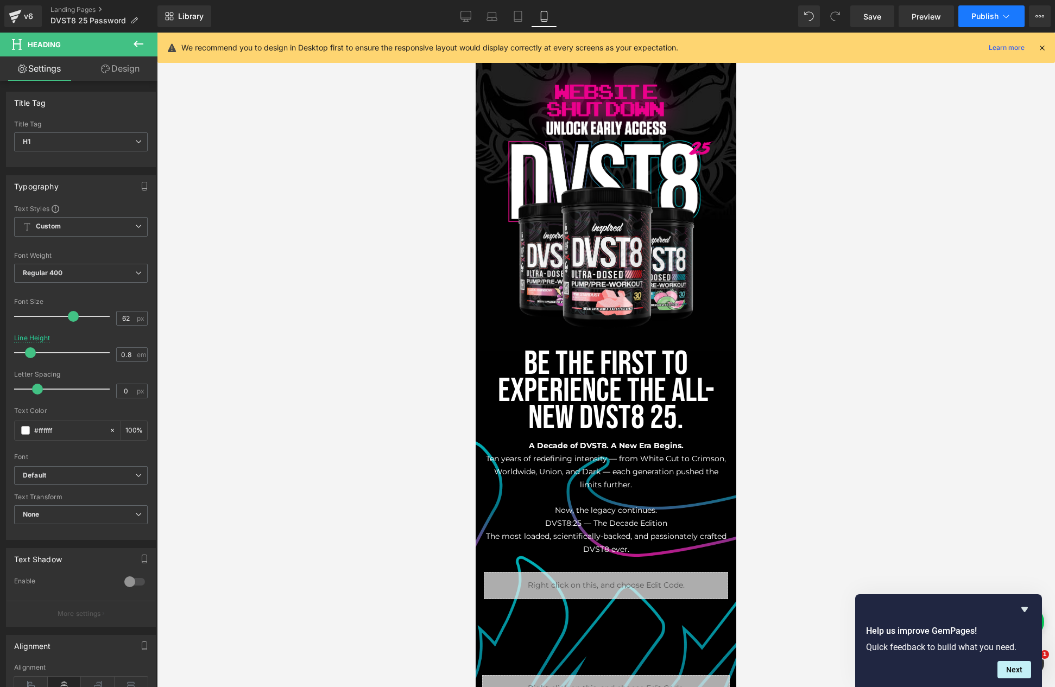
click at [982, 18] on span "Publish" at bounding box center [984, 16] width 27 height 9
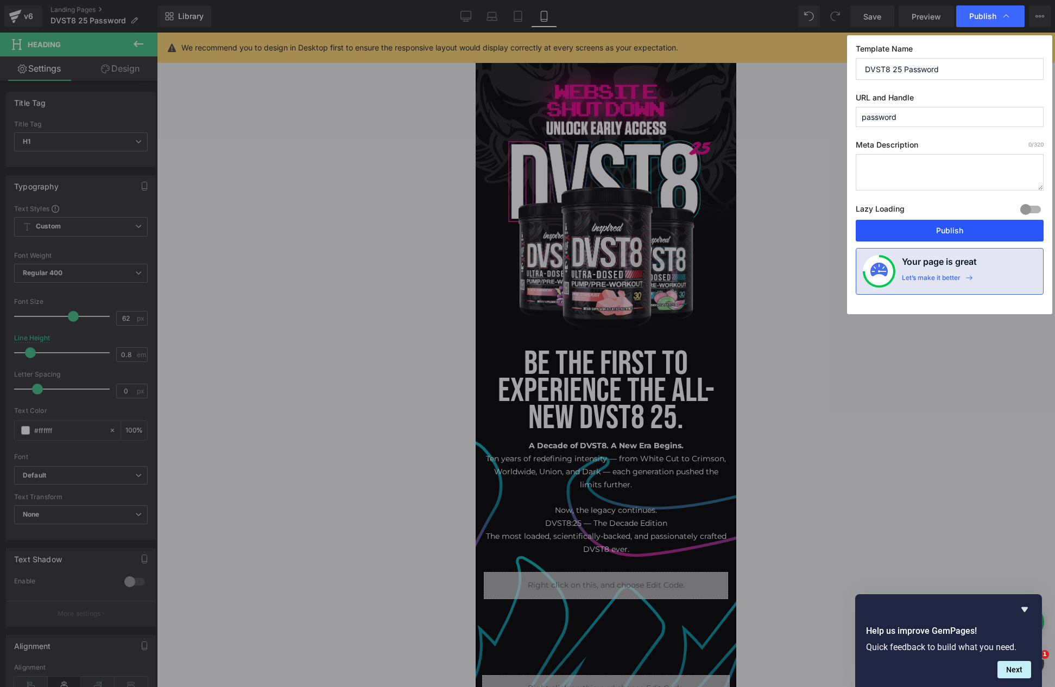
click at [918, 233] on button "Publish" at bounding box center [950, 231] width 188 height 22
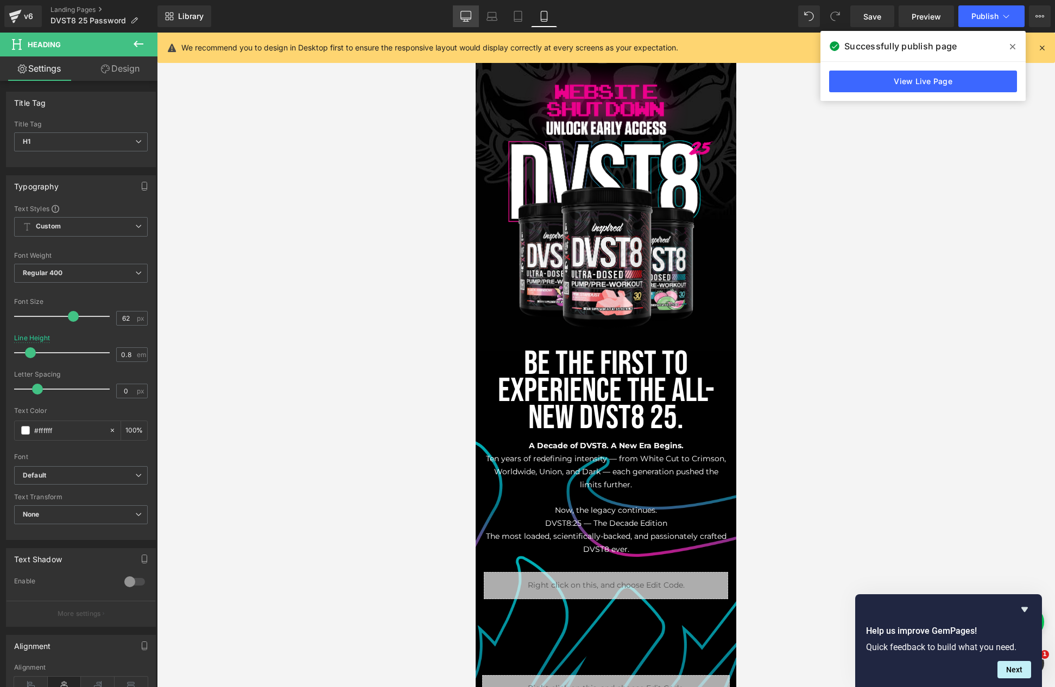
click at [471, 20] on icon at bounding box center [465, 16] width 11 height 11
type input "1.2"
type input "100"
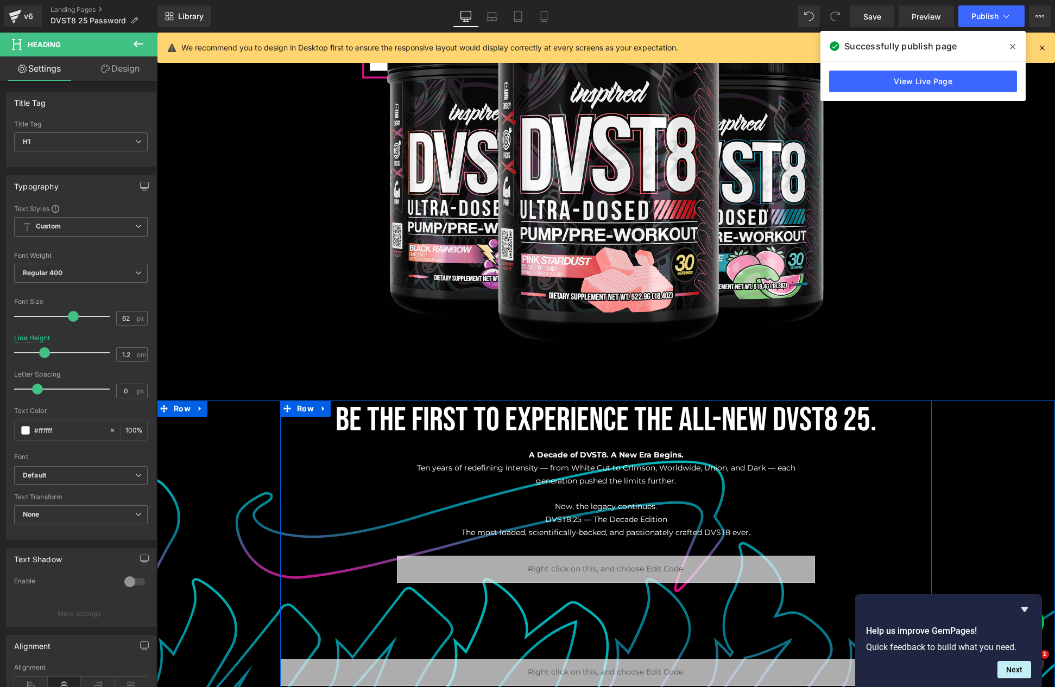
scroll to position [512, 0]
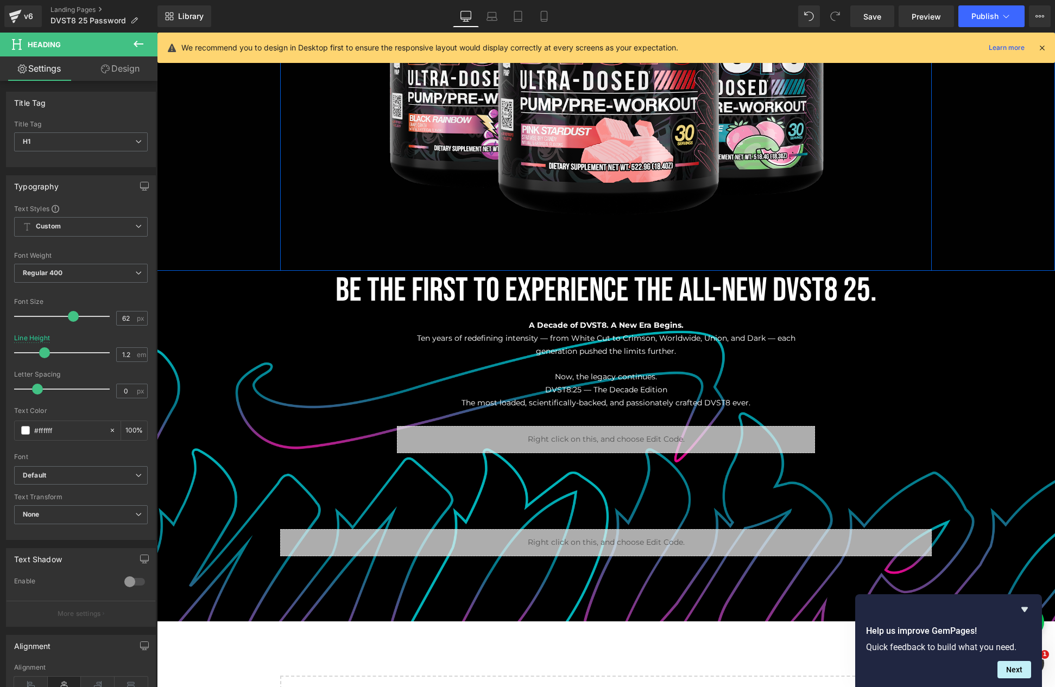
type input "0.8"
type input "100"
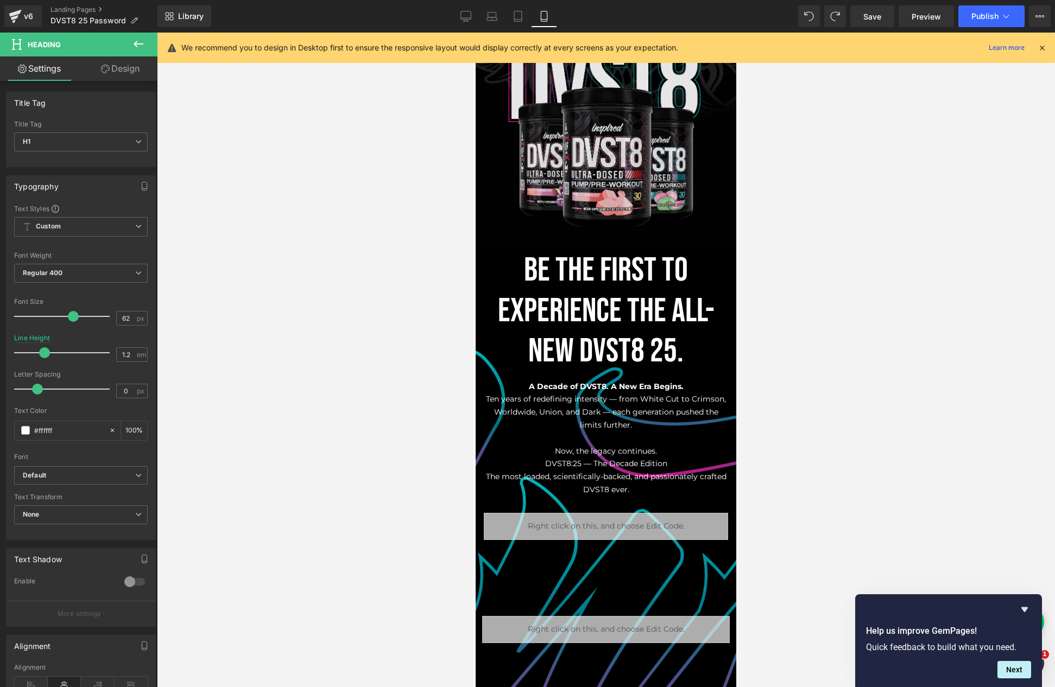
type input "0.8"
type input "100"
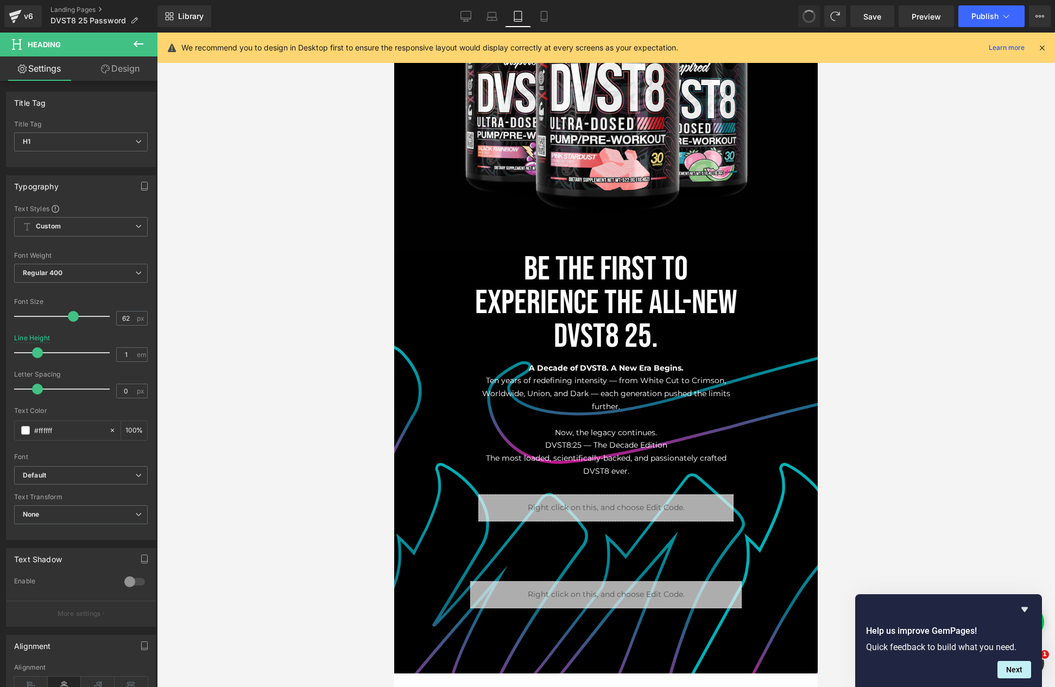
type input "1.2"
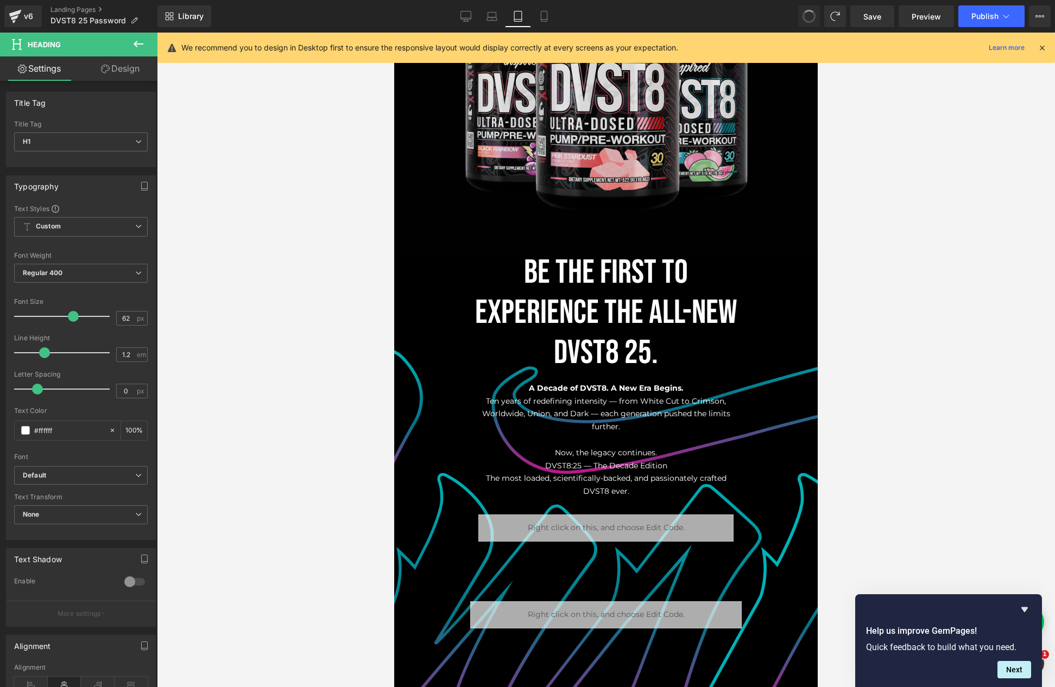
type input "100"
type input "40"
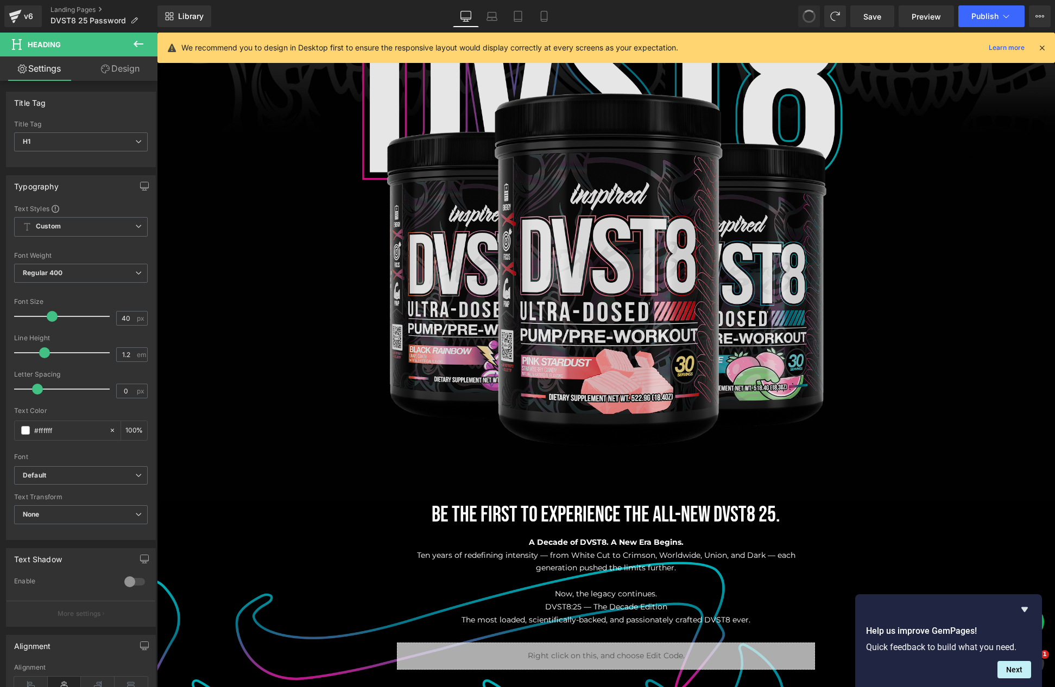
scroll to position [529, 0]
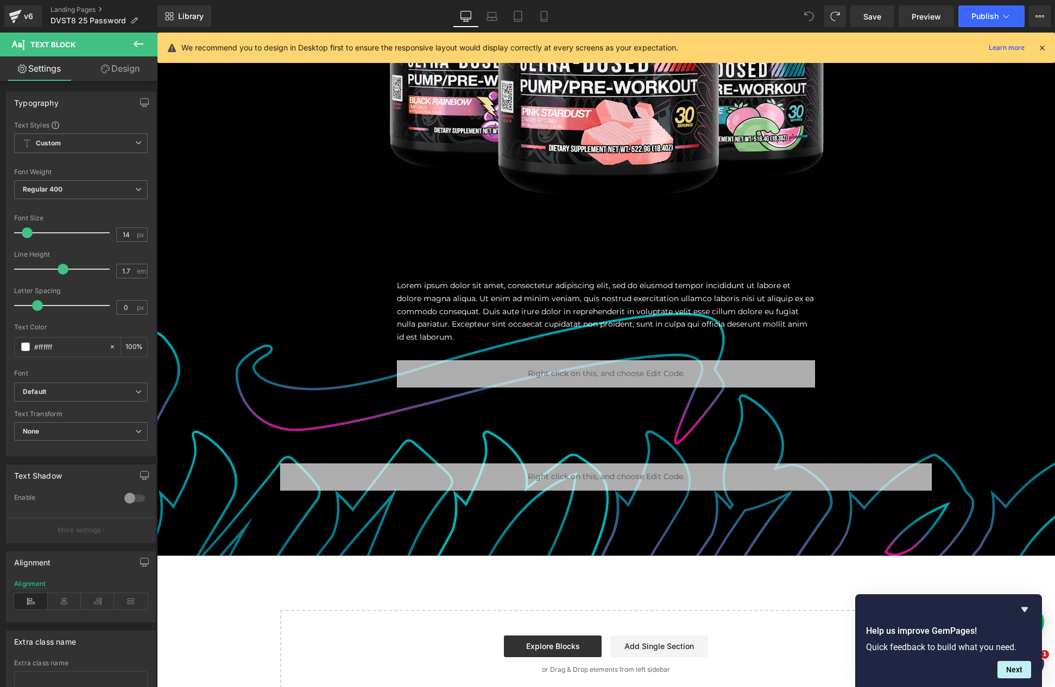
click at [807, 17] on icon at bounding box center [809, 16] width 10 height 10
click at [806, 10] on span at bounding box center [809, 16] width 22 height 22
